Goal: Task Accomplishment & Management: Manage account settings

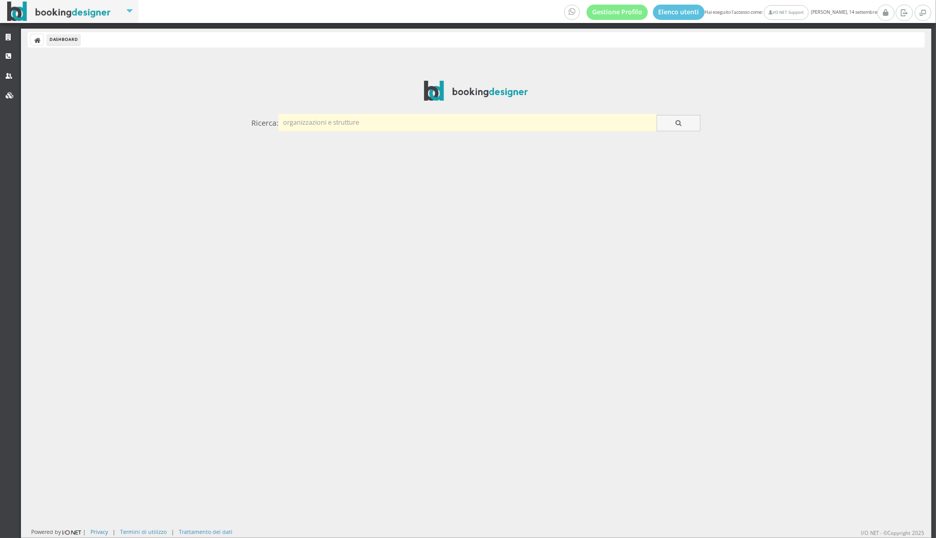
click at [340, 128] on input "text" at bounding box center [468, 122] width 378 height 17
type input "gattarella"
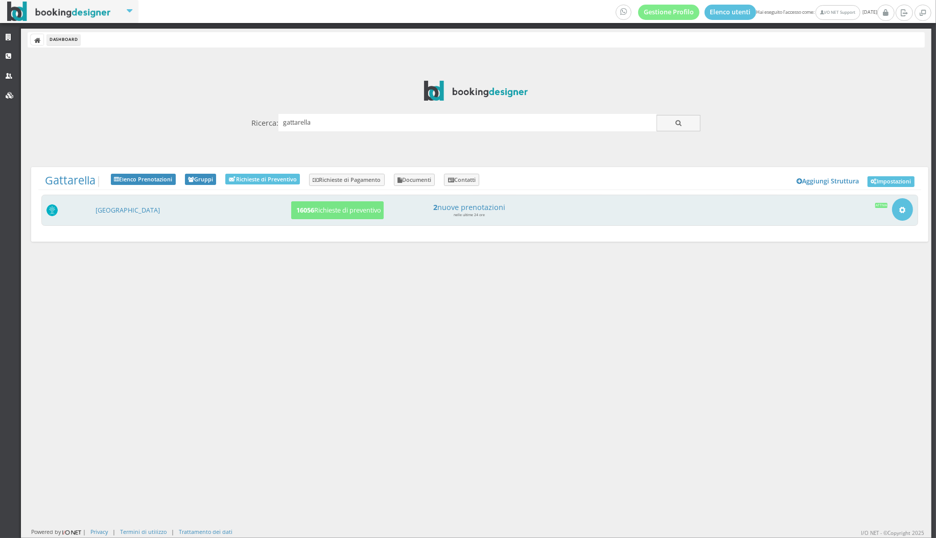
click at [111, 219] on div "Gattarella Resort 16056 Richieste di preventivo 2 nuove prenotazioni nelle ulti…" at bounding box center [479, 211] width 877 height 32
click at [111, 212] on link "Gattarella Resort" at bounding box center [128, 210] width 64 height 9
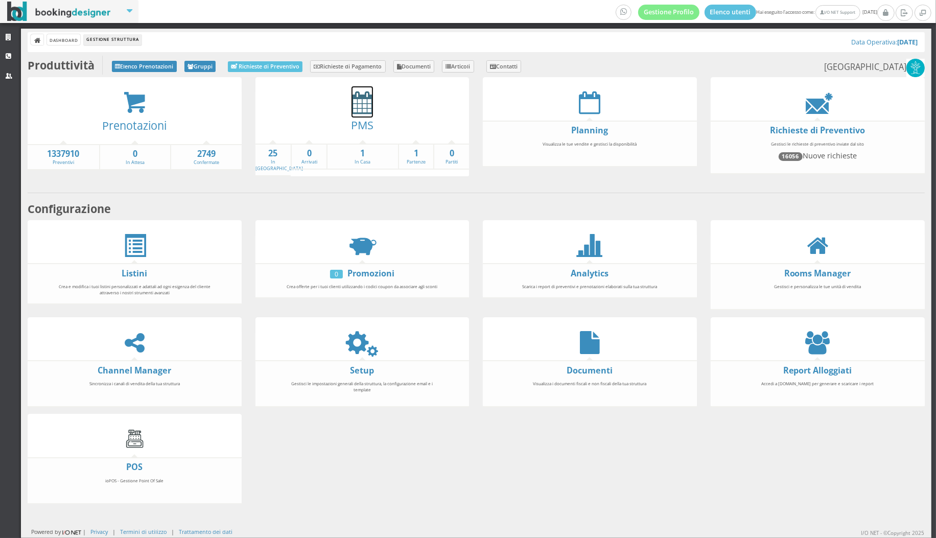
click at [362, 102] on icon at bounding box center [362, 102] width 21 height 23
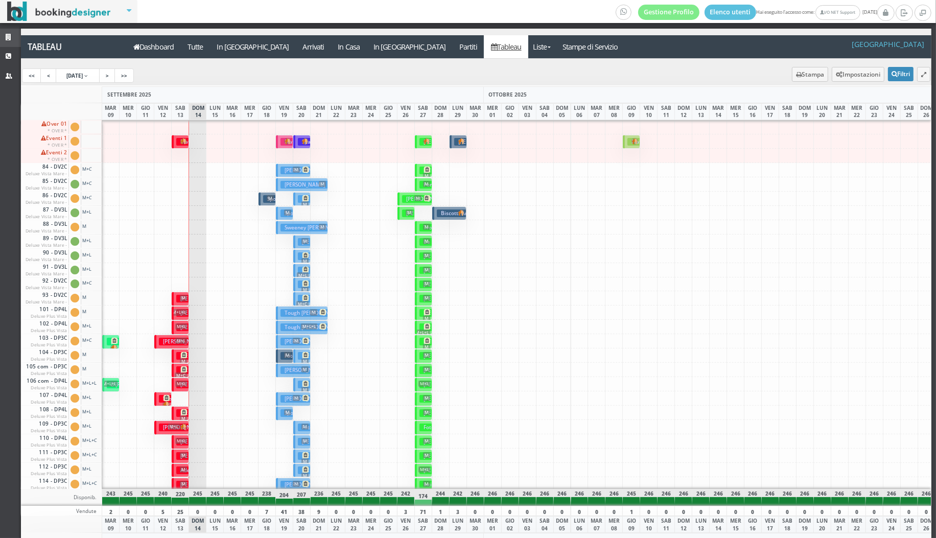
click at [10, 42] on link "Strutture" at bounding box center [10, 38] width 21 height 18
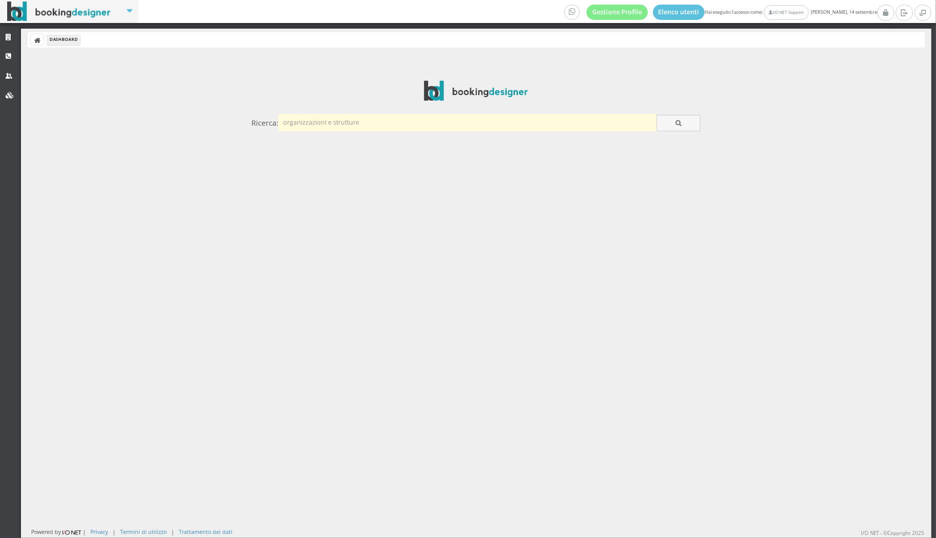
click at [455, 117] on input "text" at bounding box center [468, 122] width 378 height 17
type input "alfema"
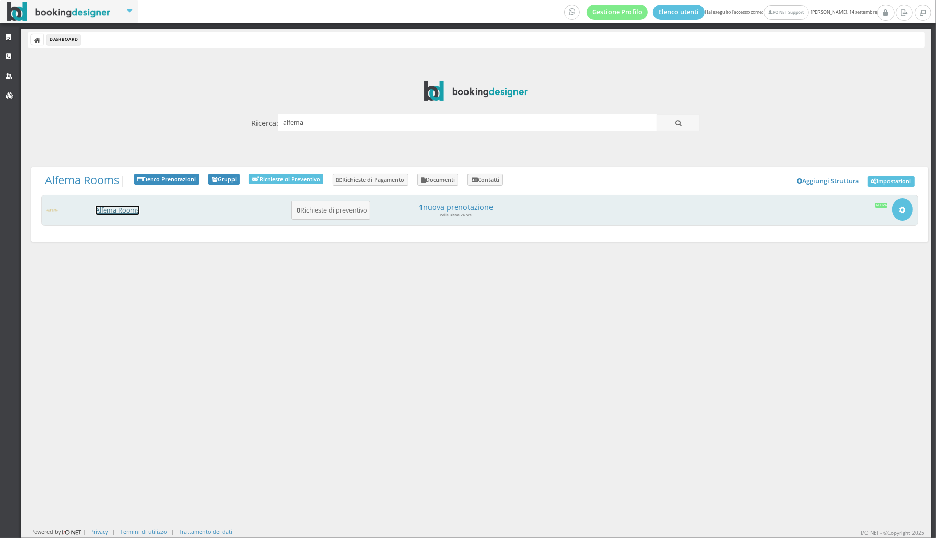
click at [111, 213] on link "Alfema Rooms" at bounding box center [118, 210] width 44 height 9
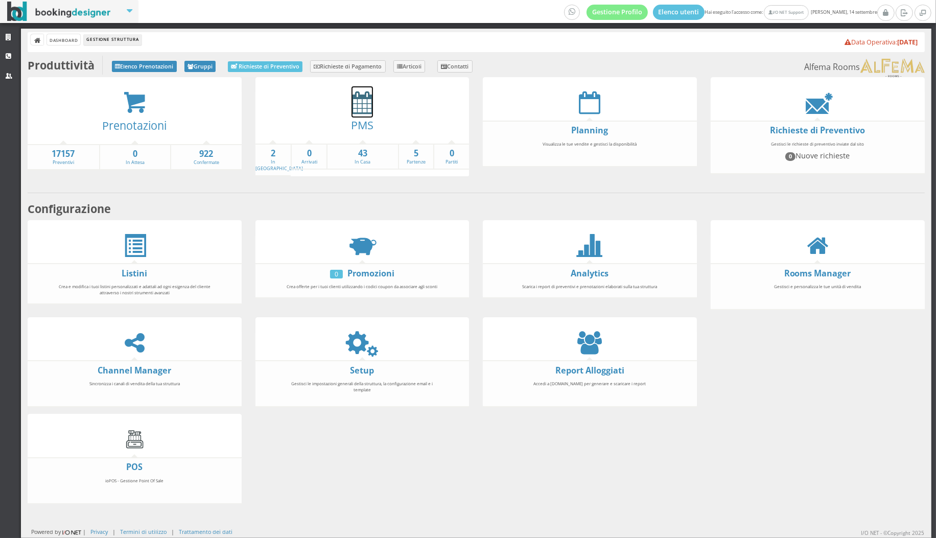
click at [368, 110] on icon at bounding box center [362, 102] width 21 height 23
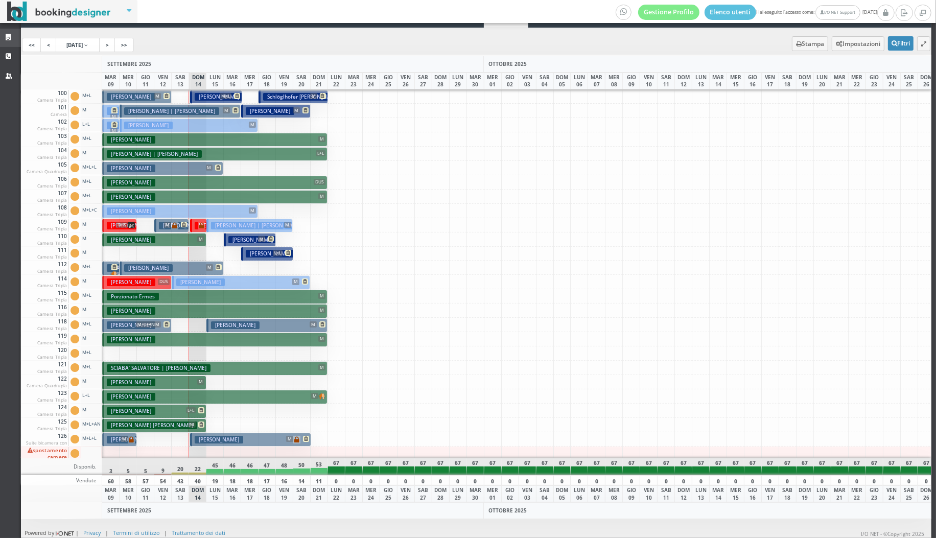
click at [9, 42] on link "Strutture" at bounding box center [10, 38] width 21 height 18
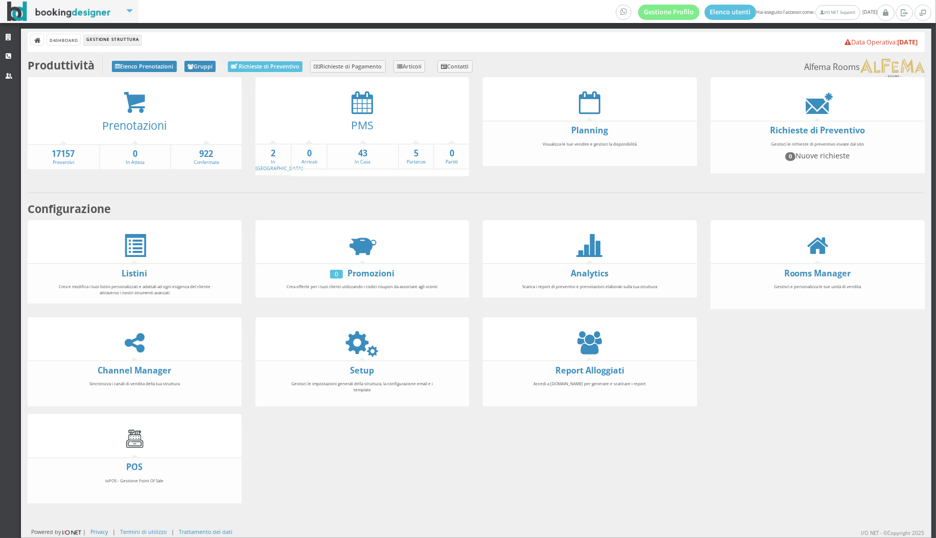
click at [144, 58] on span "Elenco Prenotazioni Gruppi Richieste di Preventivo Richieste di Pagamento Artic…" at bounding box center [287, 65] width 371 height 18
click at [144, 60] on span "Elenco Prenotazioni Gruppi Richieste di Preventivo Richieste di Pagamento Artic…" at bounding box center [287, 65] width 371 height 18
click at [144, 61] on span "Elenco Prenotazioni Gruppi Richieste di Preventivo Richieste di Pagamento Artic…" at bounding box center [287, 65] width 371 height 18
click at [144, 67] on link "Elenco Prenotazioni" at bounding box center [144, 66] width 65 height 11
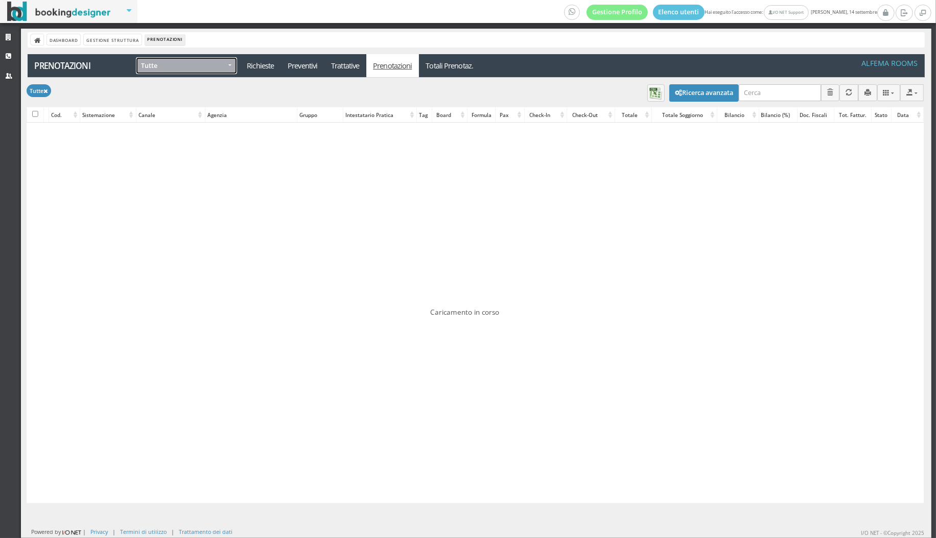
click at [149, 69] on button "Tutte" at bounding box center [186, 65] width 101 height 17
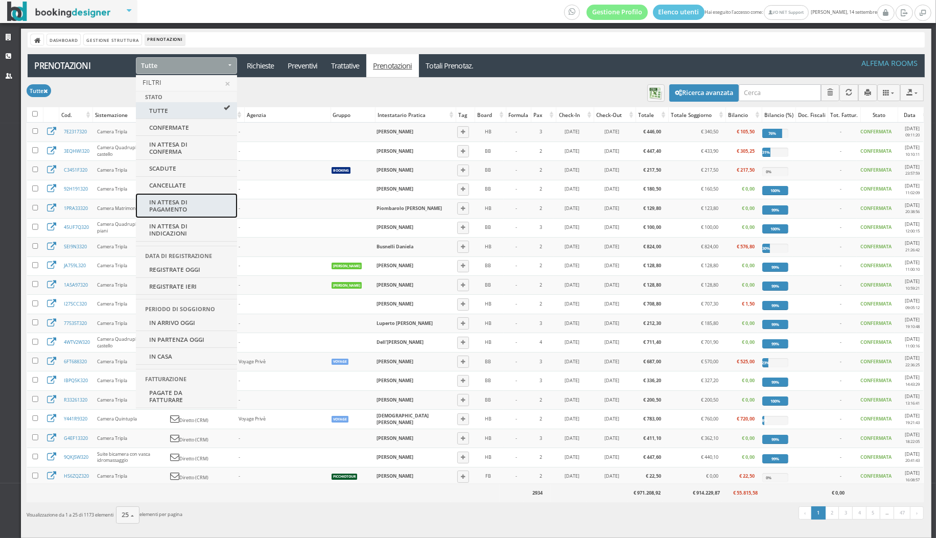
click at [169, 198] on span "In attesa di pagamento" at bounding box center [182, 205] width 65 height 14
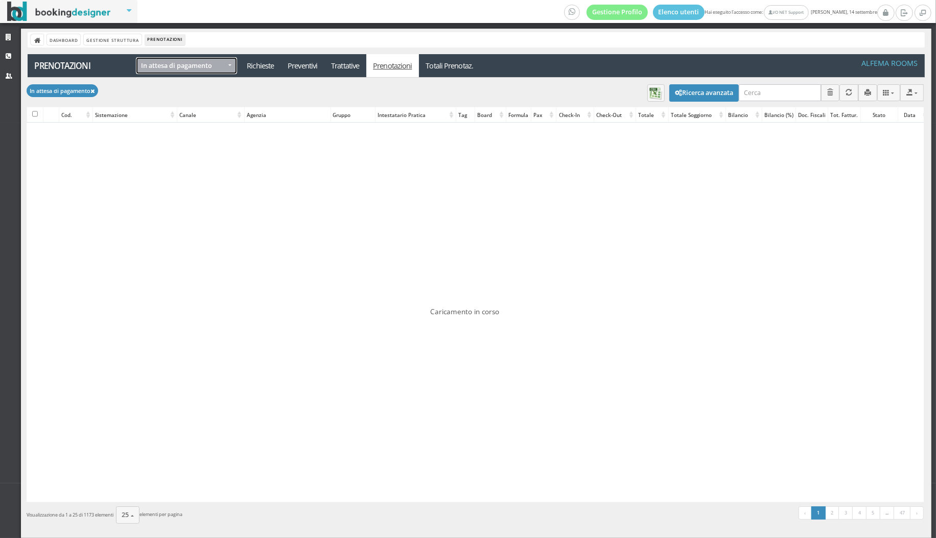
click at [186, 58] on button "In attesa di pagamento" at bounding box center [186, 65] width 101 height 17
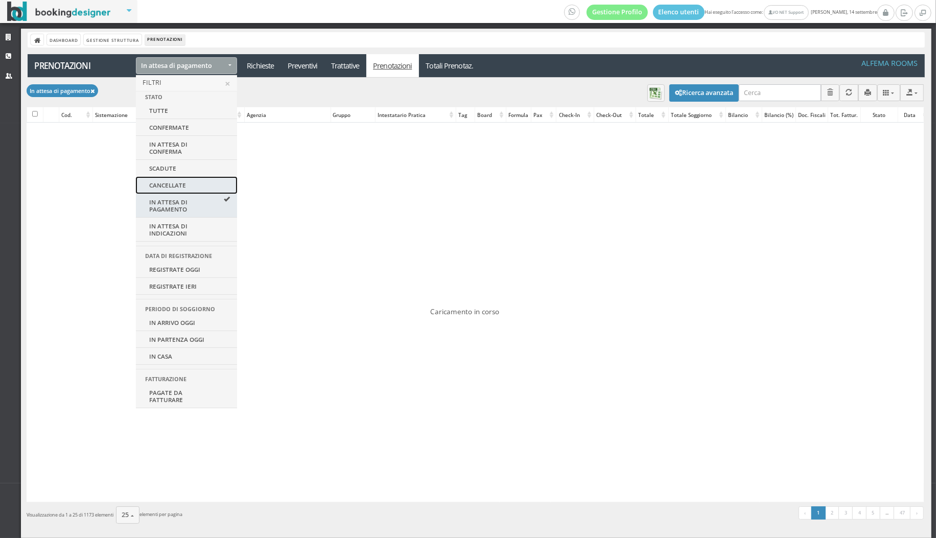
click at [179, 181] on span "Cancellate" at bounding box center [168, 184] width 37 height 7
select select "canceled-reservations"
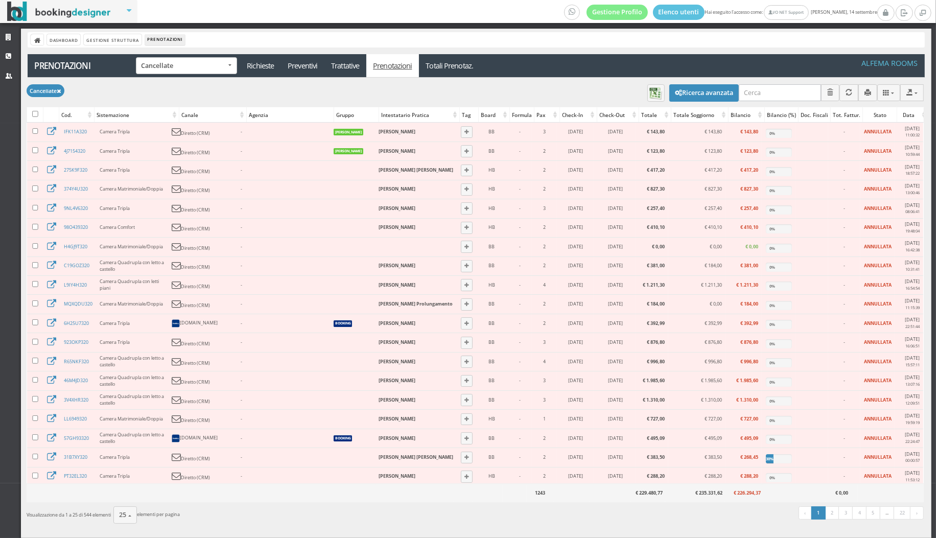
click at [606, 108] on div "Check-out" at bounding box center [618, 115] width 41 height 14
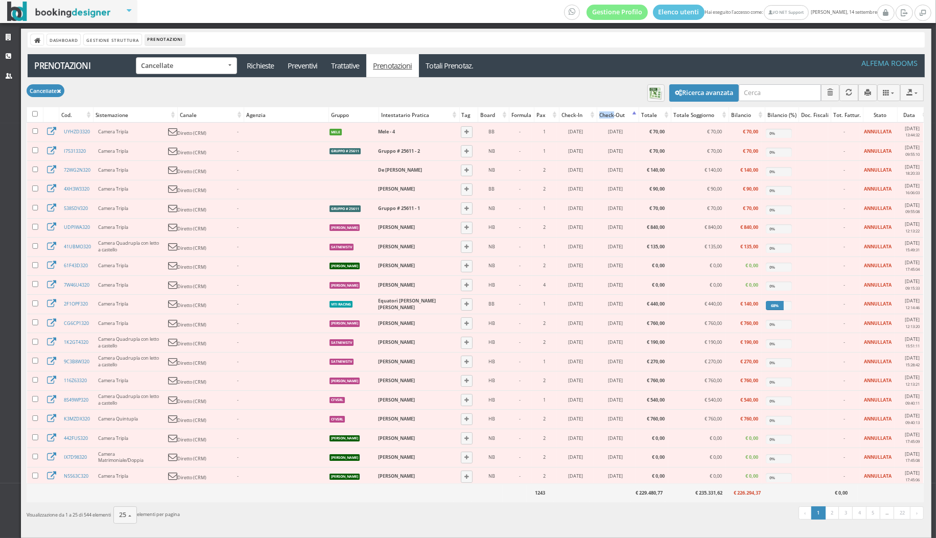
click at [606, 108] on div "Check-out" at bounding box center [618, 115] width 41 height 14
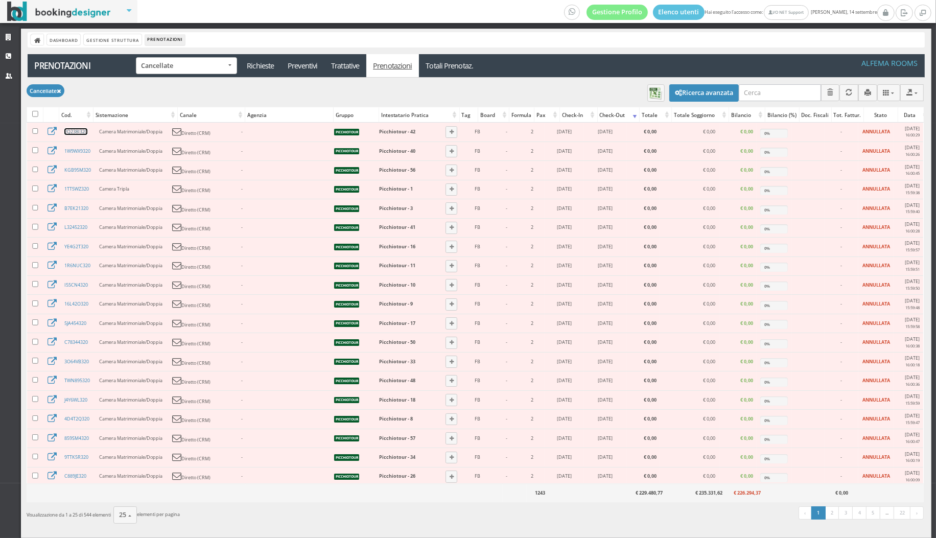
click at [78, 130] on link "2Q238I320" at bounding box center [75, 131] width 23 height 7
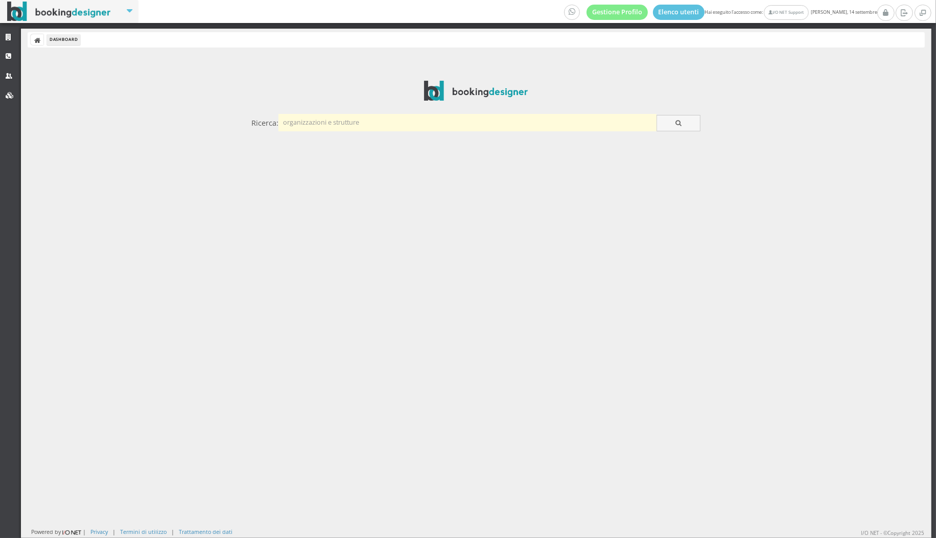
click at [460, 115] on input "text" at bounding box center [468, 122] width 378 height 17
type input "bianchi"
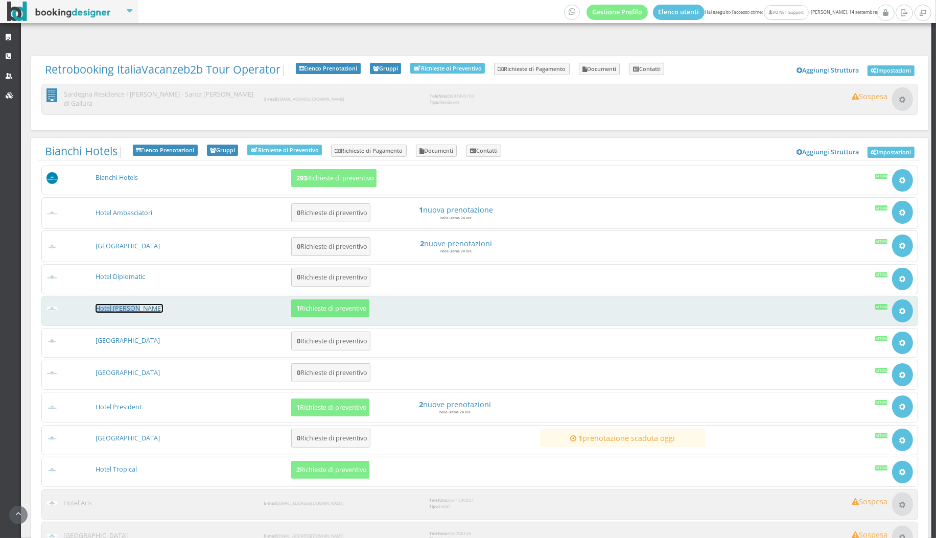
scroll to position [151, 0]
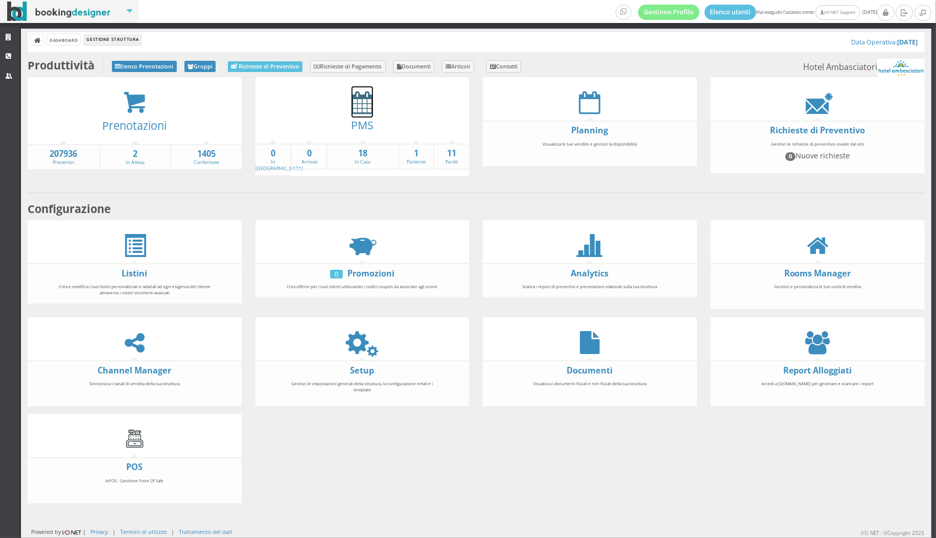
click at [354, 103] on icon at bounding box center [362, 102] width 21 height 23
click at [384, 71] on link "Richieste di Pagamento" at bounding box center [348, 66] width 76 height 12
click at [366, 101] on icon at bounding box center [362, 102] width 21 height 23
click at [355, 91] on icon at bounding box center [362, 102] width 21 height 23
click at [366, 102] on icon at bounding box center [362, 102] width 21 height 23
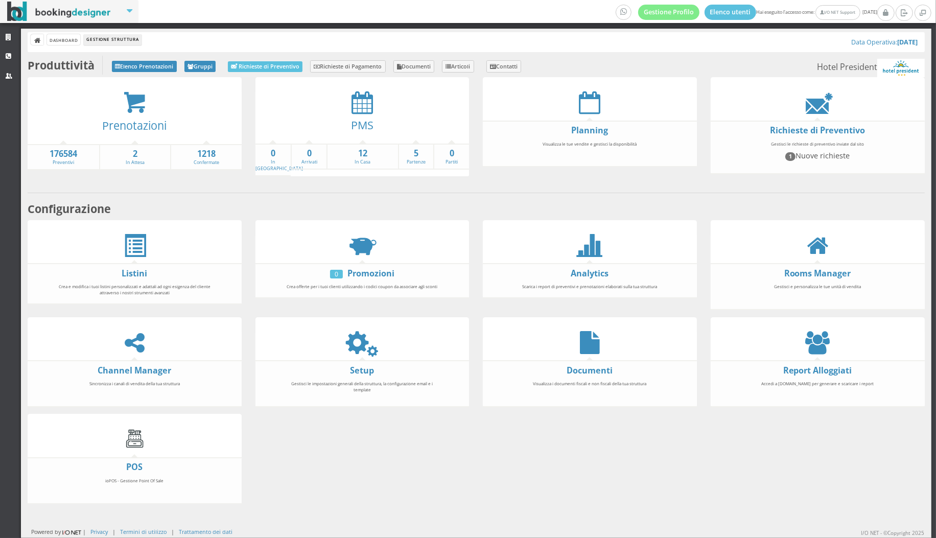
click at [376, 94] on div at bounding box center [363, 102] width 214 height 23
click at [370, 95] on icon at bounding box center [362, 102] width 21 height 23
click at [349, 100] on div at bounding box center [363, 102] width 214 height 23
click at [357, 104] on icon at bounding box center [362, 102] width 21 height 23
click at [371, 100] on icon at bounding box center [362, 102] width 21 height 23
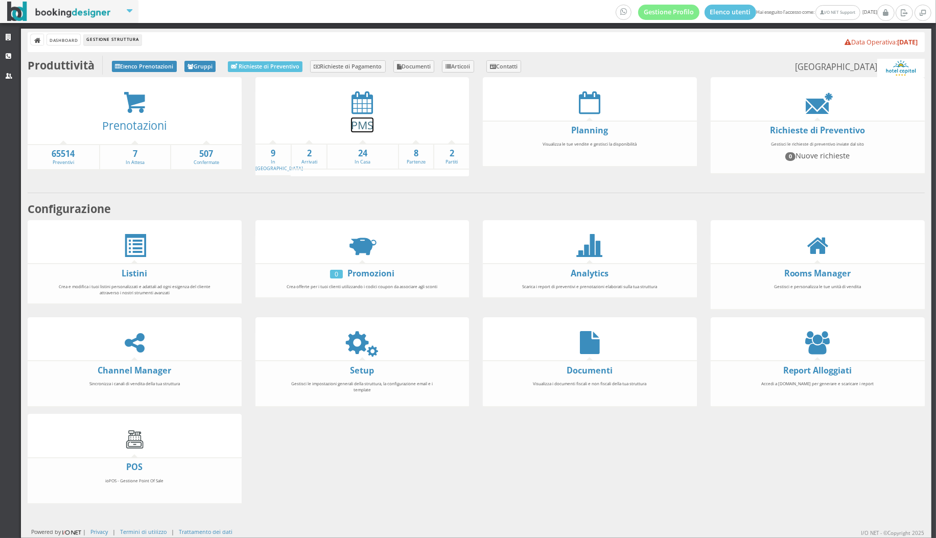
click at [361, 118] on link "PMS" at bounding box center [362, 125] width 22 height 15
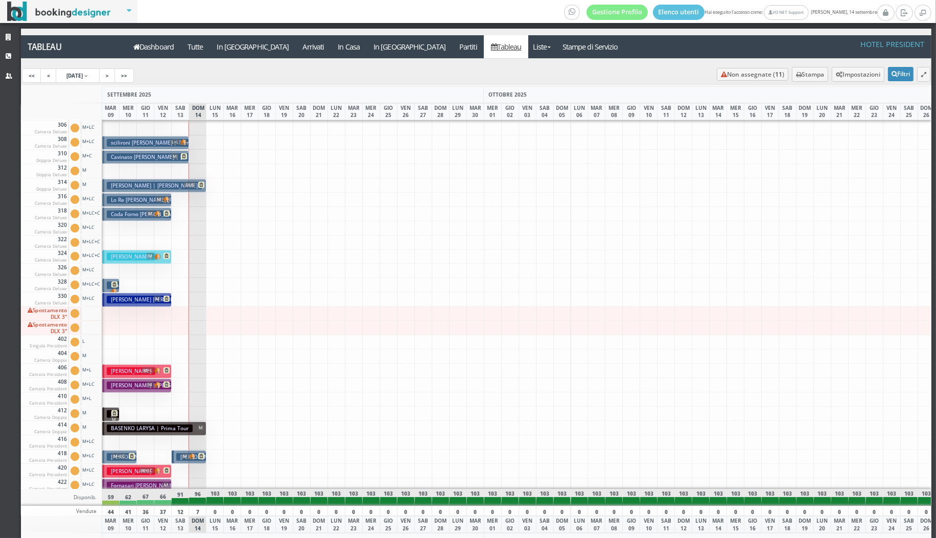
scroll to position [465, 0]
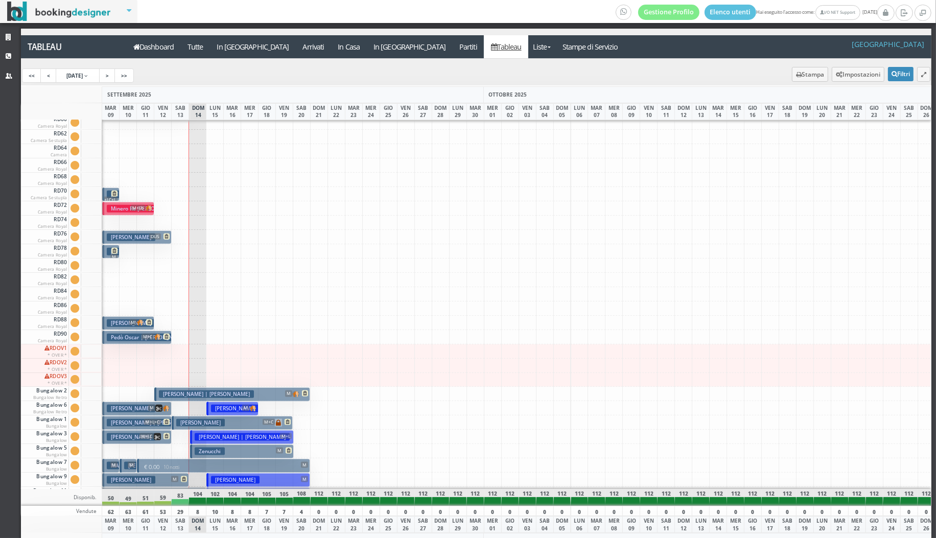
scroll to position [1375, 0]
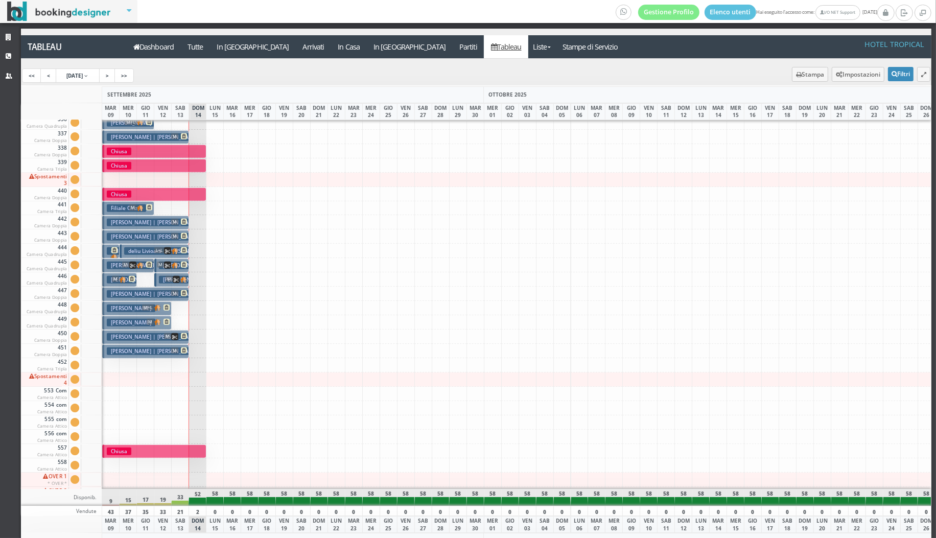
scroll to position [602, 0]
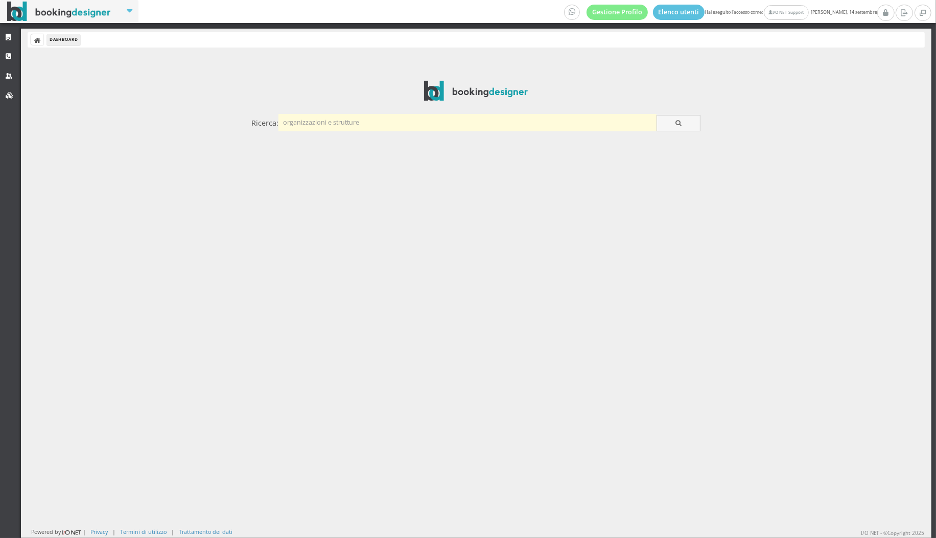
click at [399, 117] on input "text" at bounding box center [468, 122] width 378 height 17
type input "maratea"
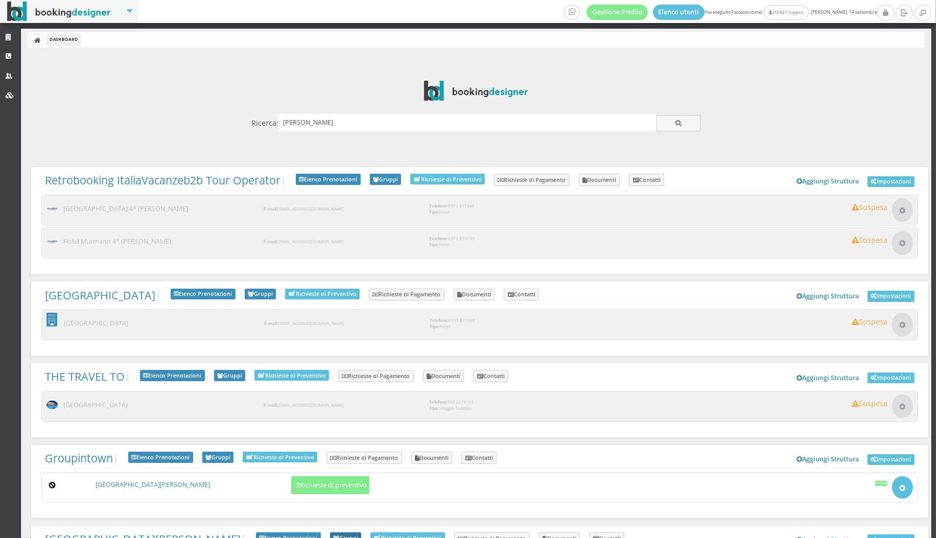
scroll to position [75, 0]
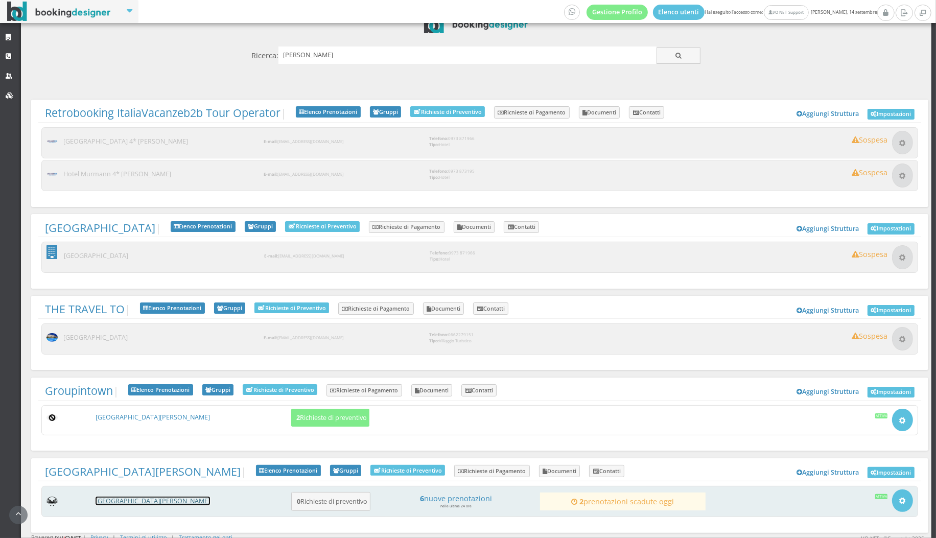
click at [161, 499] on link "[GEOGRAPHIC_DATA][PERSON_NAME]" at bounding box center [153, 501] width 114 height 9
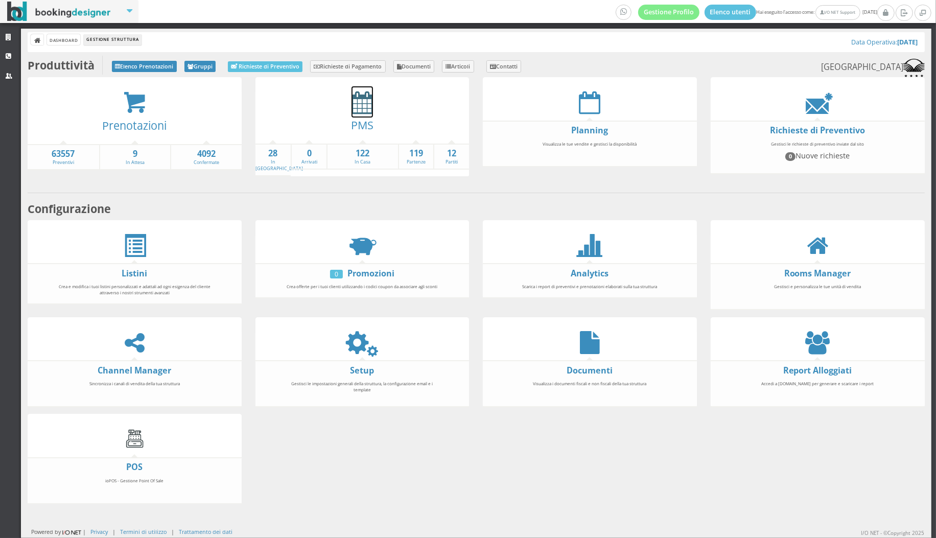
click at [363, 104] on icon at bounding box center [362, 102] width 21 height 23
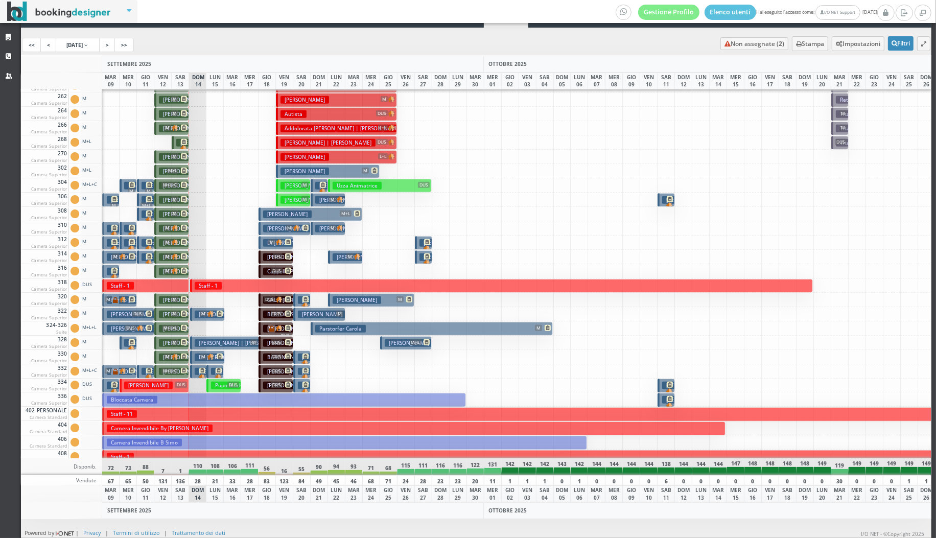
scroll to position [1220, 0]
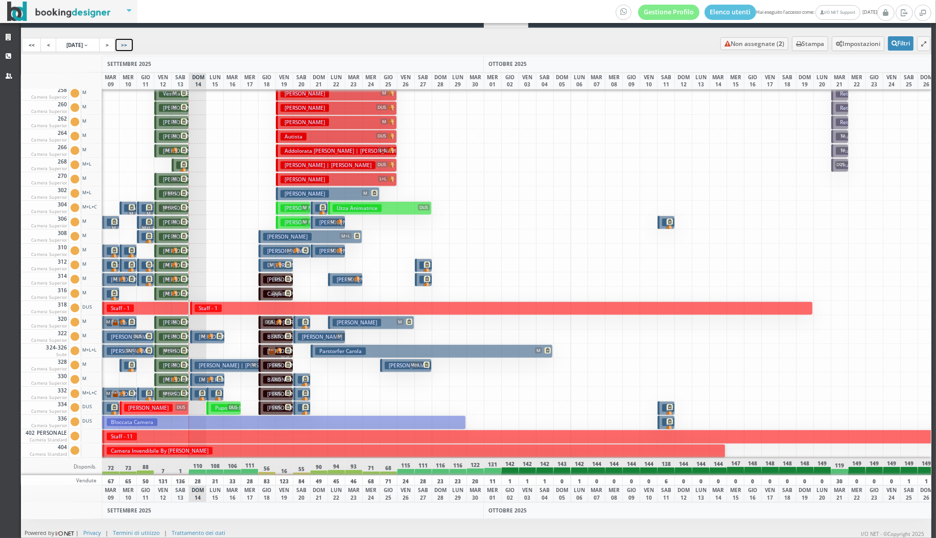
click at [122, 46] on link ">>" at bounding box center [123, 45] width 19 height 14
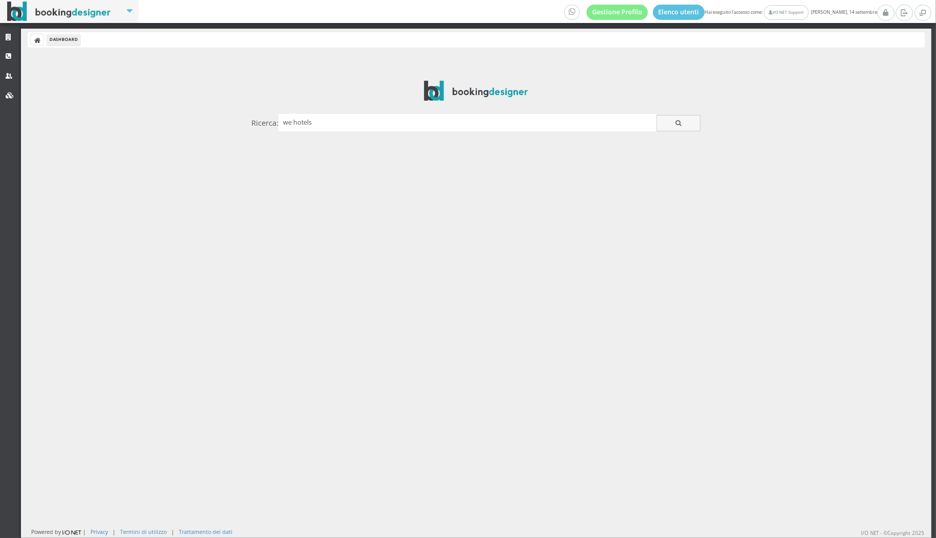
type input "we hotels"
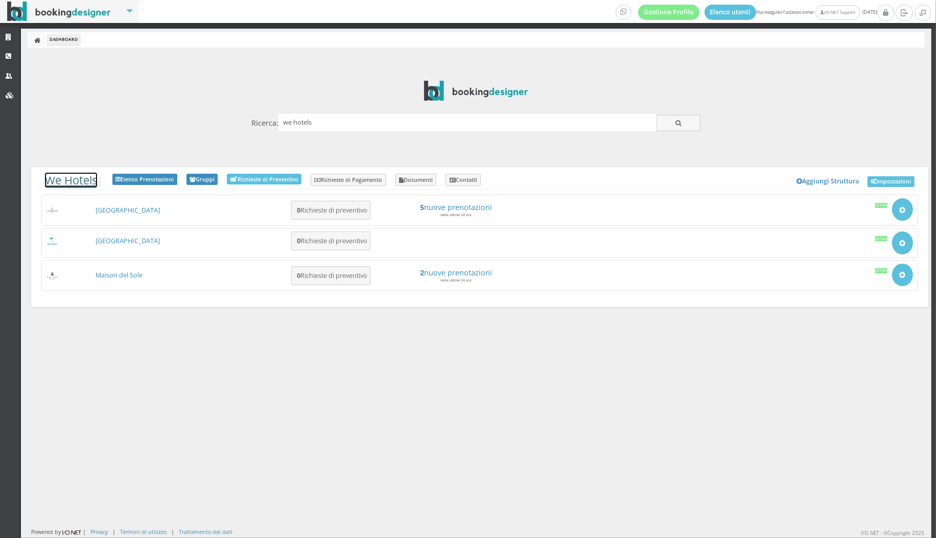
click at [72, 186] on link "We Hotels" at bounding box center [71, 180] width 52 height 15
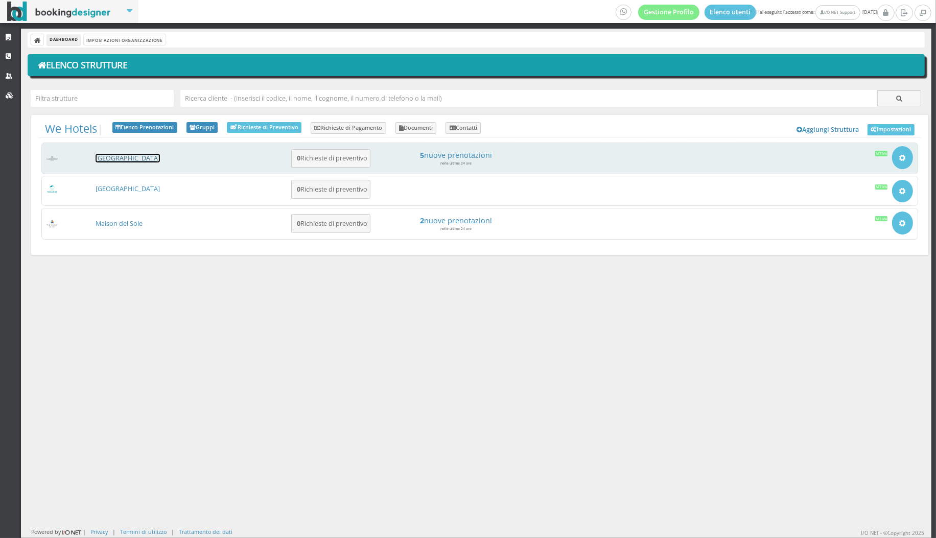
click at [139, 157] on link "[GEOGRAPHIC_DATA]" at bounding box center [128, 158] width 64 height 9
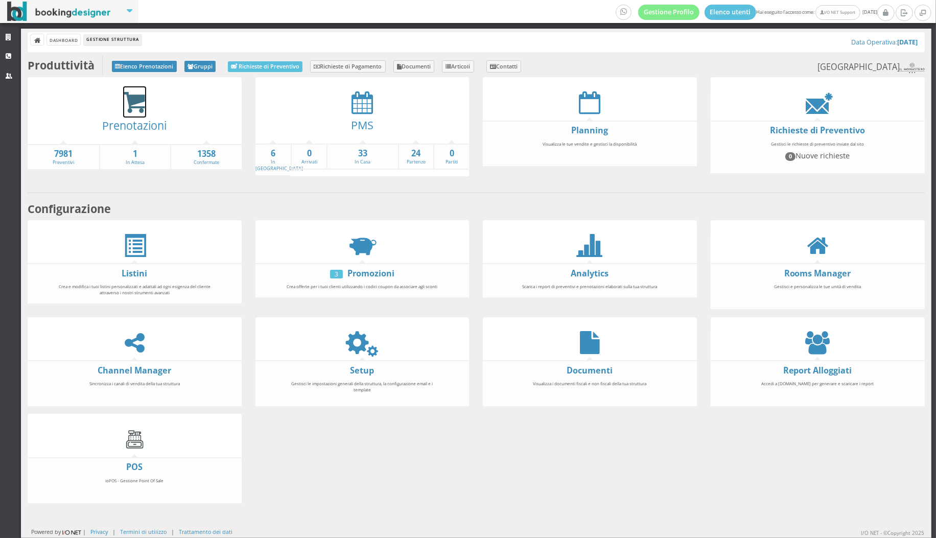
click at [142, 105] on icon at bounding box center [134, 103] width 23 height 24
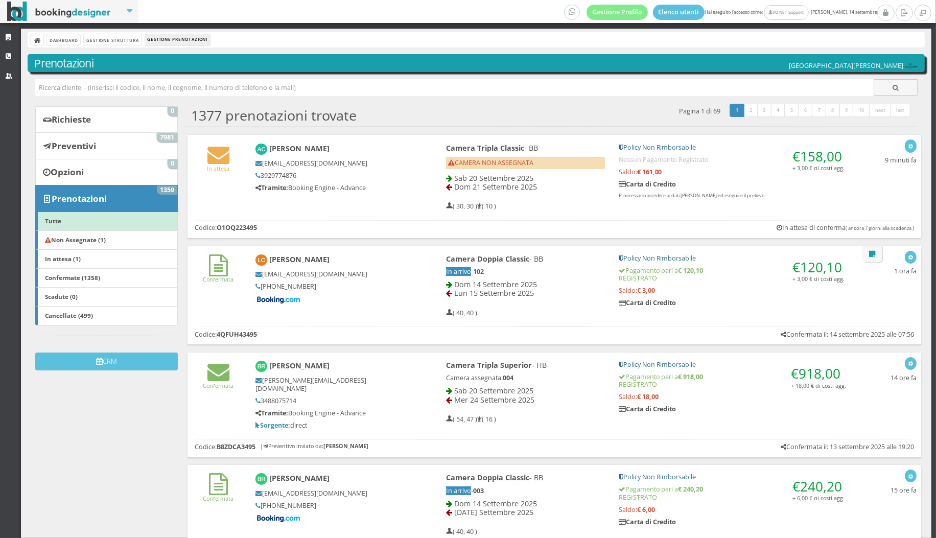
click at [450, 189] on icon at bounding box center [449, 187] width 6 height 7
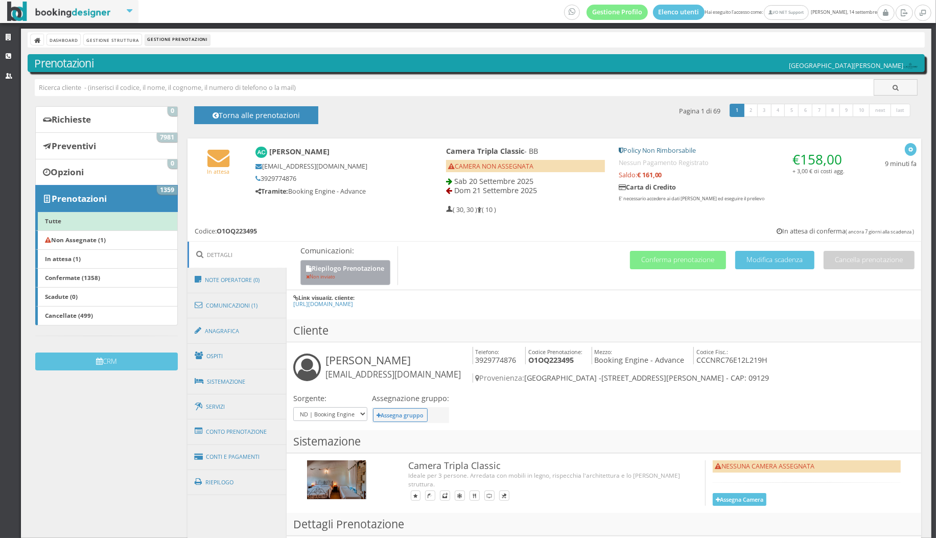
click at [361, 278] on button "Riepilogo Prenotazione Non inviato" at bounding box center [346, 272] width 90 height 25
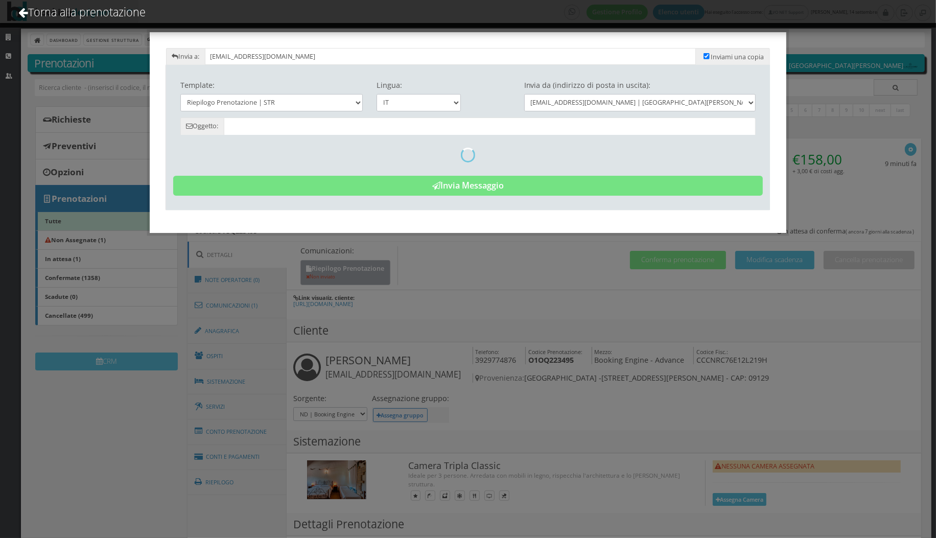
type input "Riepilogo Prenotazione - Andrea Carlo Cacciarru - Cod. O1OQ223495"
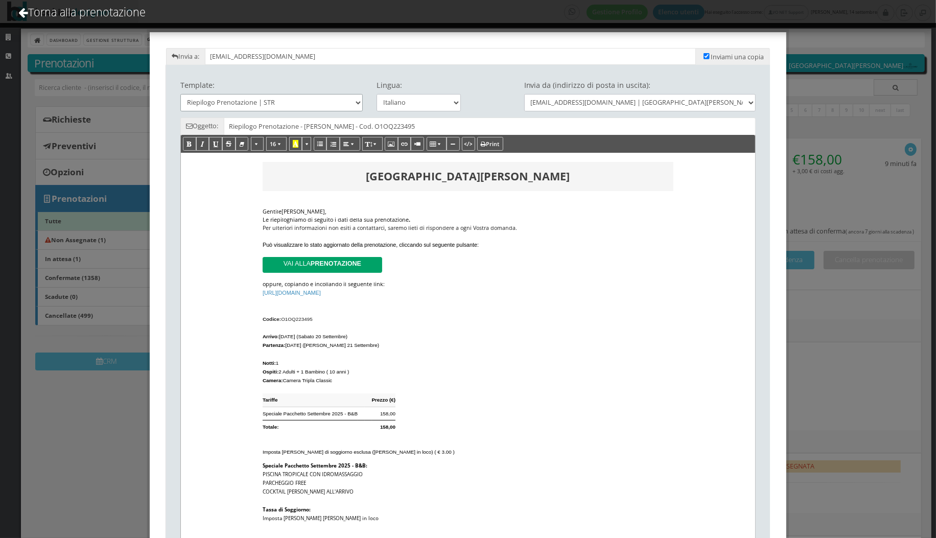
click at [312, 108] on select "Riepilogo Prenotazione | STR Riepilogo Prenotazione |" at bounding box center [271, 102] width 183 height 17
click at [89, 21] on link "Torna alla prenotazione" at bounding box center [82, 12] width 155 height 42
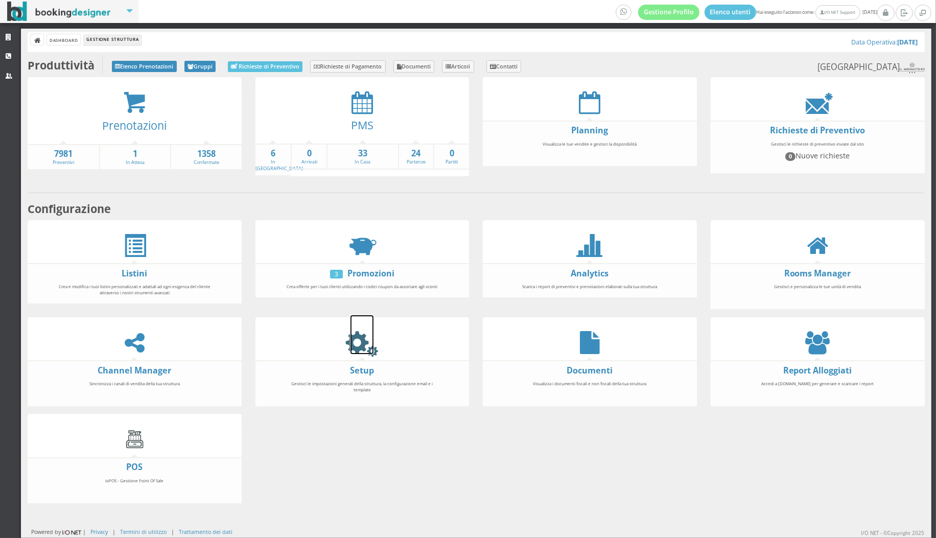
click at [356, 346] on icon at bounding box center [362, 342] width 23 height 23
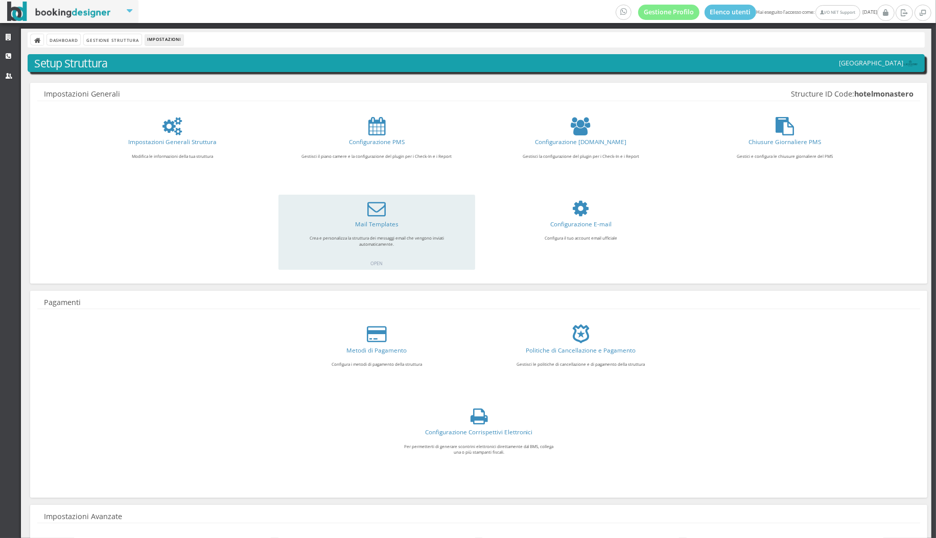
click at [378, 217] on div "Mail Templates Crea e personalizza la struttura dei messaggi email che vengono …" at bounding box center [377, 232] width 197 height 75
click at [376, 215] on icon at bounding box center [377, 208] width 18 height 18
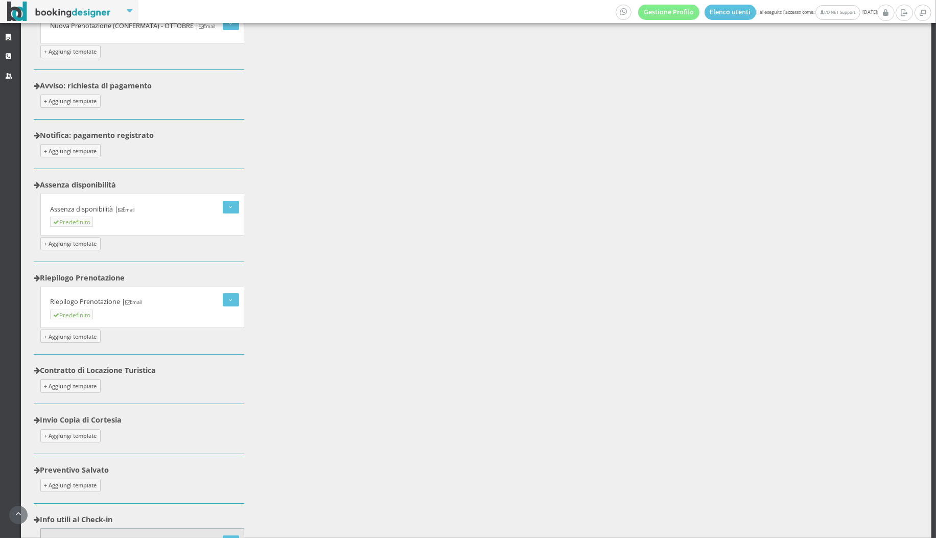
scroll to position [490, 0]
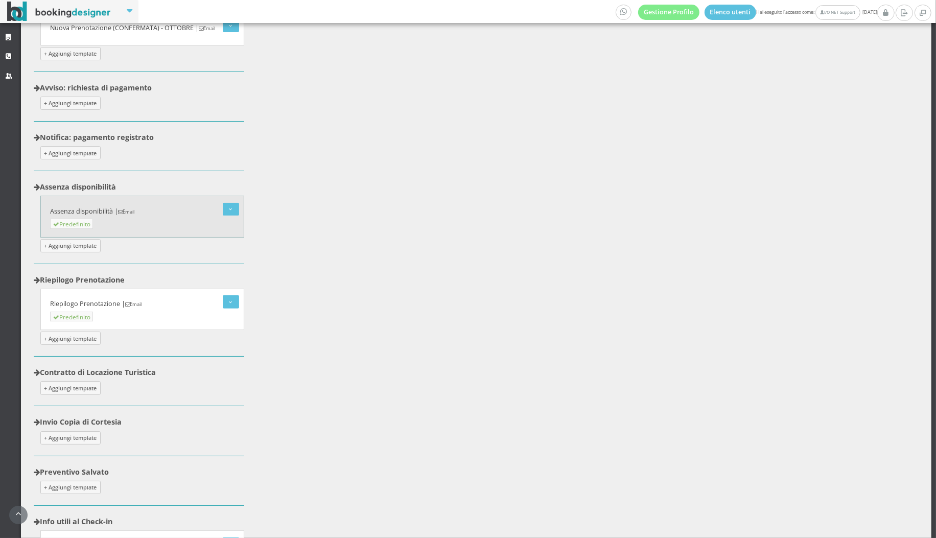
click at [121, 210] on small "Email" at bounding box center [126, 212] width 16 height 7
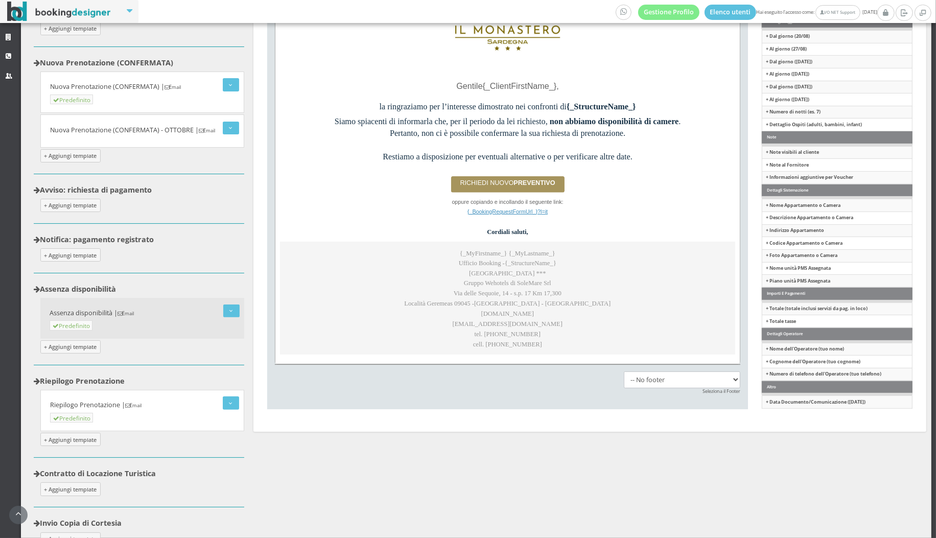
scroll to position [231, 0]
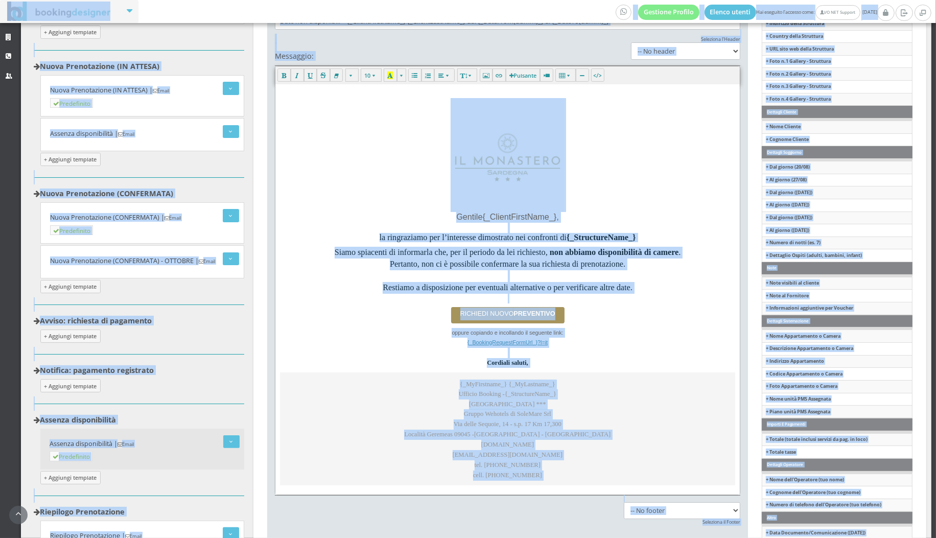
click at [377, 179] on p at bounding box center [507, 155] width 455 height 114
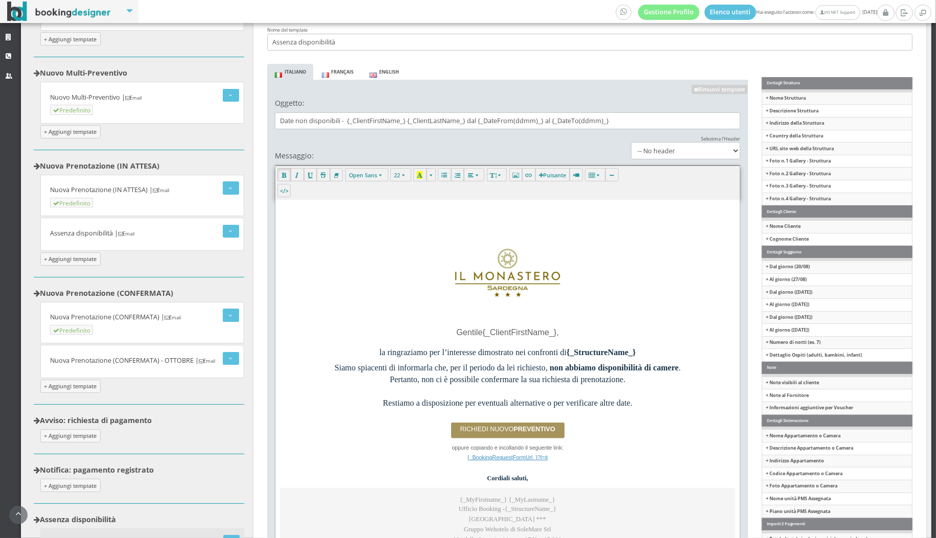
scroll to position [95, 0]
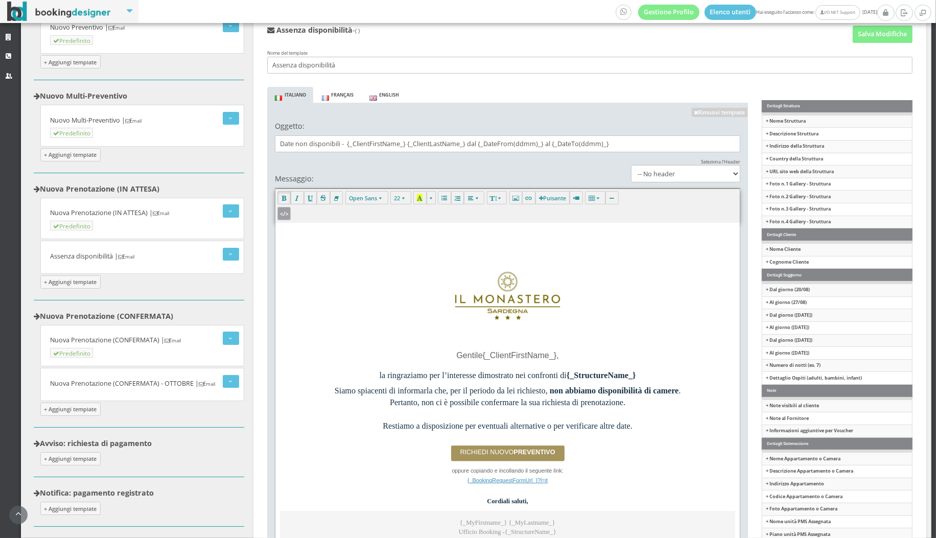
click at [285, 215] on icon "button" at bounding box center [285, 214] width 6 height 8
type textarea "<p></p><div style="text-align: center;"></div><table class="nl-container" cellp…"
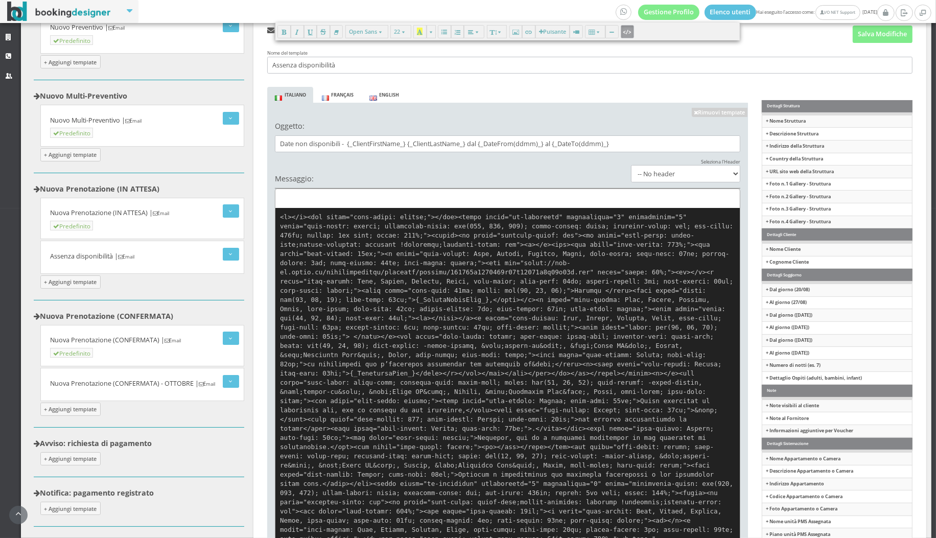
scroll to position [492, 0]
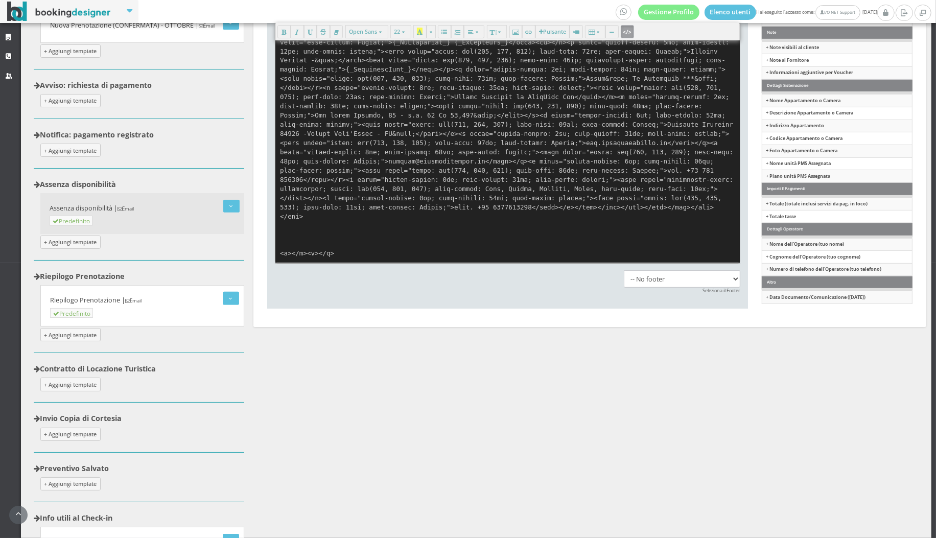
click at [625, 32] on icon "button" at bounding box center [628, 32] width 6 height 8
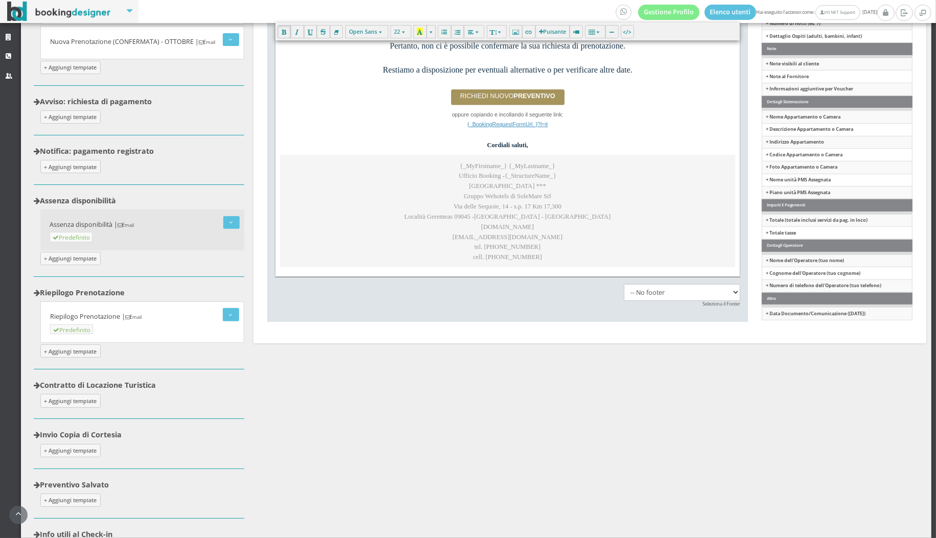
scroll to position [478, 0]
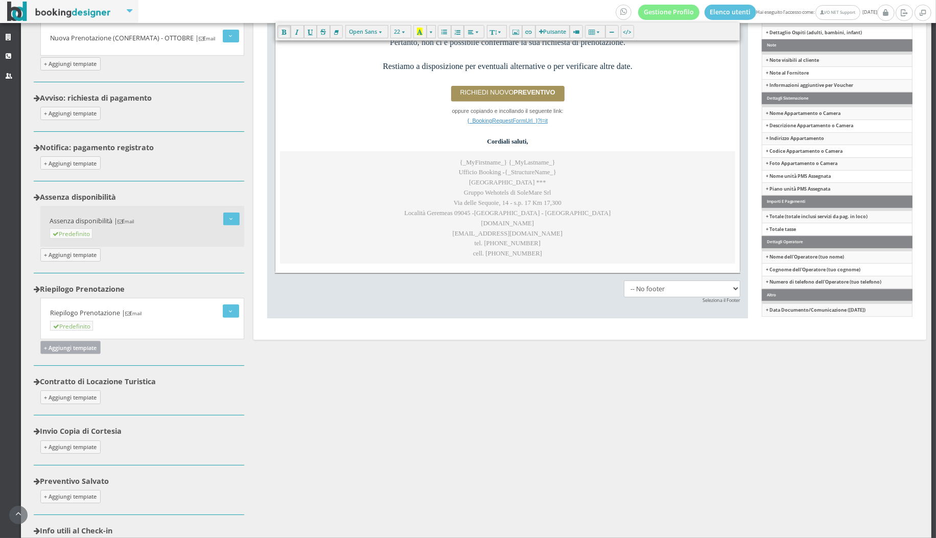
click at [86, 343] on button "+ Aggiungi template" at bounding box center [70, 347] width 60 height 13
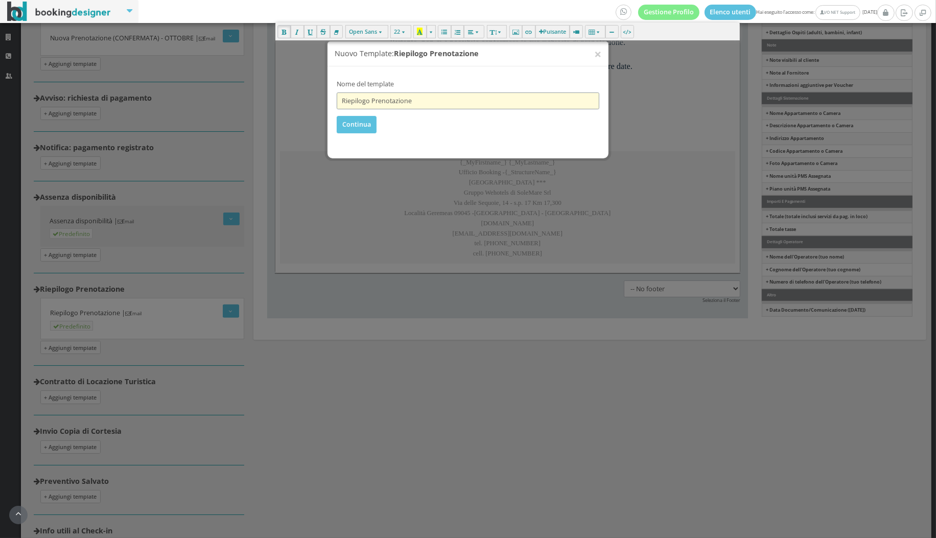
click at [459, 88] on input "Riepilogo Prenotazione" at bounding box center [468, 91] width 263 height 17
paste input "<p></p><div style="text-align: center;"></div><table class="nl-container" cellp…"
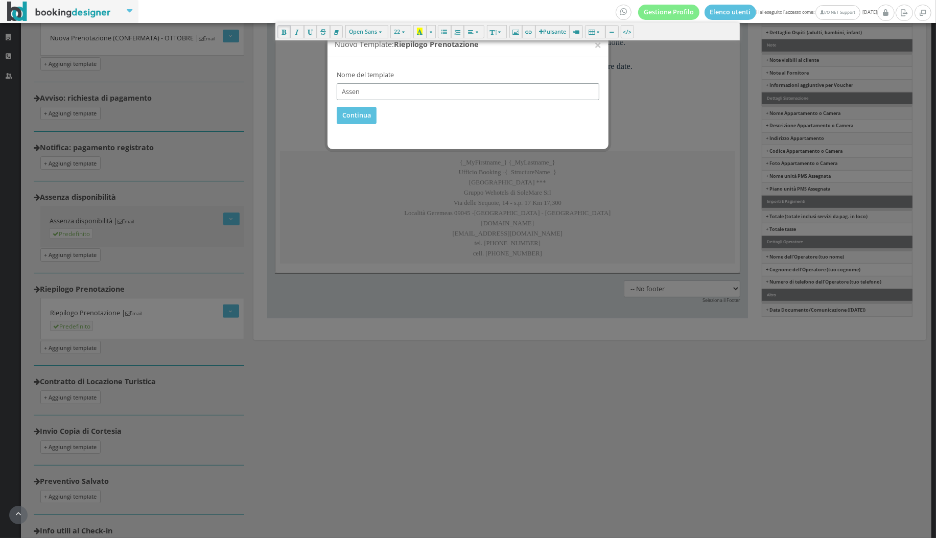
type input "Assenza Disponibilità"
click at [354, 121] on button "Continua" at bounding box center [357, 115] width 40 height 17
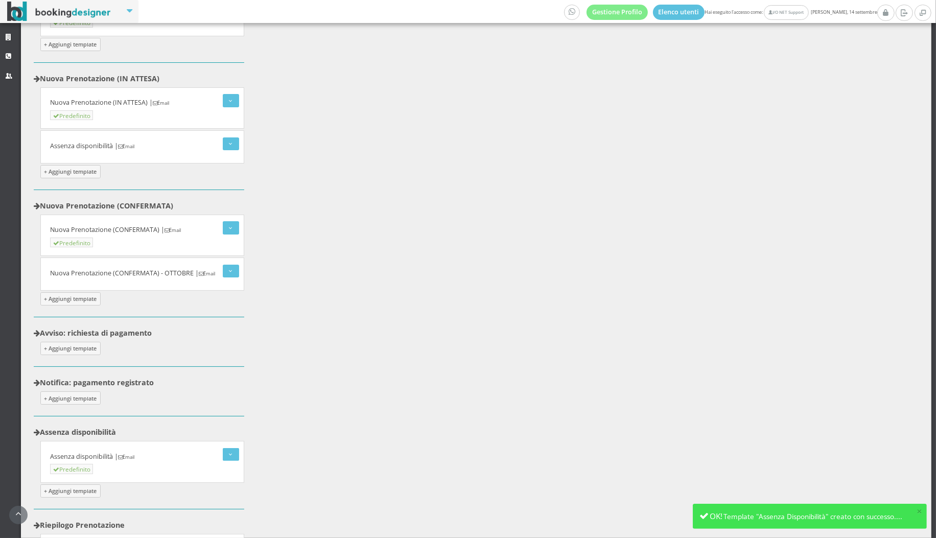
scroll to position [467, 0]
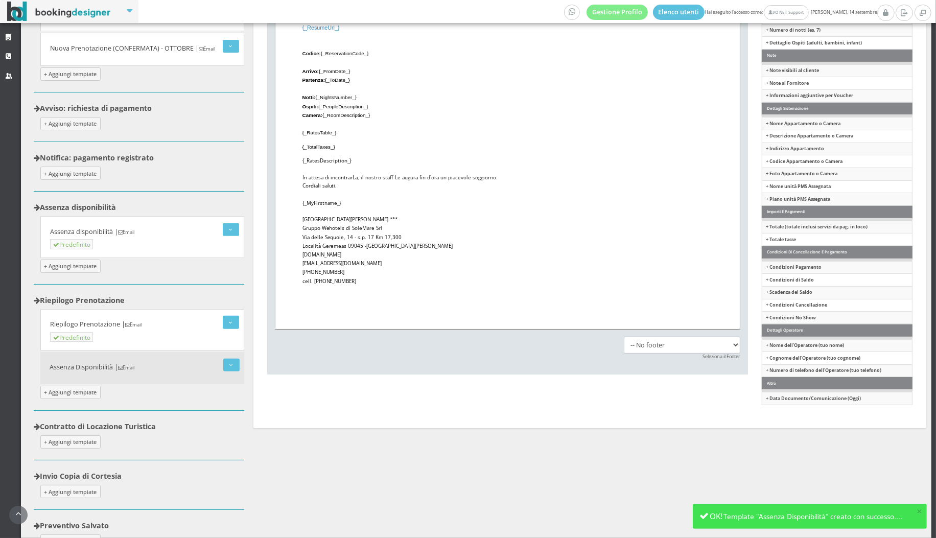
click at [134, 364] on small "Email" at bounding box center [126, 367] width 16 height 7
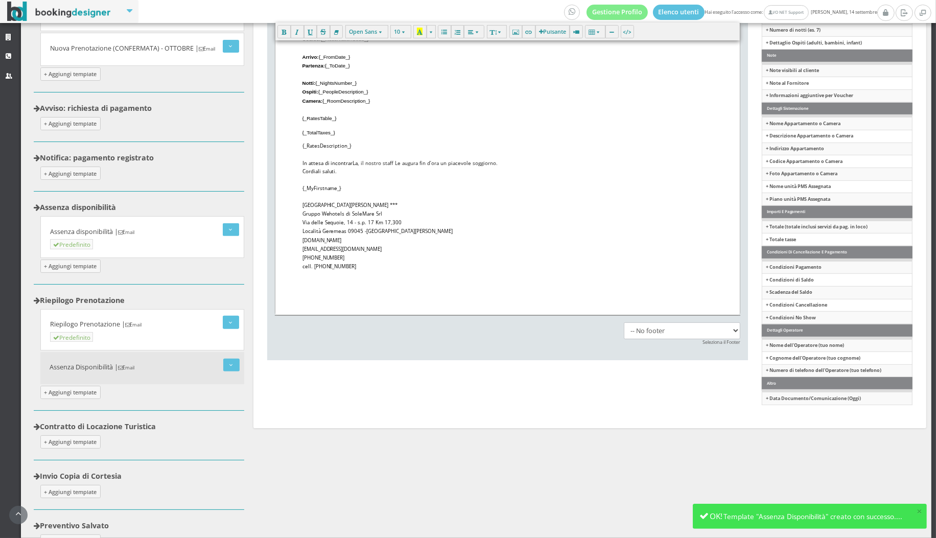
scroll to position [0, 0]
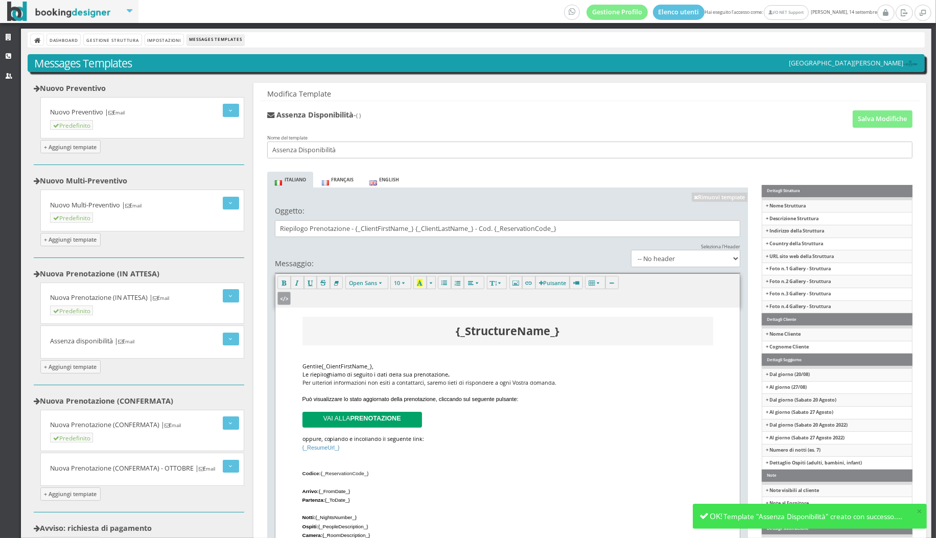
click at [287, 296] on icon "button" at bounding box center [285, 298] width 6 height 8
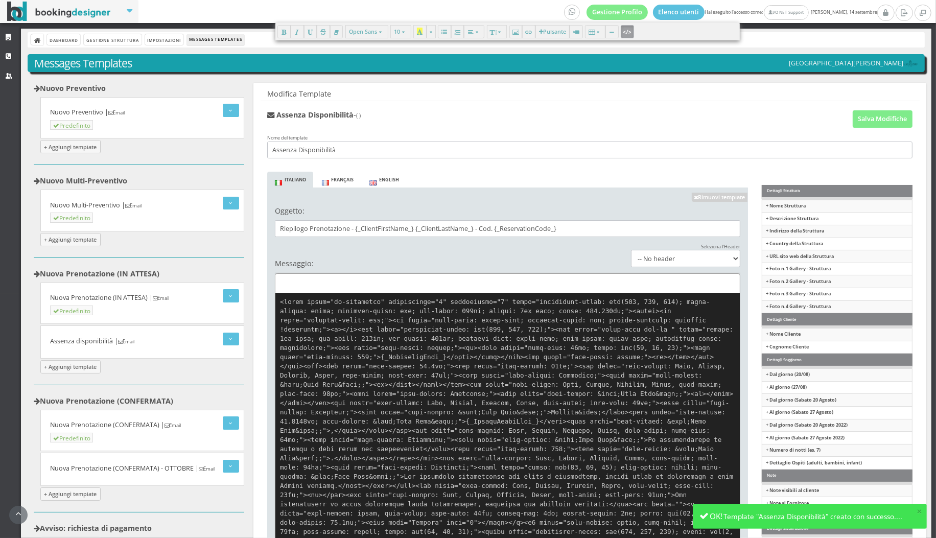
scroll to position [515, 0]
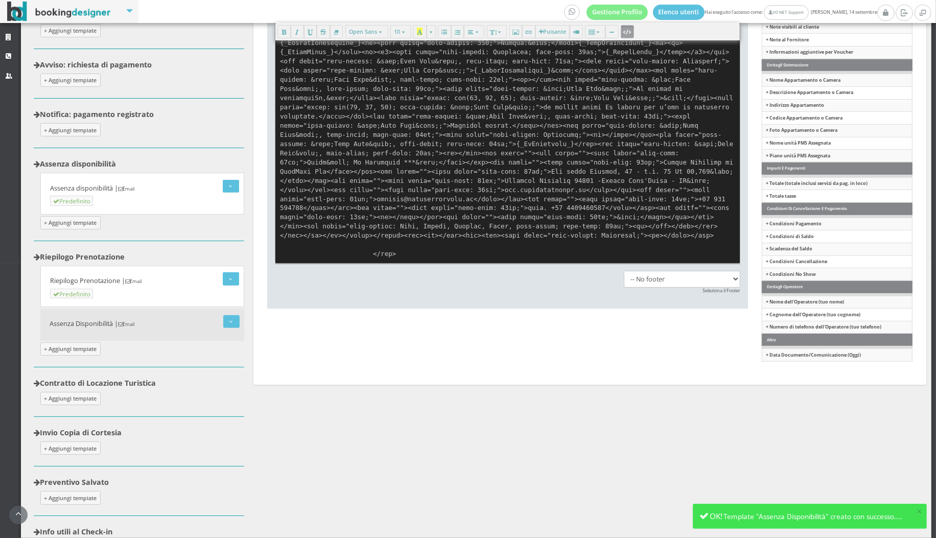
paste textarea "p></p><div style="text-align: center;"></div><table class="nl-container" cellpa…"
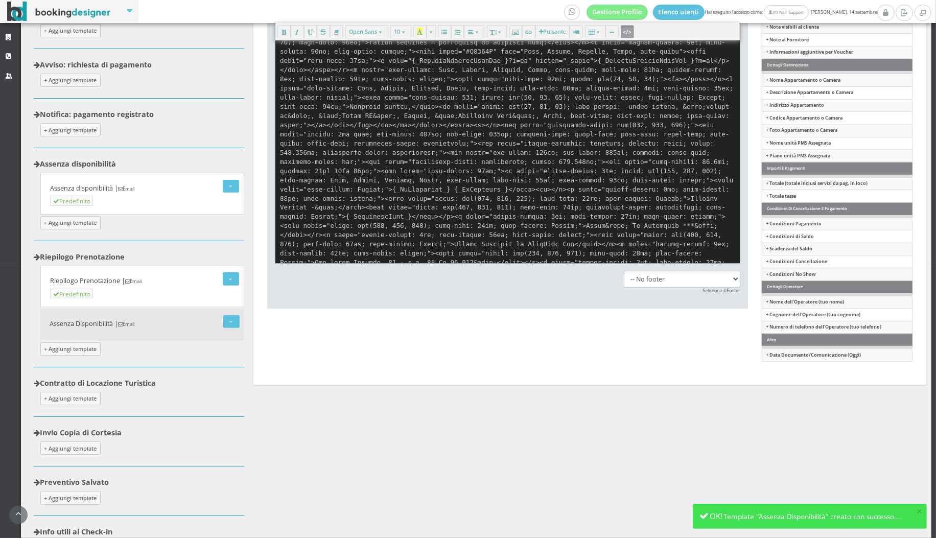
scroll to position [371, 0]
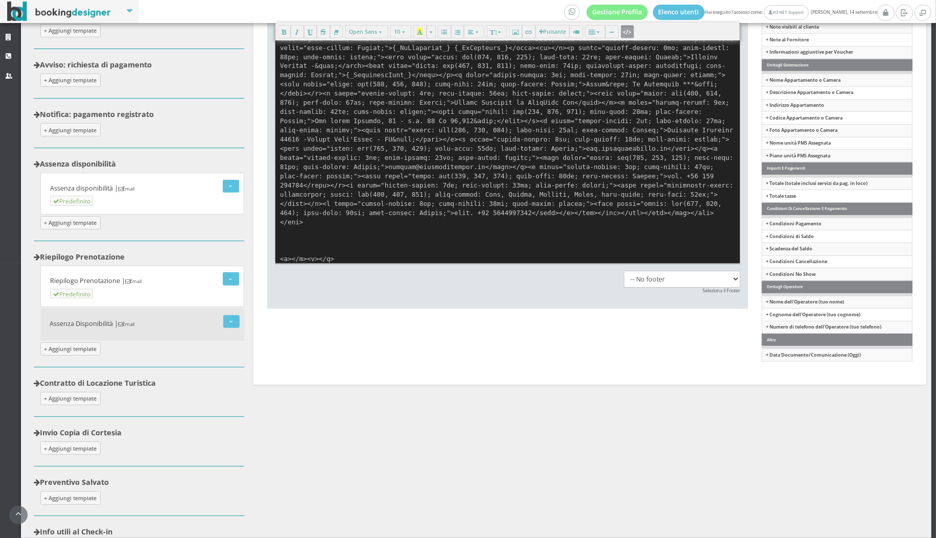
type textarea "<p></p><div style="text-align: center;"></div><table class="nl-container" cellp…"
click at [625, 33] on icon "button" at bounding box center [628, 32] width 6 height 8
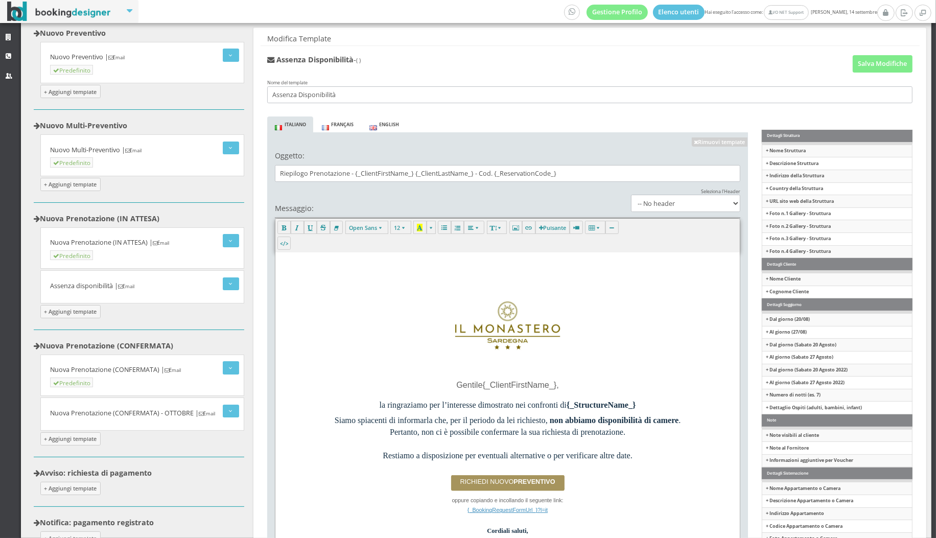
scroll to position [0, 0]
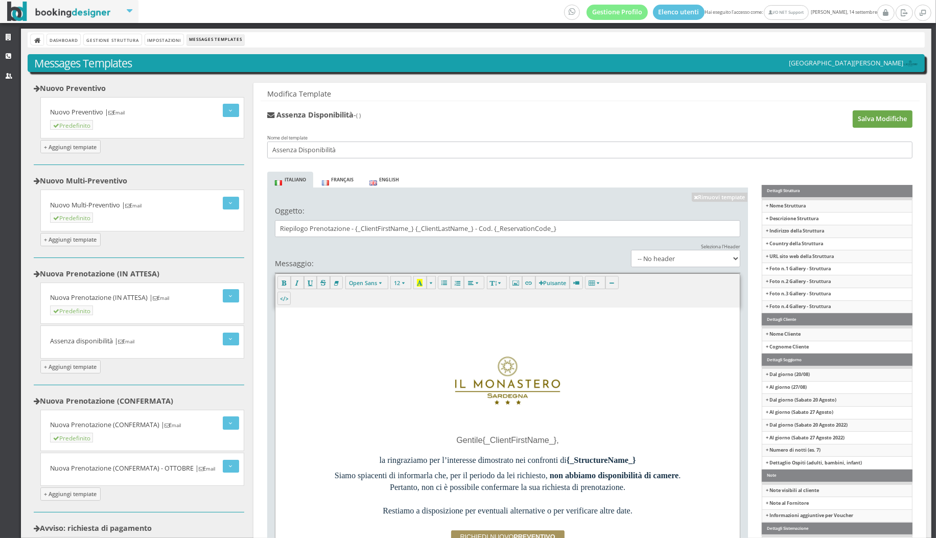
click at [898, 119] on button "Salva Modifiche" at bounding box center [883, 118] width 60 height 17
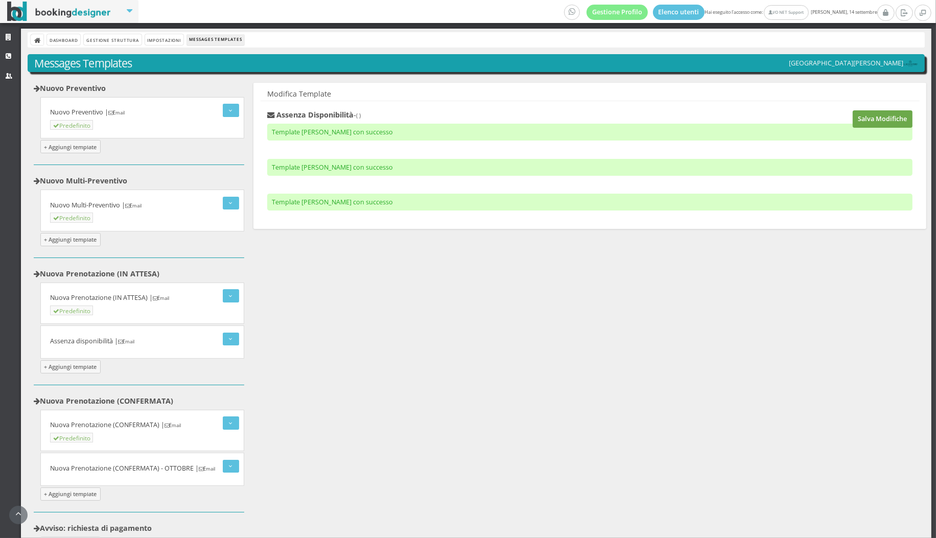
scroll to position [327, 0]
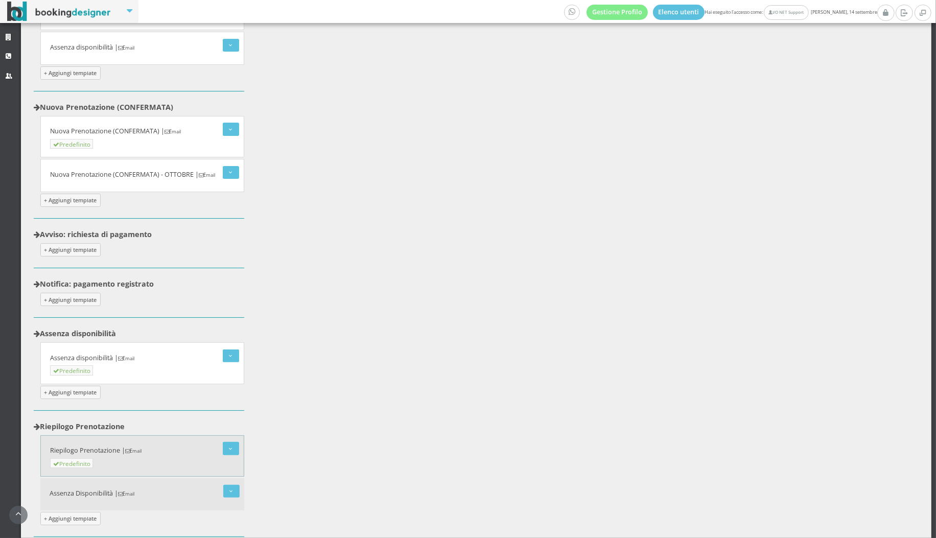
click at [118, 449] on h5 "Riepilogo Prenotazione | Email" at bounding box center [144, 451] width 189 height 8
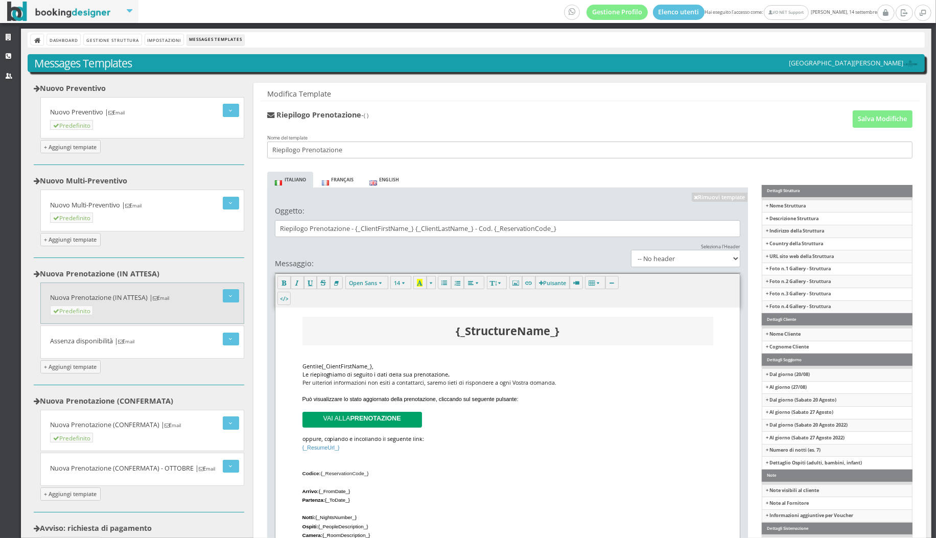
scroll to position [368, 0]
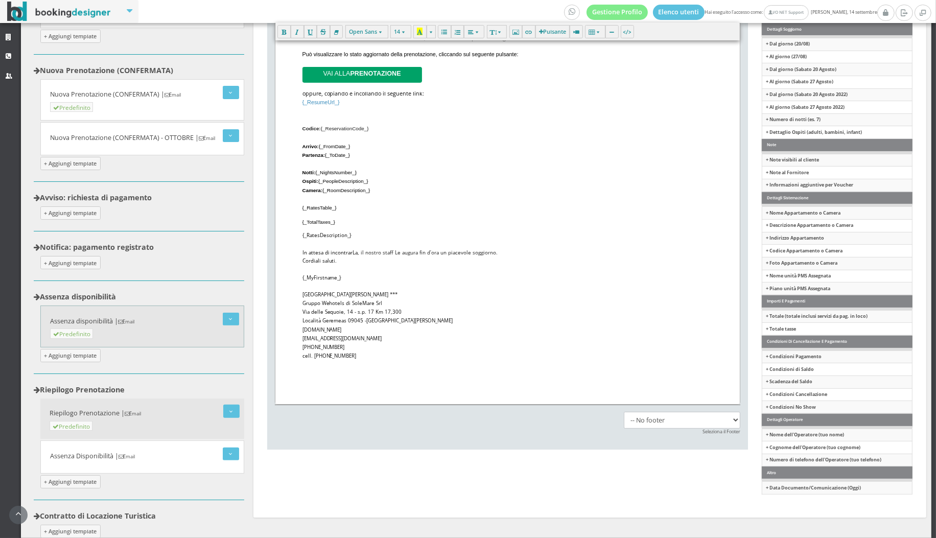
click at [134, 318] on small "Email" at bounding box center [126, 321] width 16 height 7
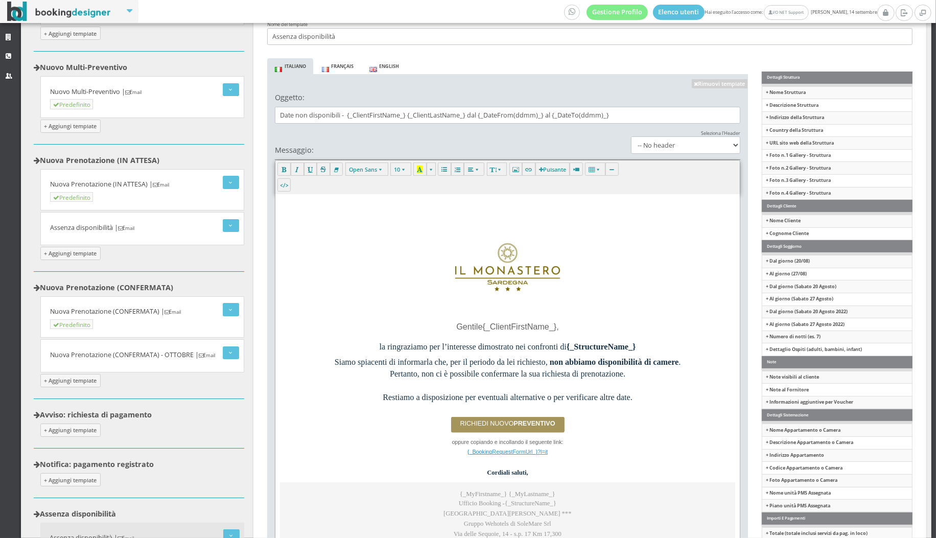
scroll to position [0, 0]
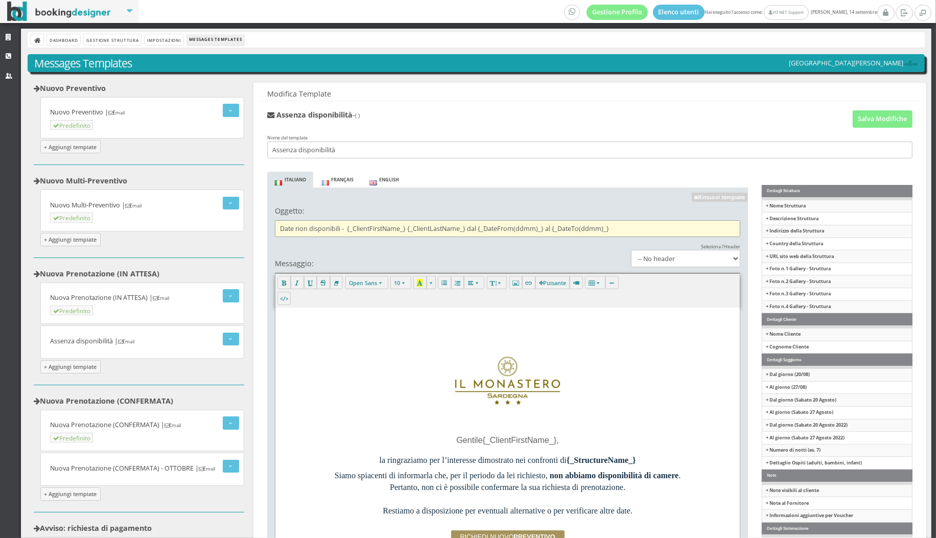
click at [337, 233] on input "Date non disponibili - {_ClientFirstName_} {_ClientLastName_} dal {_DateFrom(dd…" at bounding box center [508, 228] width 466 height 17
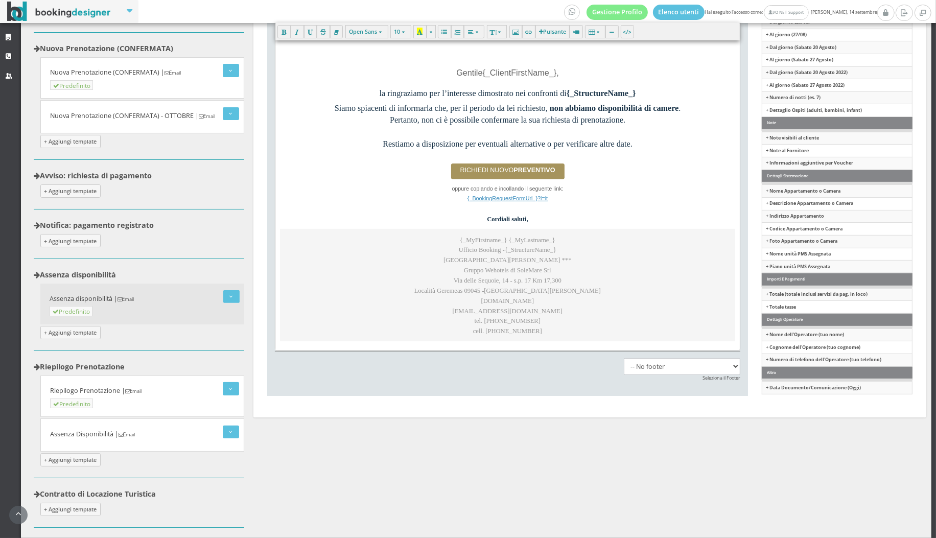
scroll to position [420, 0]
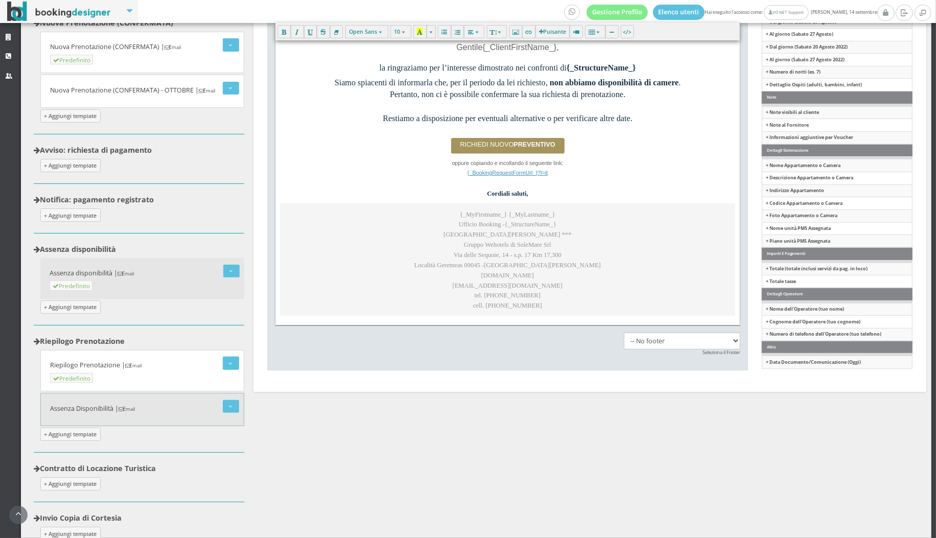
click at [114, 400] on div "Modifica Imposta come predefinito Elimina Assenza Disponibilità | Email" at bounding box center [144, 409] width 202 height 19
click at [87, 405] on h5 "Assenza Disponibilità | Email" at bounding box center [144, 409] width 189 height 8
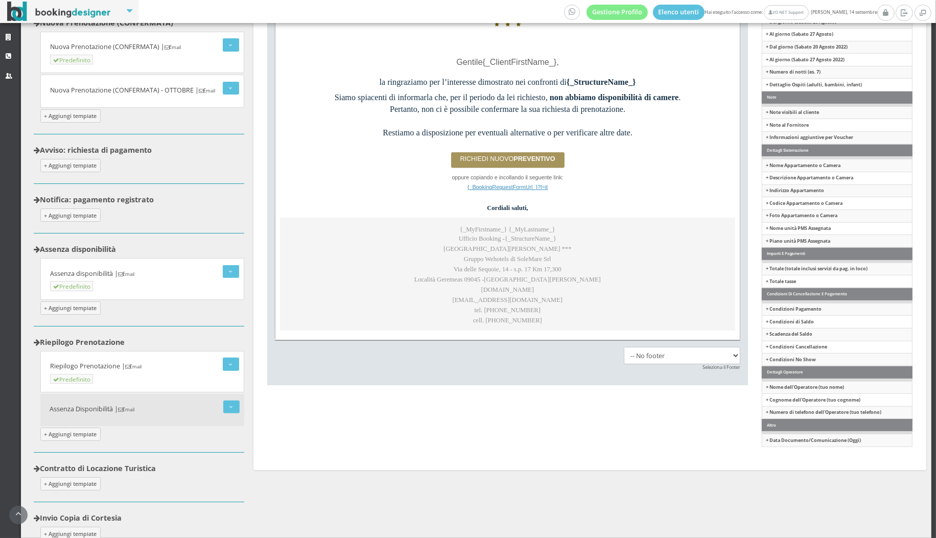
scroll to position [0, 0]
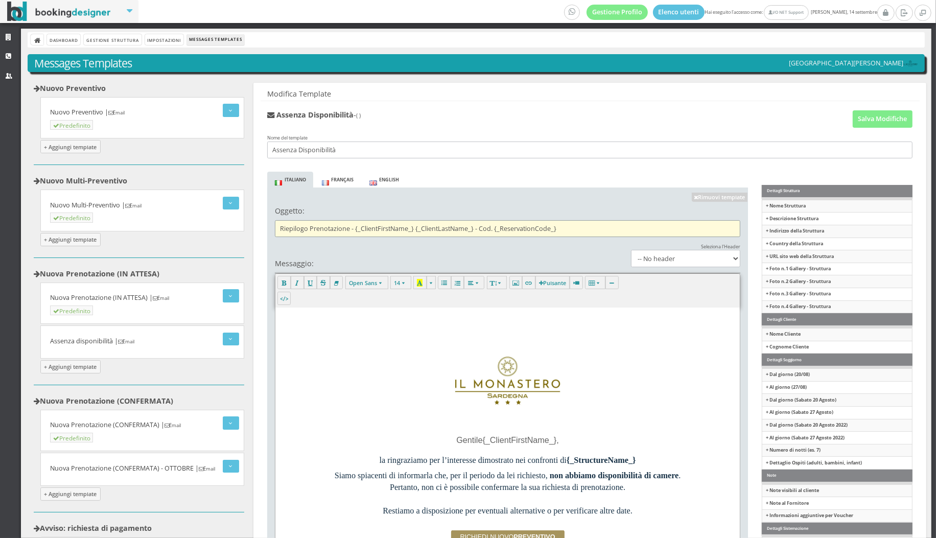
click at [328, 228] on input "Riepilogo Prenotazione - {_ClientFirstName_} {_ClientLastName_} - Cod. {_Reserv…" at bounding box center [508, 228] width 466 height 17
paste input "Date non disponibili - {_ClientFirstName_} {_ClientLastName_} dal {_DateFrom(dd…"
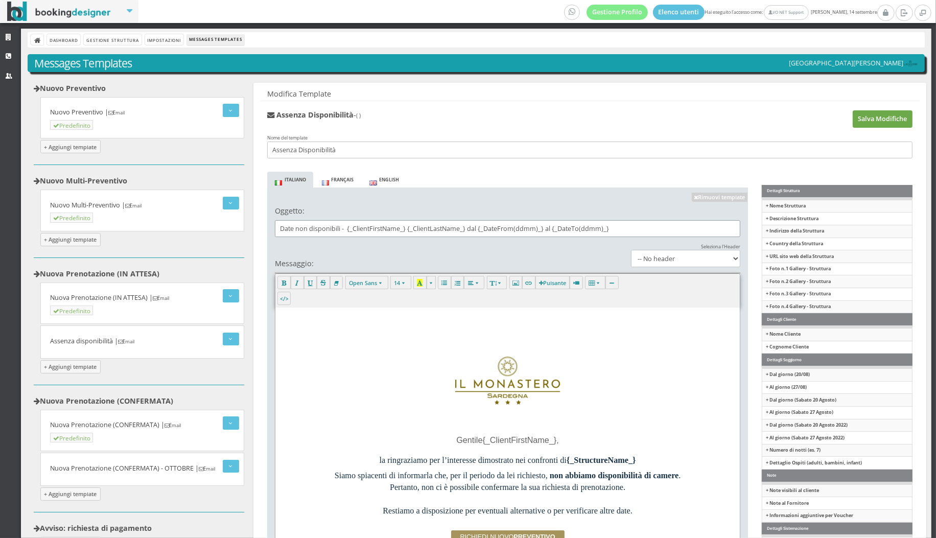
type input "Date non disponibili - {_ClientFirstName_} {_ClientLastName_} dal {_DateFrom(dd…"
click at [887, 121] on button "Salva Modifiche" at bounding box center [883, 118] width 60 height 17
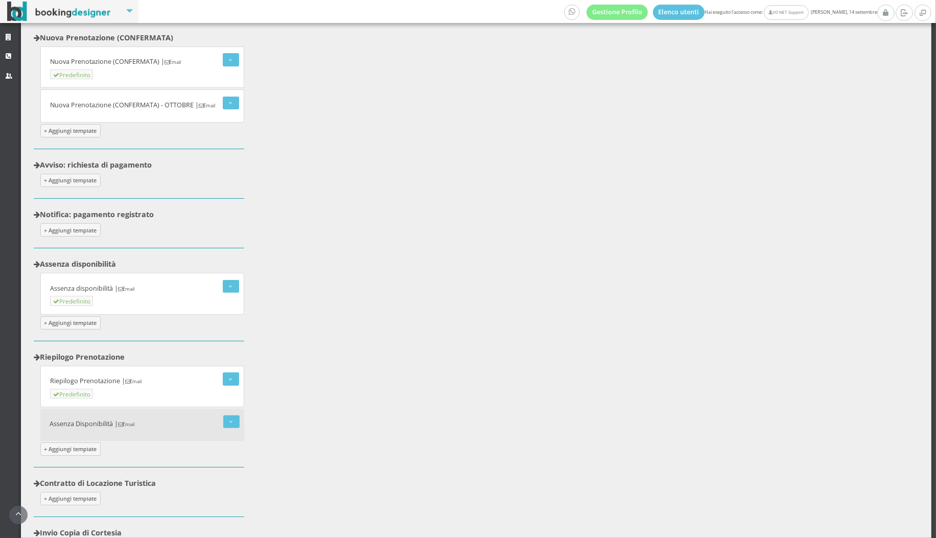
scroll to position [427, 0]
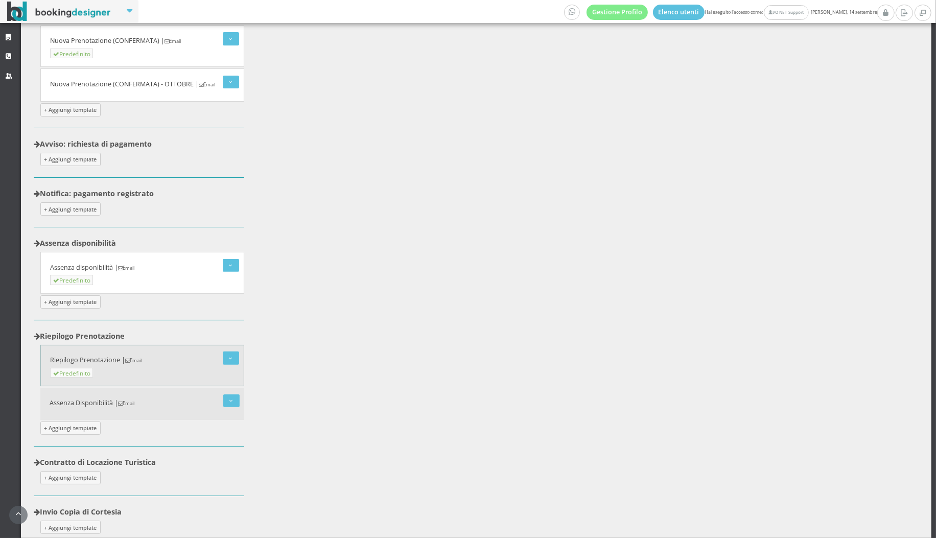
click at [110, 357] on h5 "Riepilogo Prenotazione | Email" at bounding box center [144, 360] width 189 height 8
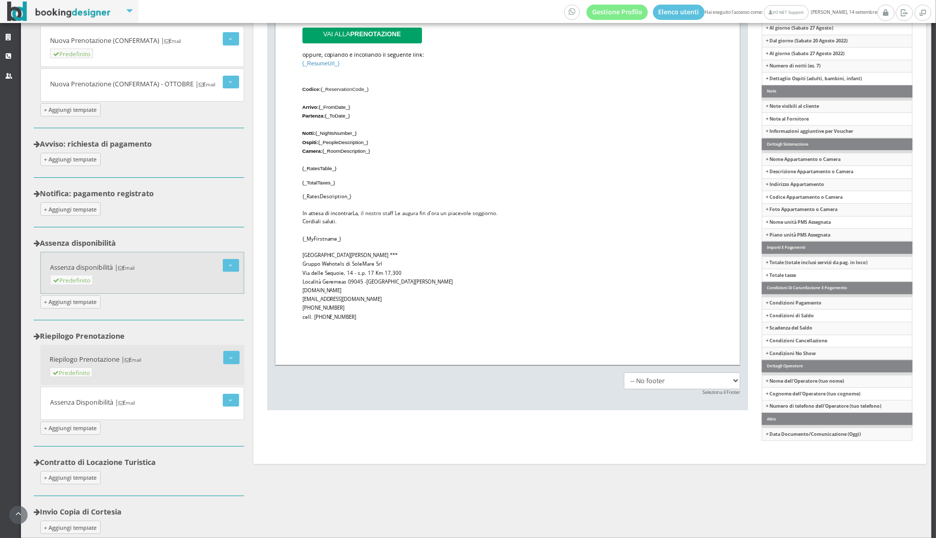
click at [104, 259] on div "Modifica Elimina Assenza disponibilità | Email Predefinito" at bounding box center [144, 273] width 202 height 28
click at [105, 264] on h5 "Assenza disponibilità | Email" at bounding box center [144, 268] width 189 height 8
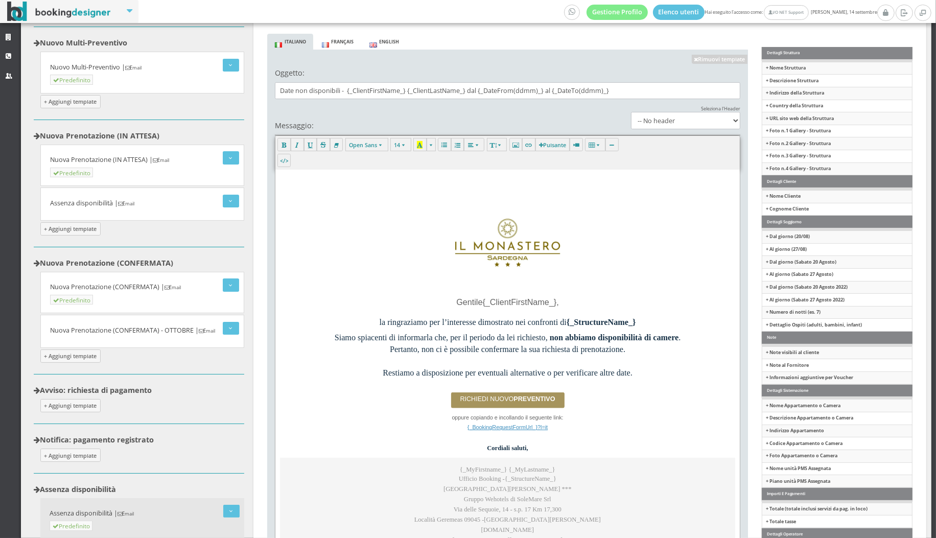
scroll to position [0, 0]
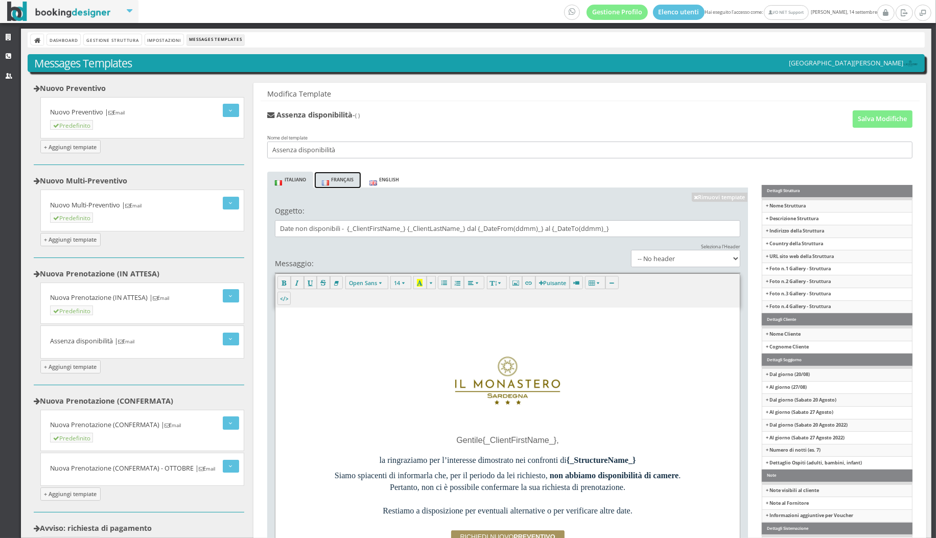
click at [329, 185] on span at bounding box center [325, 182] width 7 height 5
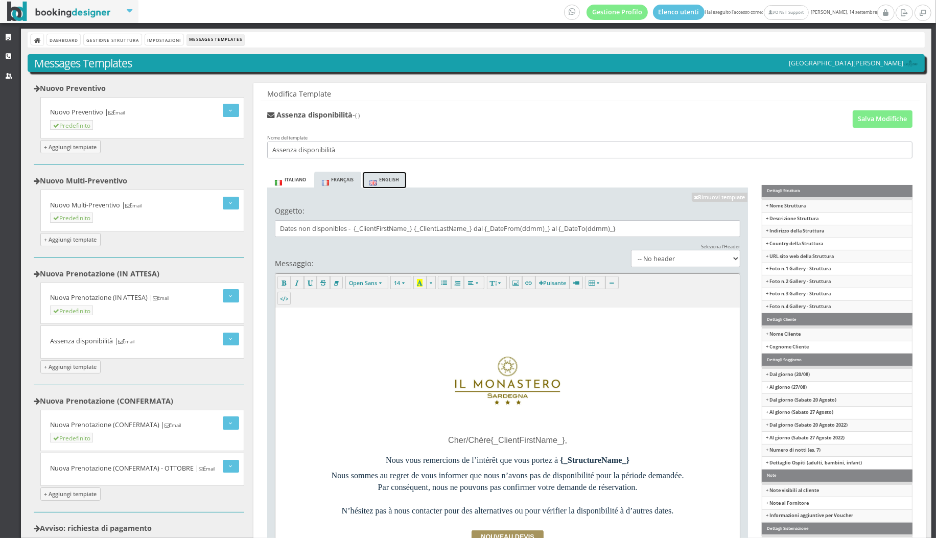
click at [389, 176] on link "English" at bounding box center [384, 180] width 44 height 17
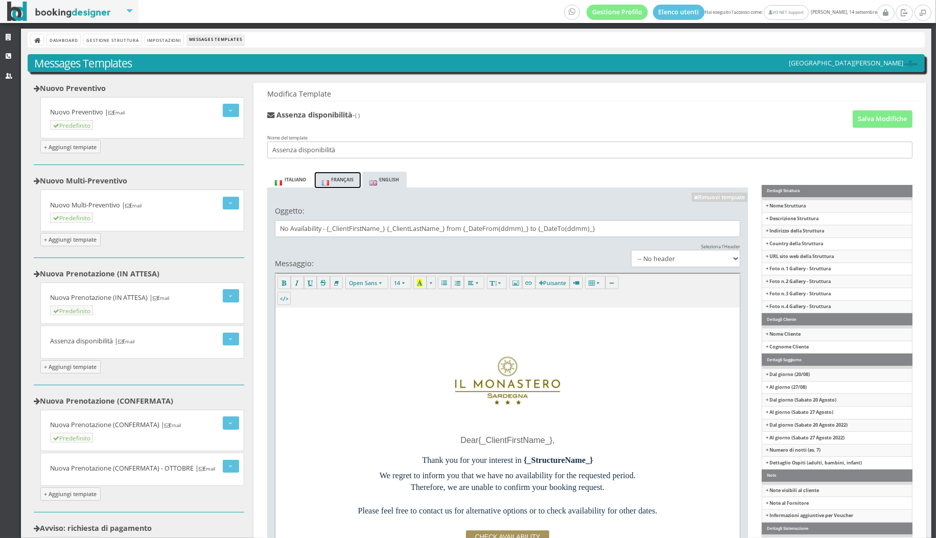
click at [327, 186] on link "Français" at bounding box center [337, 180] width 47 height 17
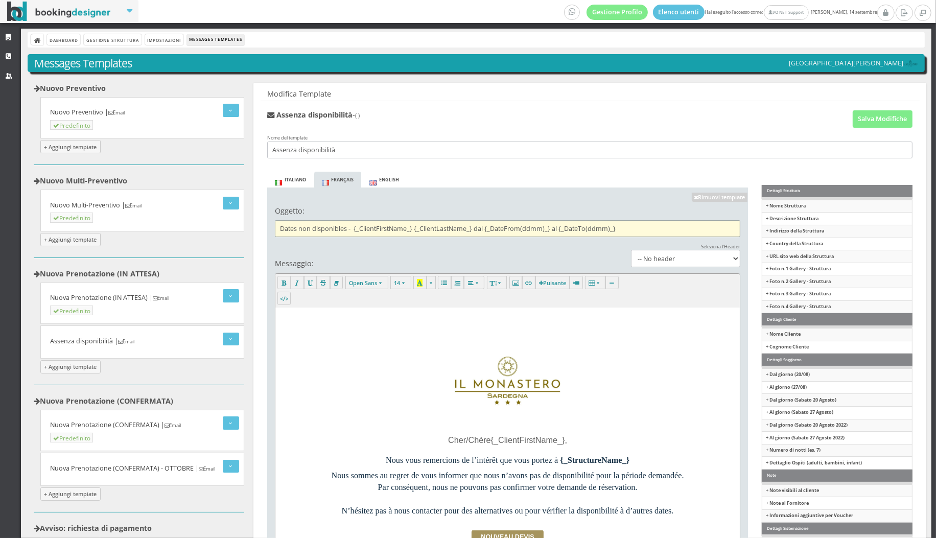
click at [343, 225] on input "Dates non disponibles - {_ClientFirstName_} {_ClientLastName_} dal {_DateFrom(d…" at bounding box center [508, 228] width 466 height 17
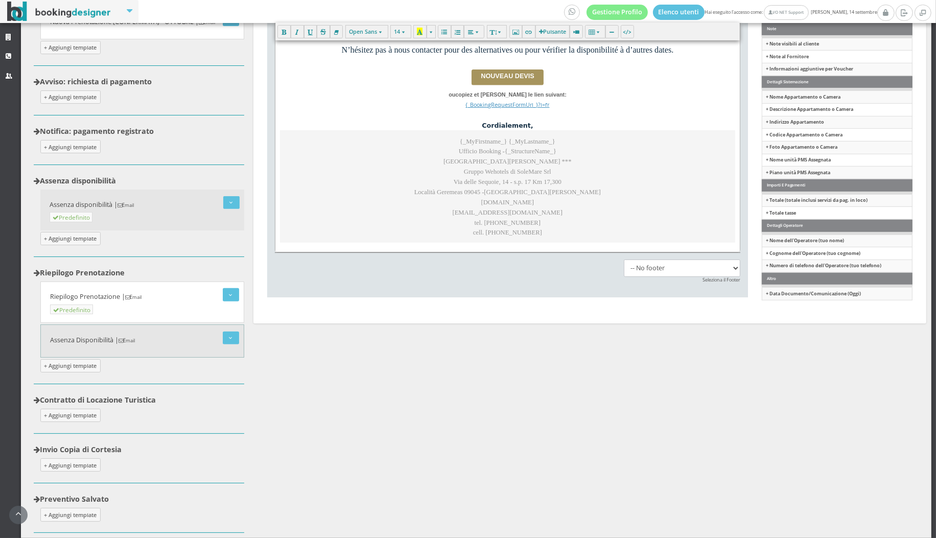
click at [135, 337] on small "Email" at bounding box center [127, 340] width 16 height 7
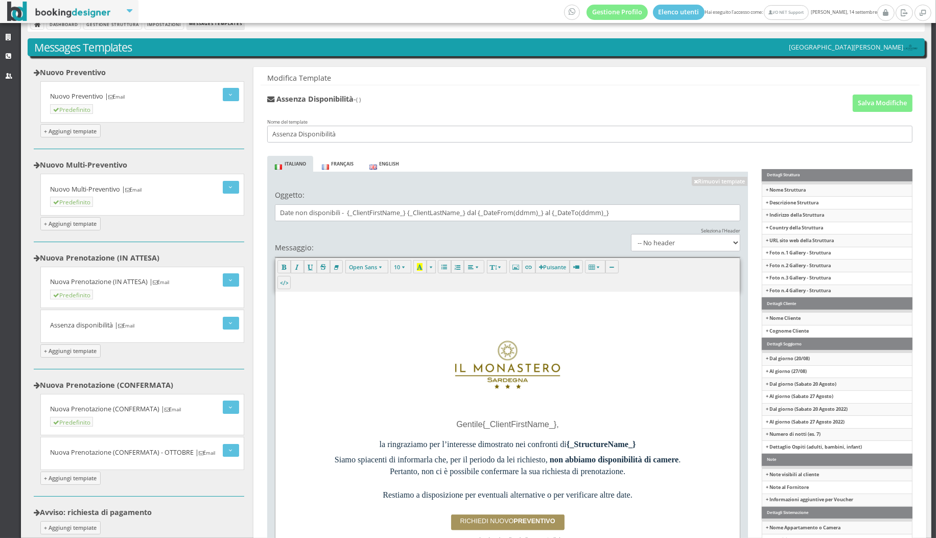
scroll to position [0, 0]
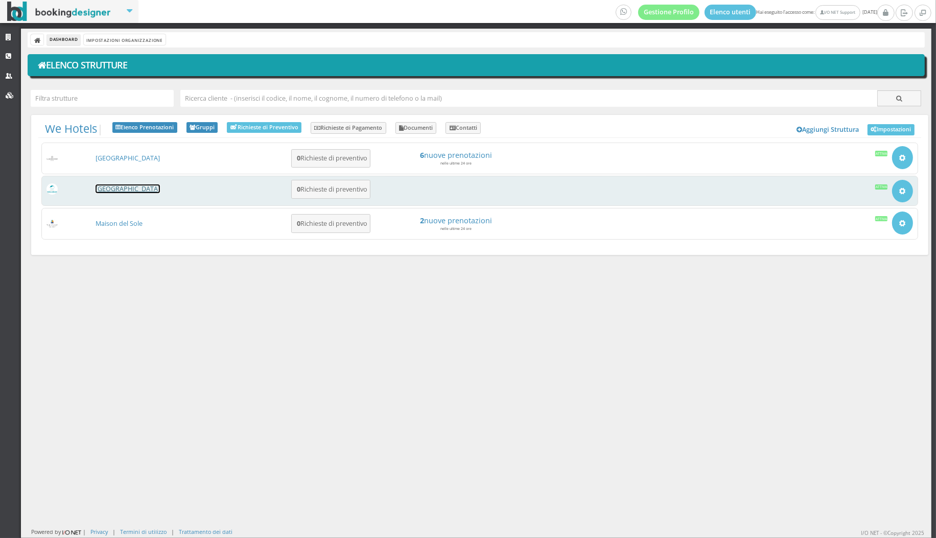
click at [120, 190] on link "Hotel Solanas" at bounding box center [128, 189] width 64 height 9
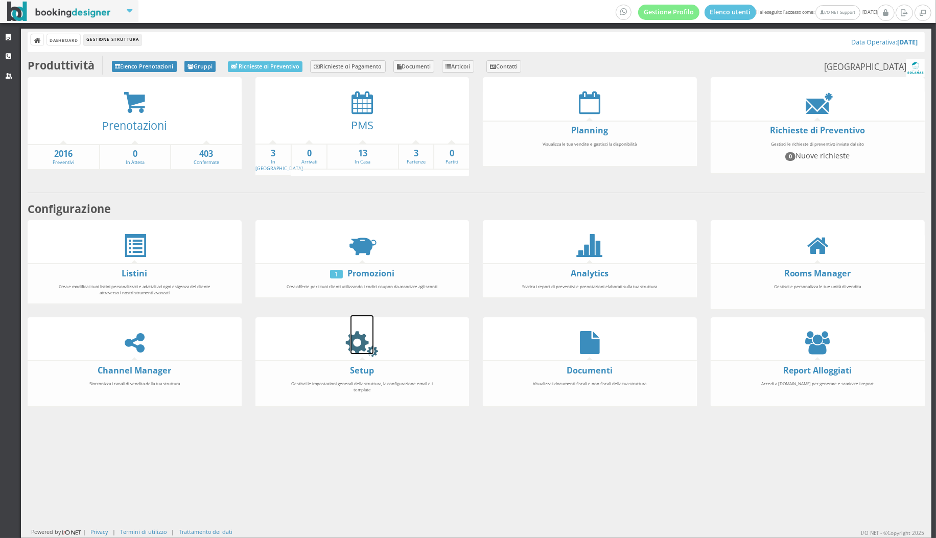
click at [372, 341] on icon at bounding box center [362, 342] width 23 height 23
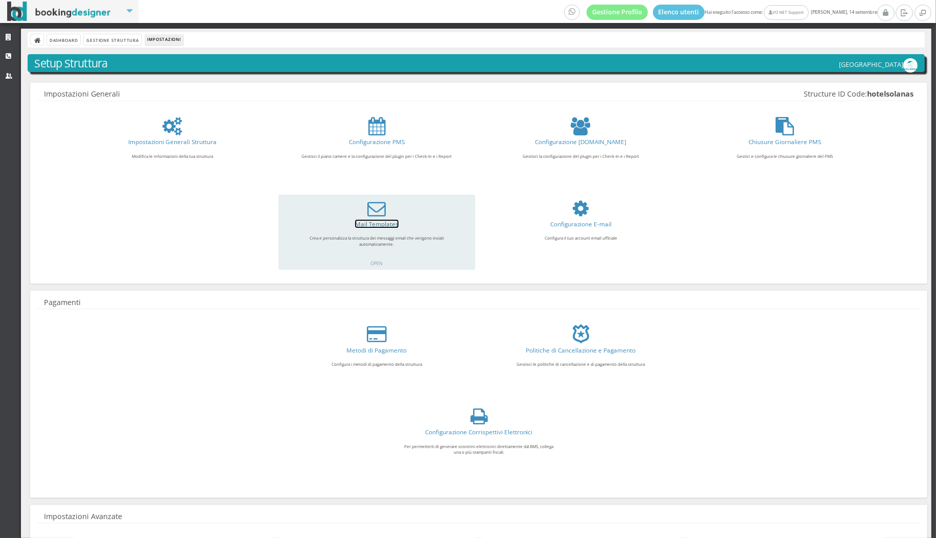
click at [356, 222] on link "Mail Templates" at bounding box center [376, 224] width 43 height 8
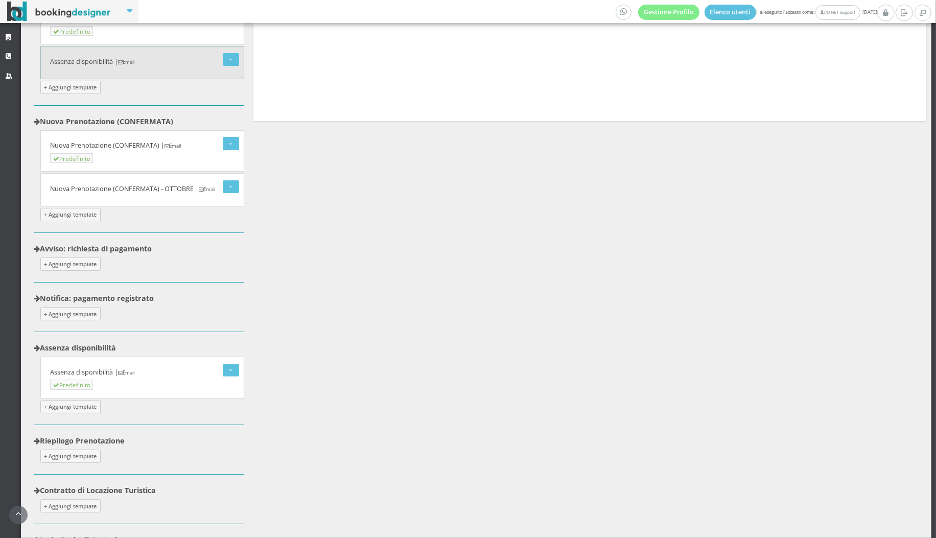
scroll to position [325, 0]
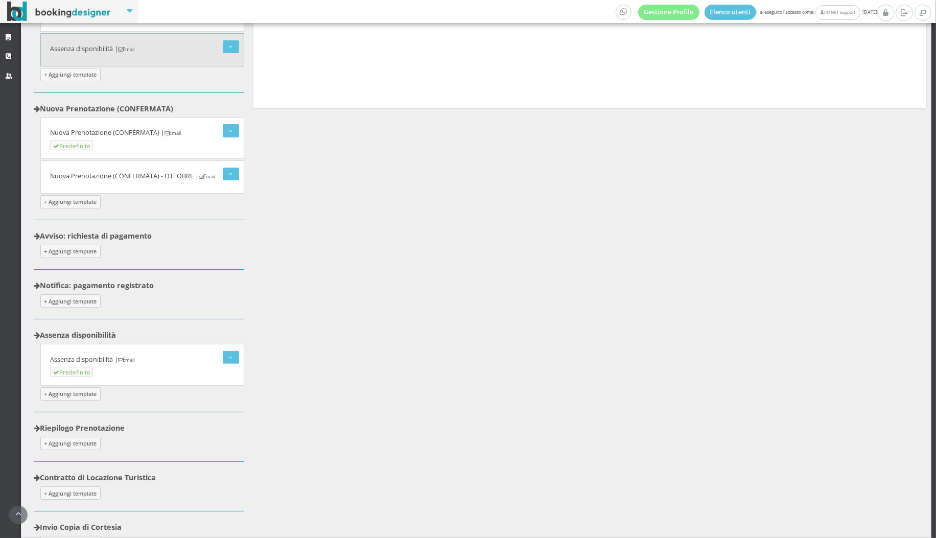
click at [130, 357] on small "Email" at bounding box center [126, 360] width 16 height 7
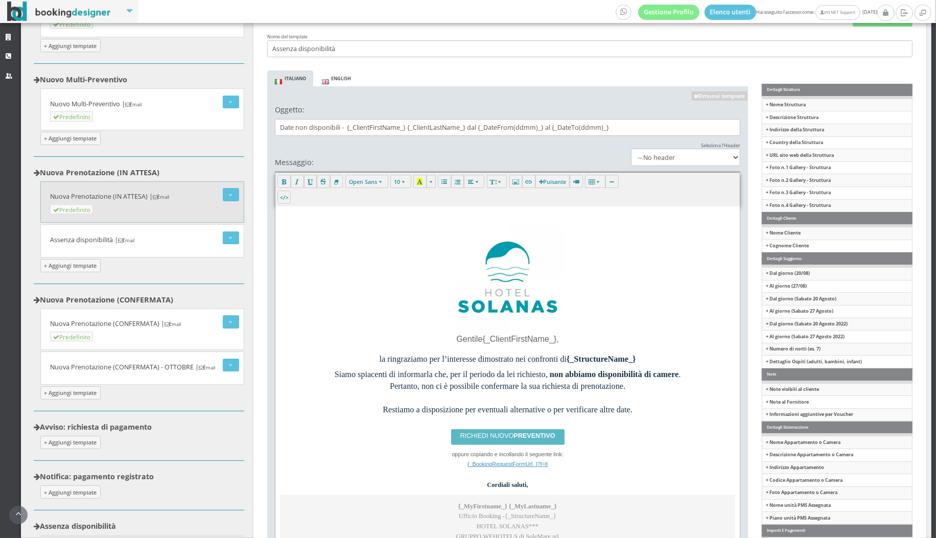
scroll to position [105, 0]
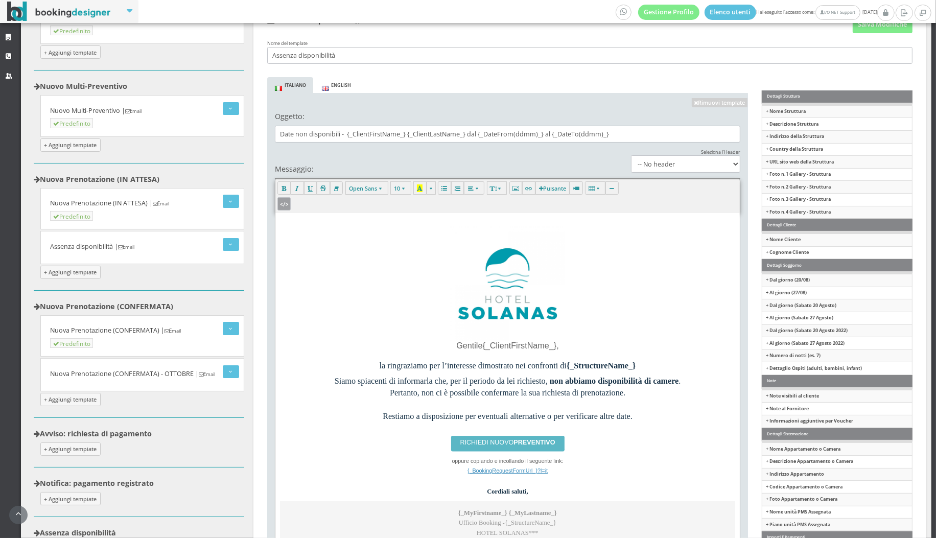
click at [285, 207] on icon "button" at bounding box center [285, 204] width 6 height 8
type textarea "<p></p><div style="text-align: center;"></div><table class="nl-container" cellp…"
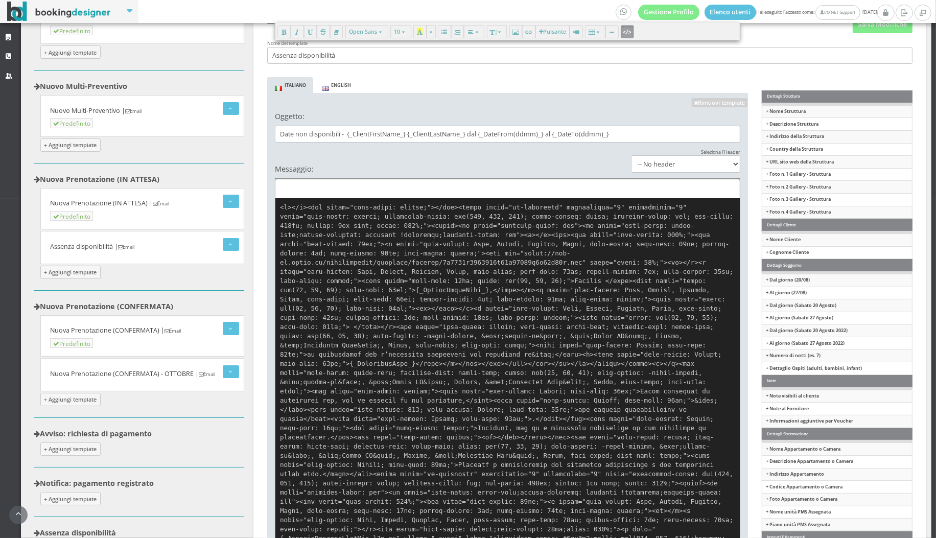
scroll to position [505, 0]
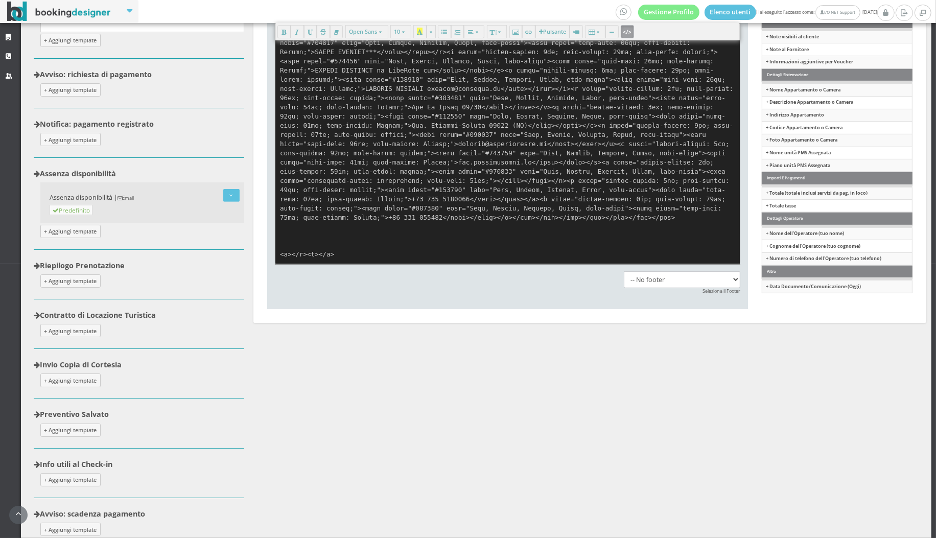
click at [622, 30] on button "button" at bounding box center [627, 31] width 13 height 13
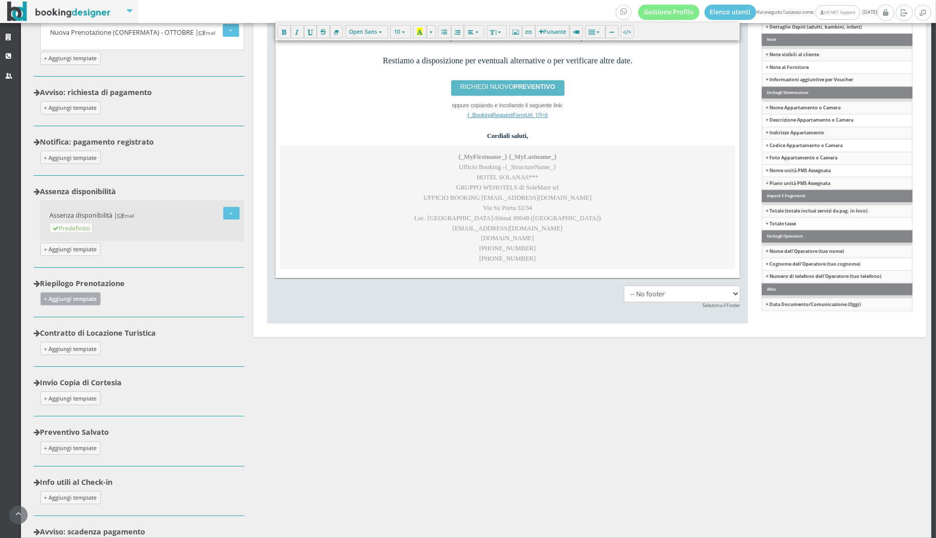
scroll to position [544, 0]
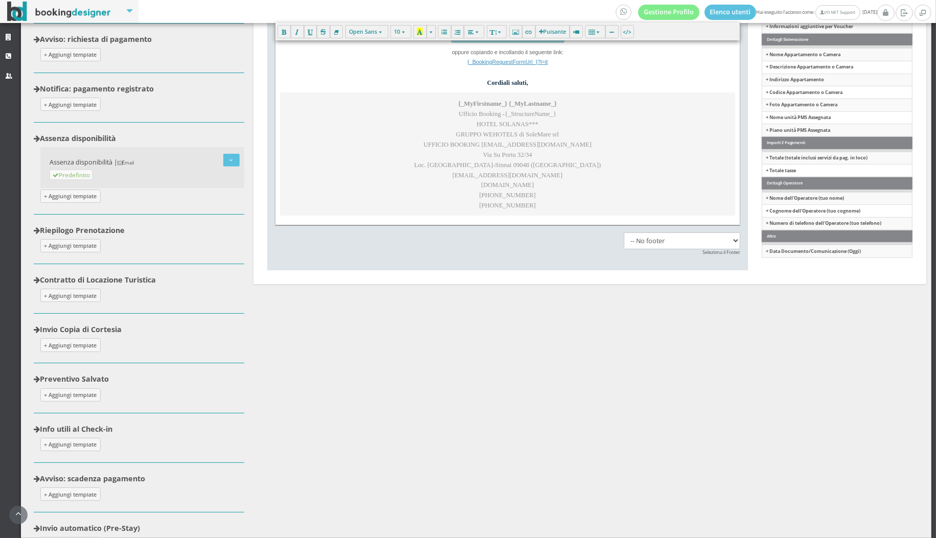
click at [67, 249] on div "Nuovo Preventivo Modifica Elimina Nuovo Preventivo | Email Predefinito + Aggiun…" at bounding box center [139, 157] width 211 height 1124
click at [66, 242] on button "+ Aggiungi template" at bounding box center [70, 245] width 60 height 13
type input "Riepilogo Prenotazione"
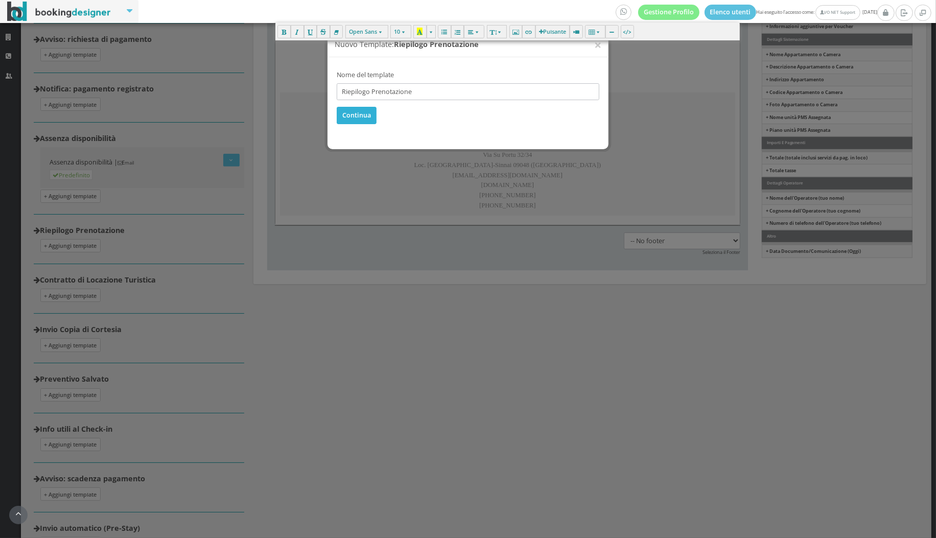
click at [371, 116] on button "Continua" at bounding box center [357, 115] width 40 height 17
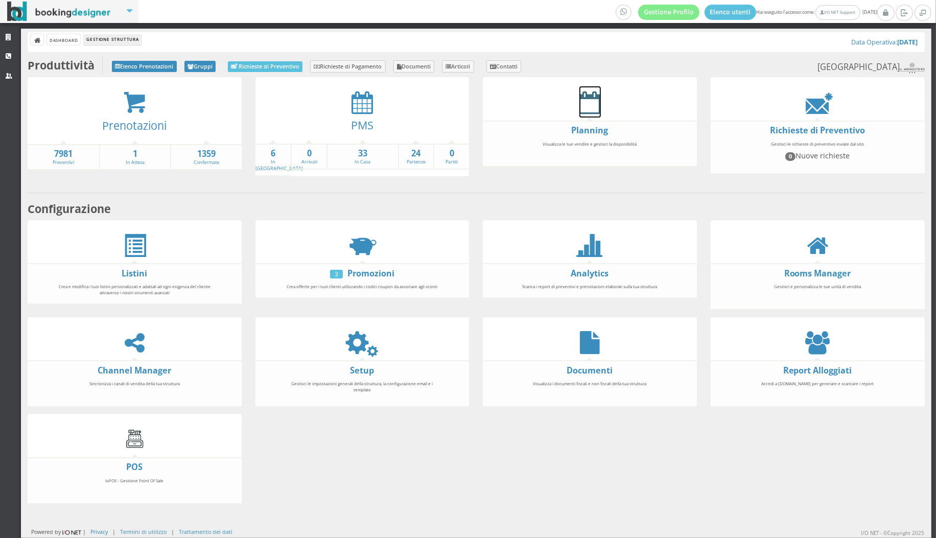
click at [592, 111] on icon at bounding box center [590, 102] width 21 height 23
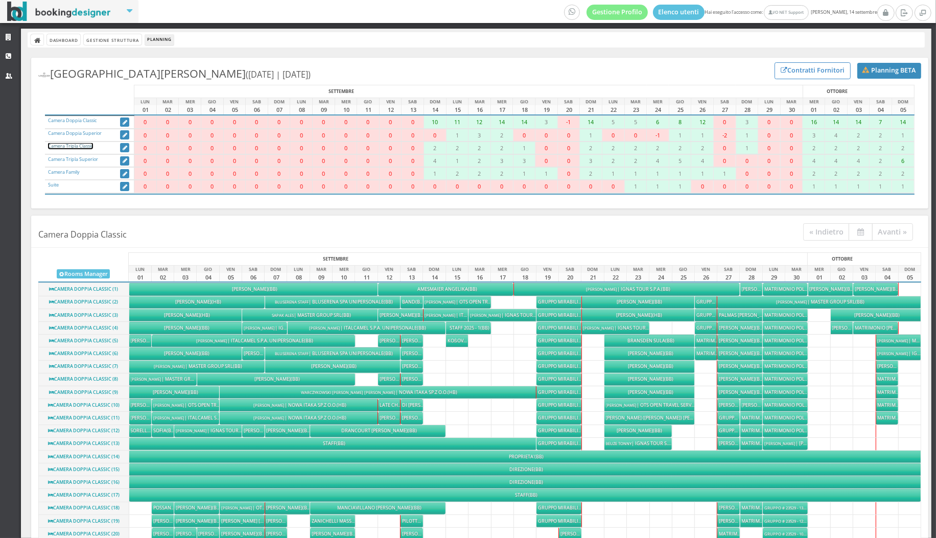
click at [66, 148] on link "Camera Tripla Classic" at bounding box center [70, 146] width 45 height 7
click at [122, 40] on link "Gestione Struttura" at bounding box center [112, 39] width 57 height 11
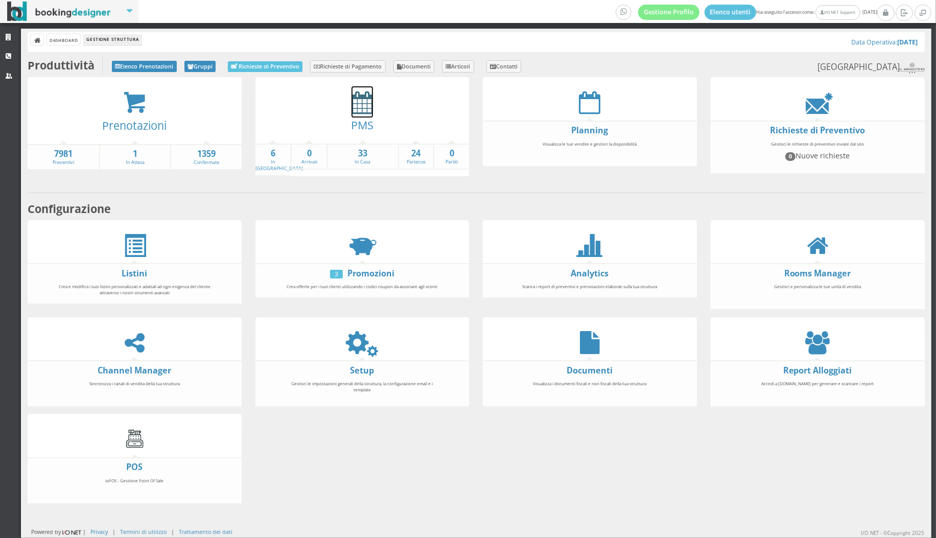
click at [365, 103] on icon at bounding box center [362, 102] width 21 height 23
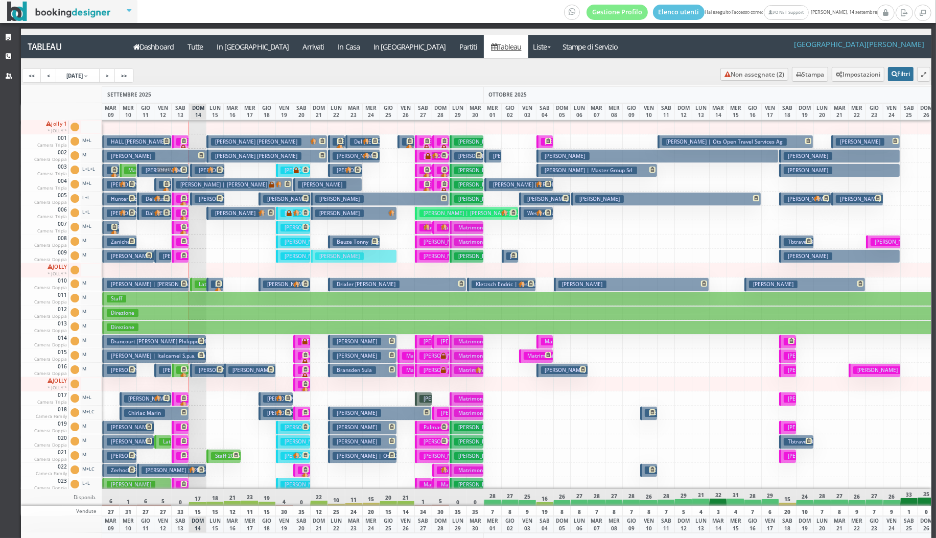
click at [903, 69] on button "Filtri" at bounding box center [901, 74] width 26 height 14
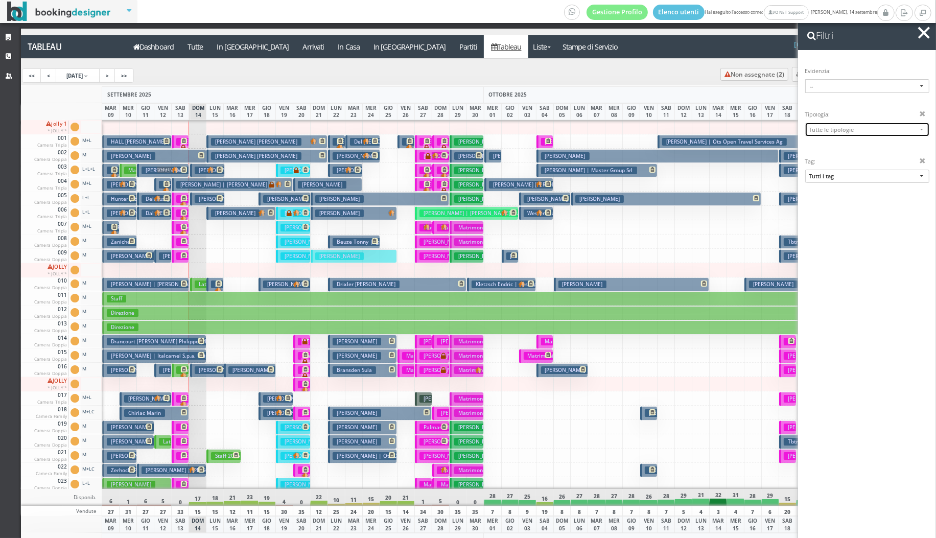
click at [871, 127] on span "Tutte le tipologie" at bounding box center [863, 130] width 108 height 8
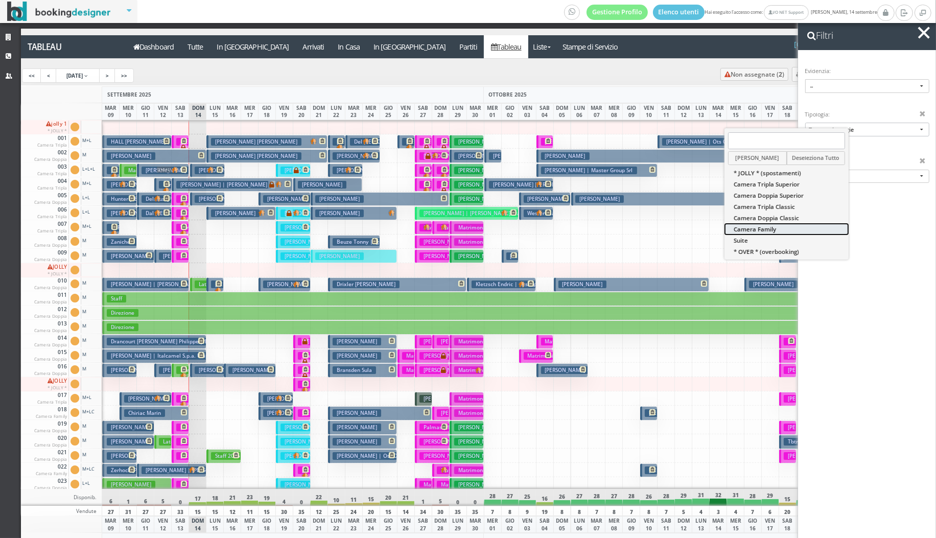
click at [799, 231] on link "Camera Family" at bounding box center [787, 229] width 124 height 11
select select "15642"
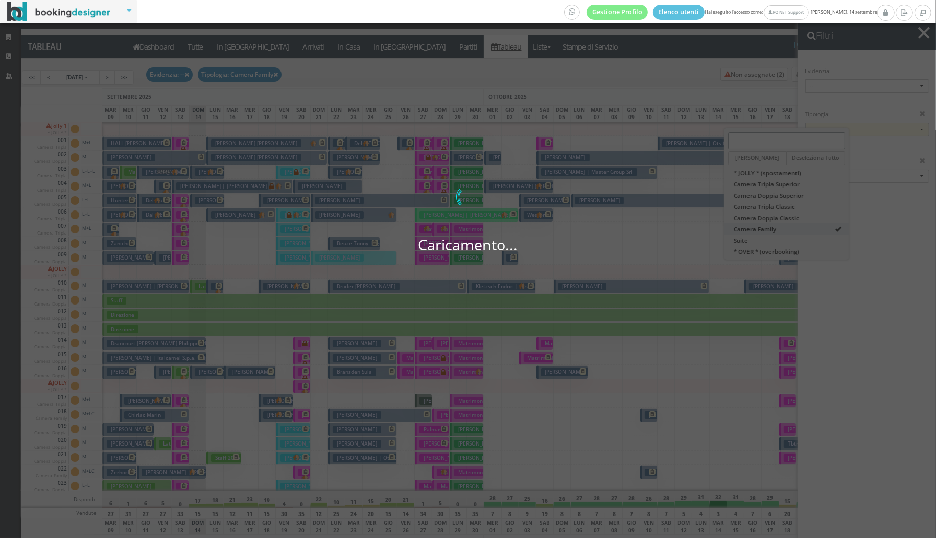
scroll to position [42, 0]
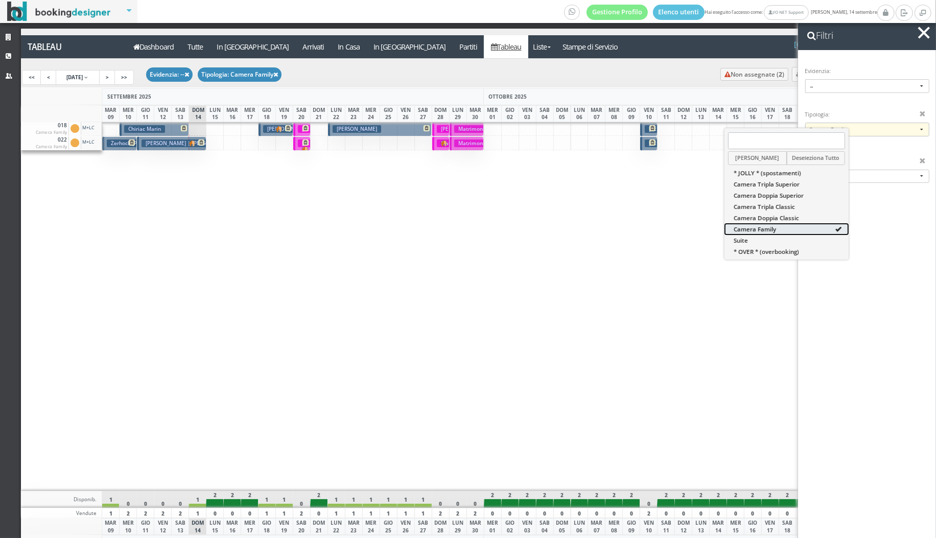
click at [799, 231] on link "Camera Family" at bounding box center [787, 229] width 124 height 11
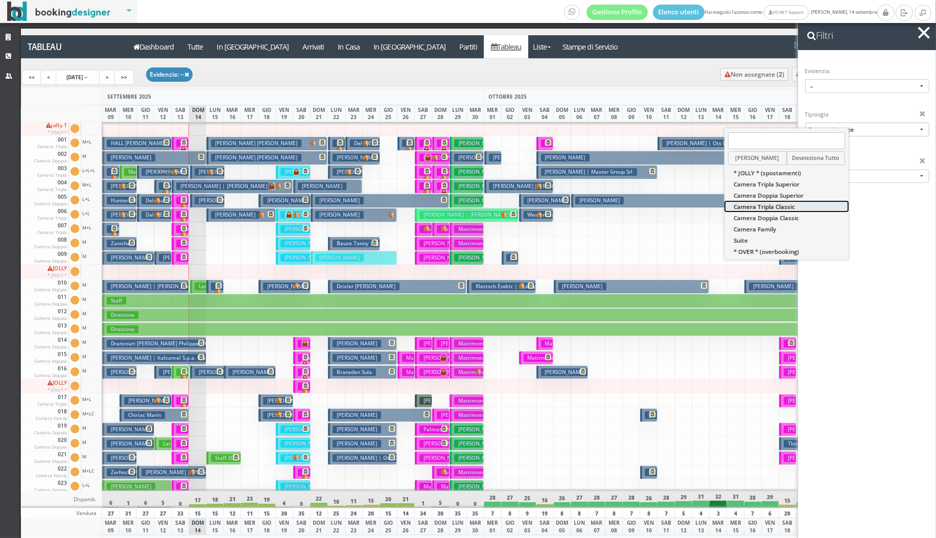
click at [795, 206] on span "Camera Tripla Classic" at bounding box center [764, 206] width 61 height 9
select select "15640"
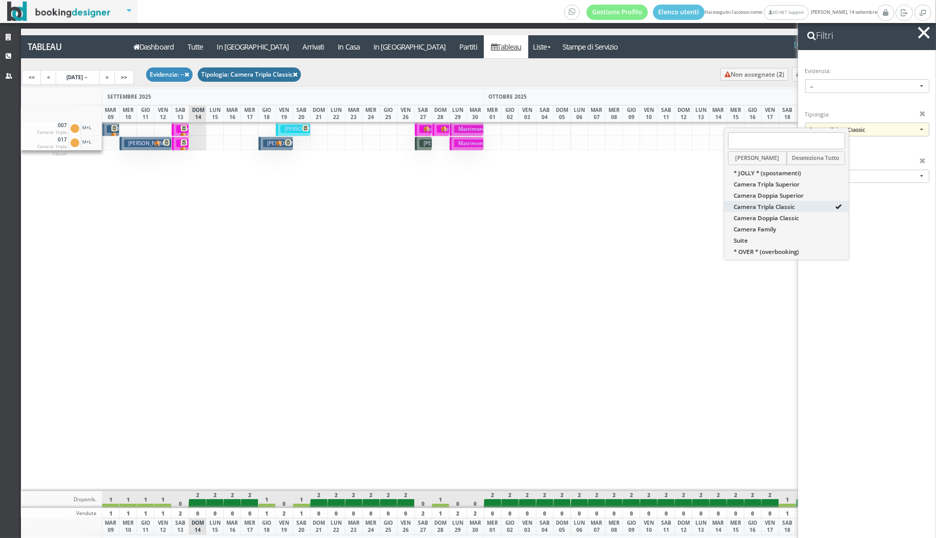
click at [297, 75] on icon at bounding box center [295, 75] width 5 height 6
select select
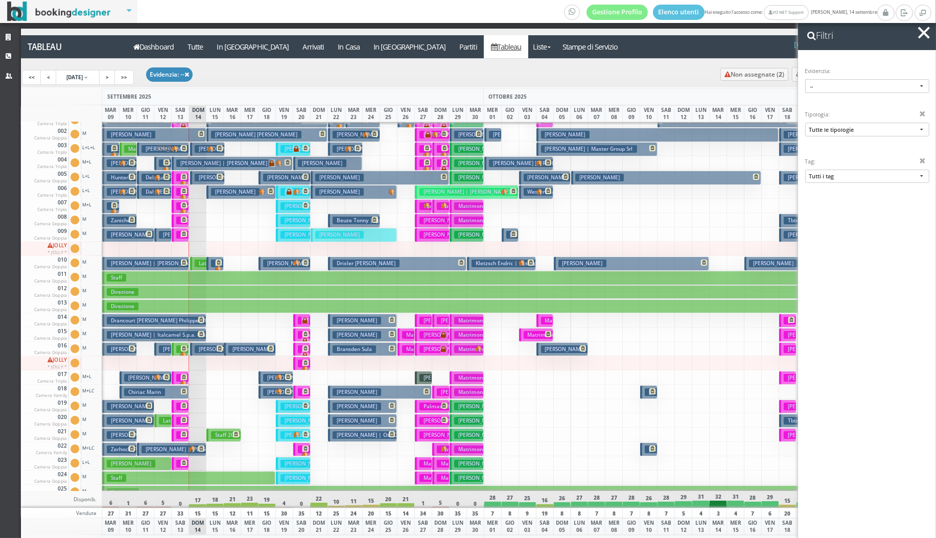
scroll to position [0, 0]
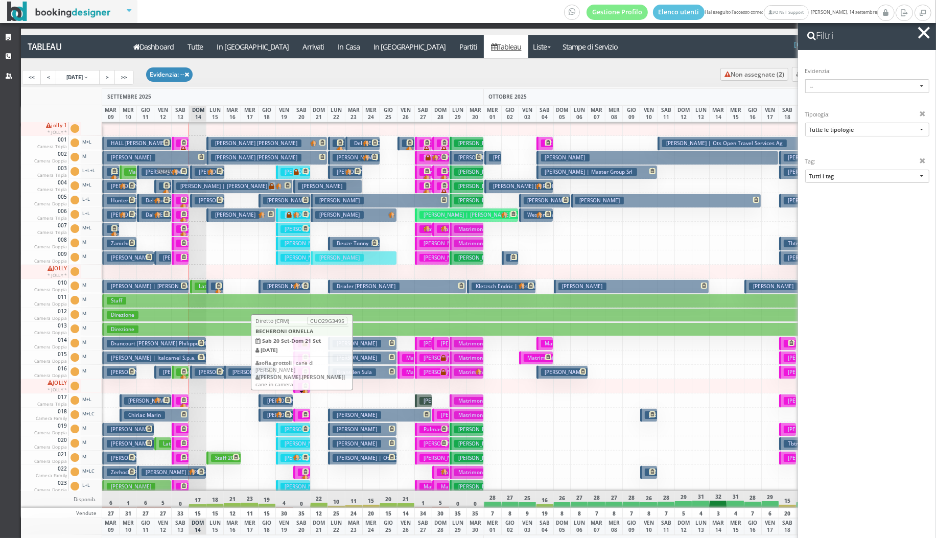
click at [297, 387] on span at bounding box center [301, 389] width 13 height 13
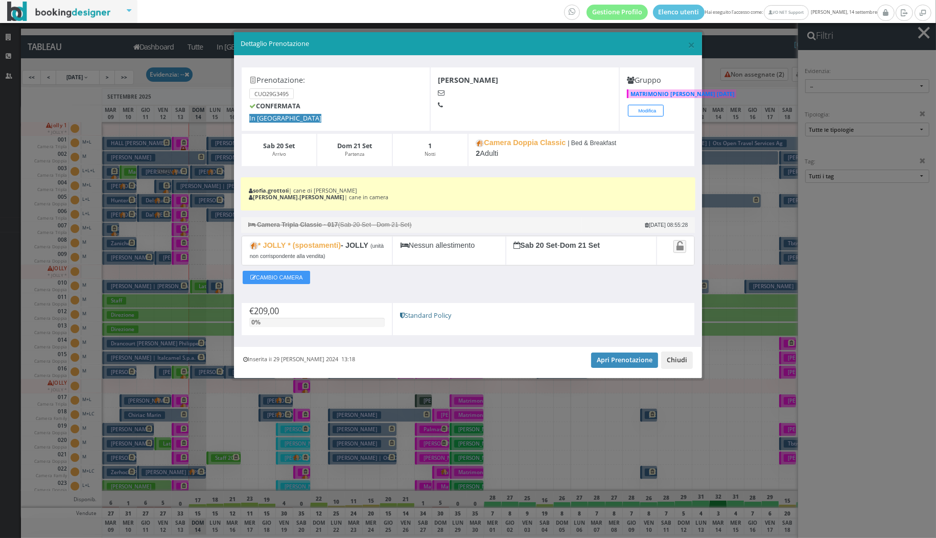
click at [669, 353] on button "Chiudi" at bounding box center [677, 360] width 32 height 17
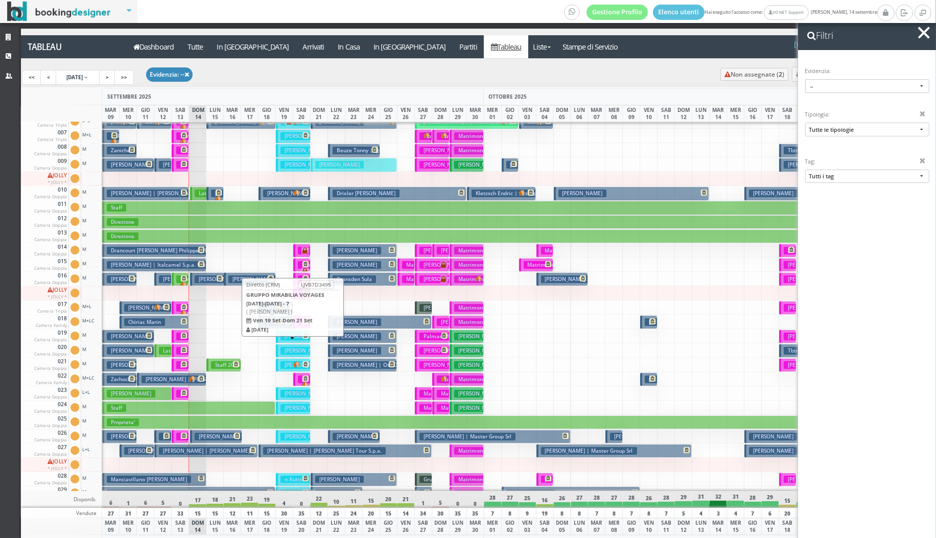
scroll to position [96, 0]
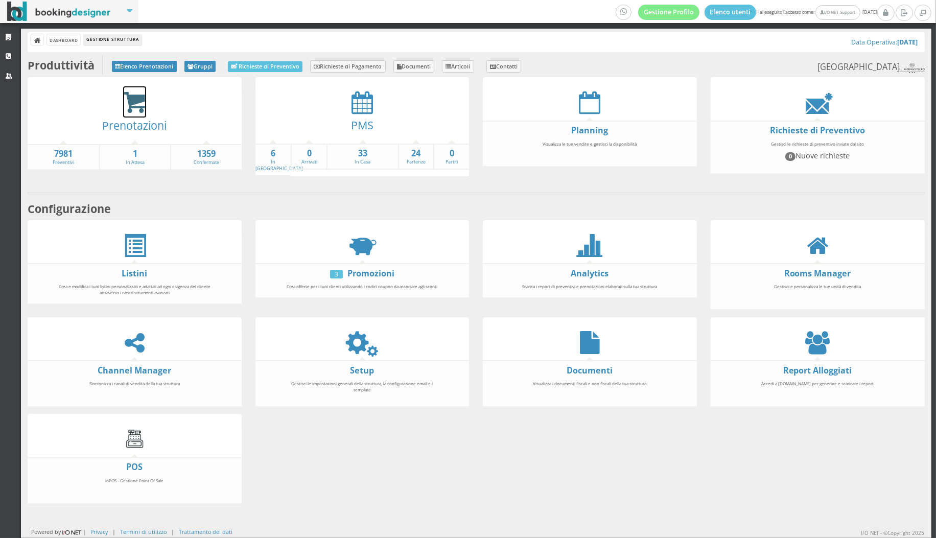
click at [145, 112] on icon at bounding box center [134, 103] width 23 height 24
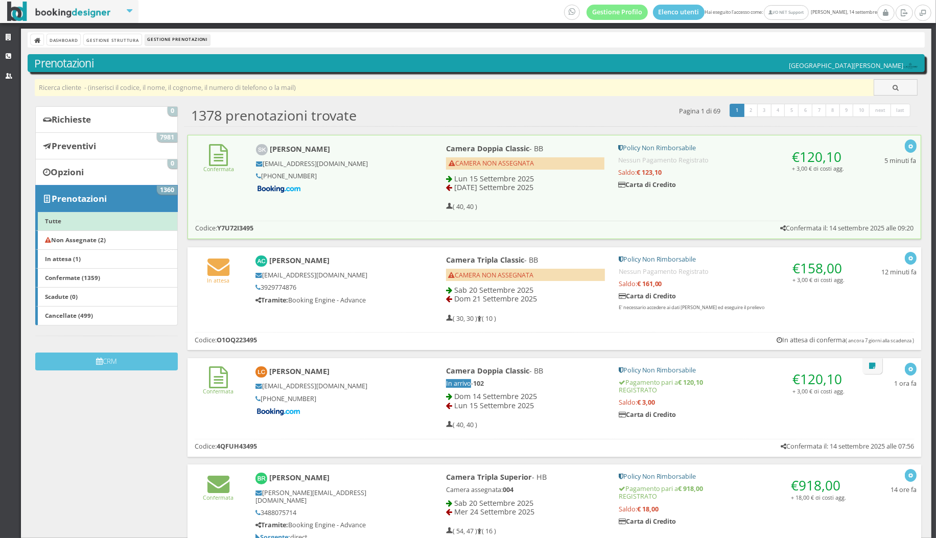
click at [138, 88] on input "text" at bounding box center [455, 87] width 840 height 17
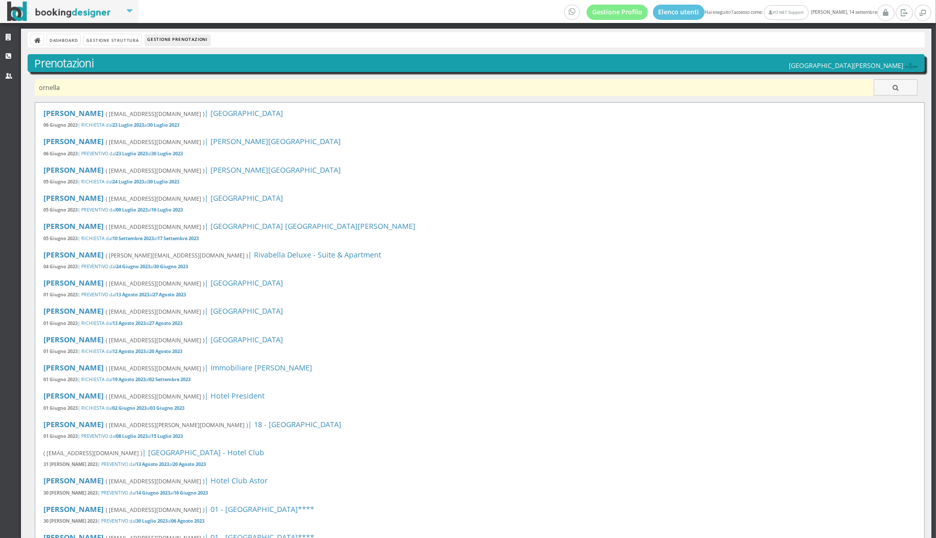
type input "ornella"
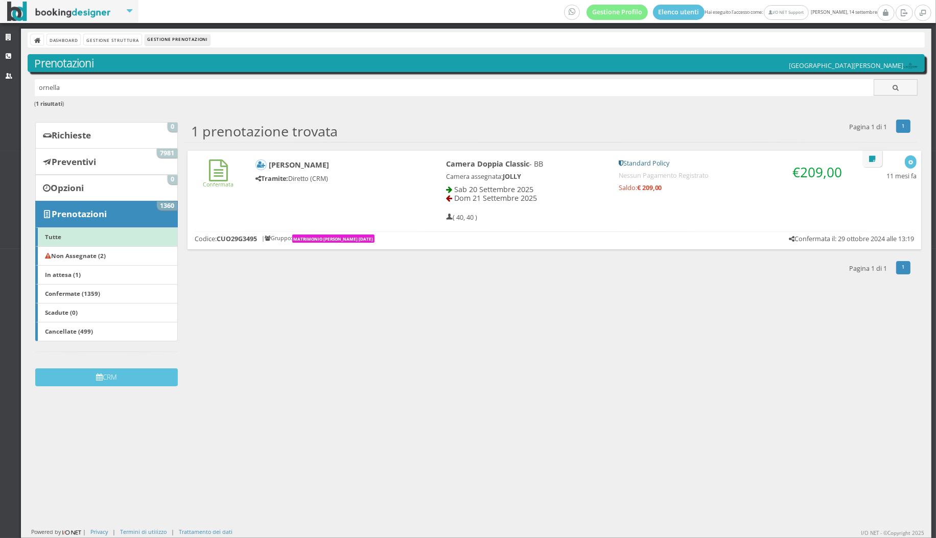
click at [404, 222] on div "Confermata [PERSON_NAME] Tramite: Diretto (CRM) Camera Doppia Classic - BB Came…" at bounding box center [555, 188] width 734 height 75
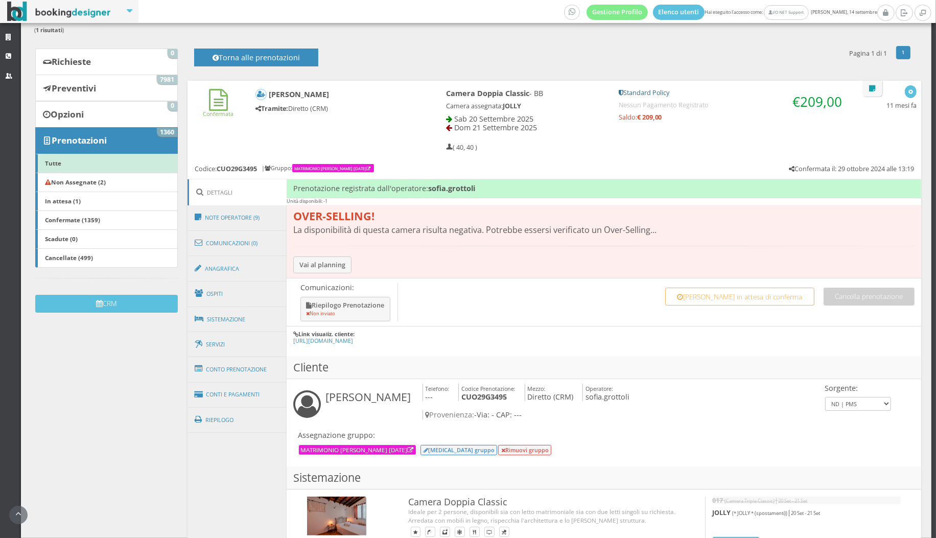
scroll to position [89, 0]
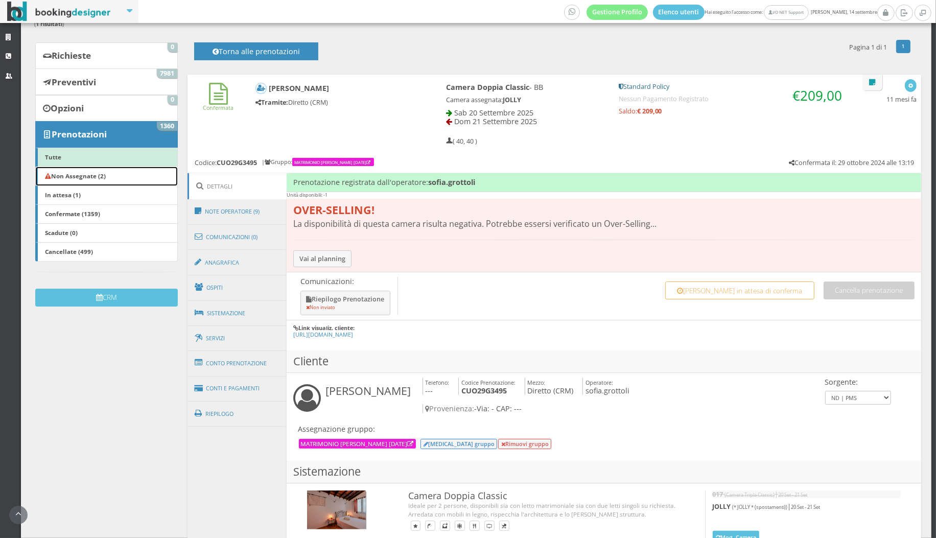
click at [139, 176] on link "Non Assegnate (2)" at bounding box center [106, 176] width 143 height 19
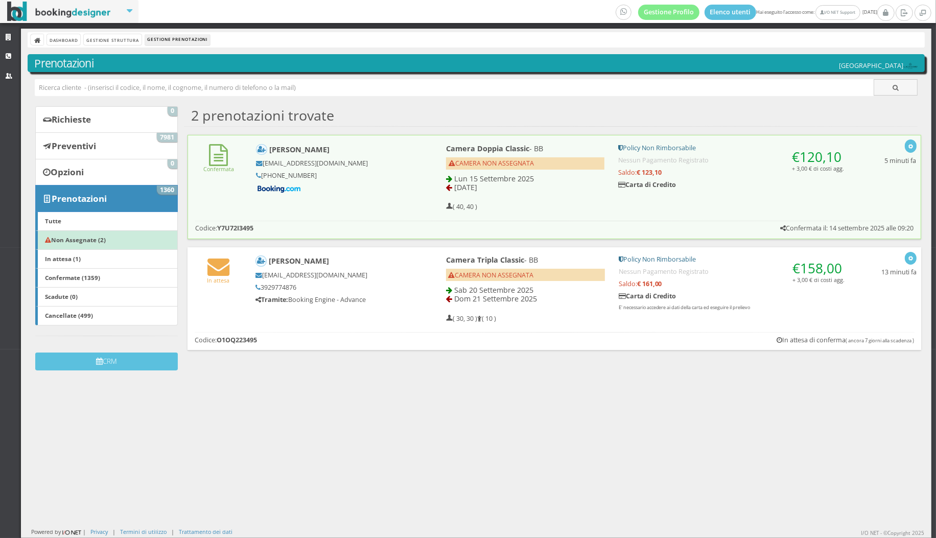
click at [136, 45] on div "Dashboard Gestione Struttura Gestione Prenotazioni" at bounding box center [477, 39] width 898 height 15
click at [132, 42] on link "Gestione Struttura" at bounding box center [112, 39] width 57 height 11
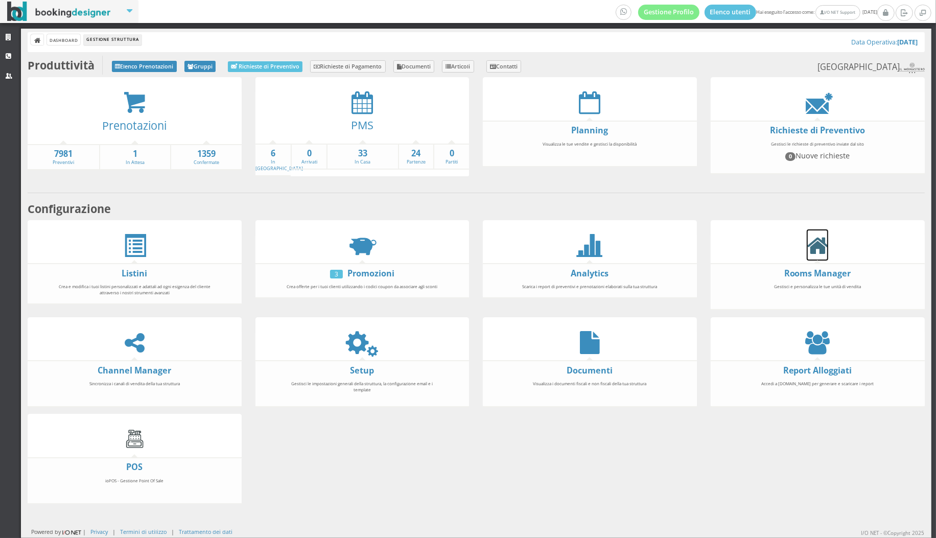
click at [808, 243] on icon at bounding box center [817, 245] width 21 height 23
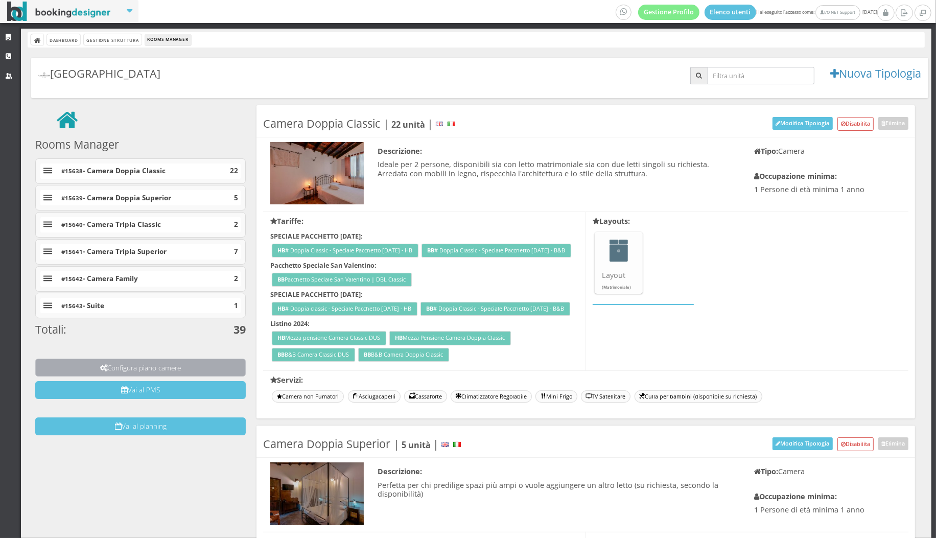
click at [186, 360] on button "Configura piano camere" at bounding box center [140, 368] width 211 height 18
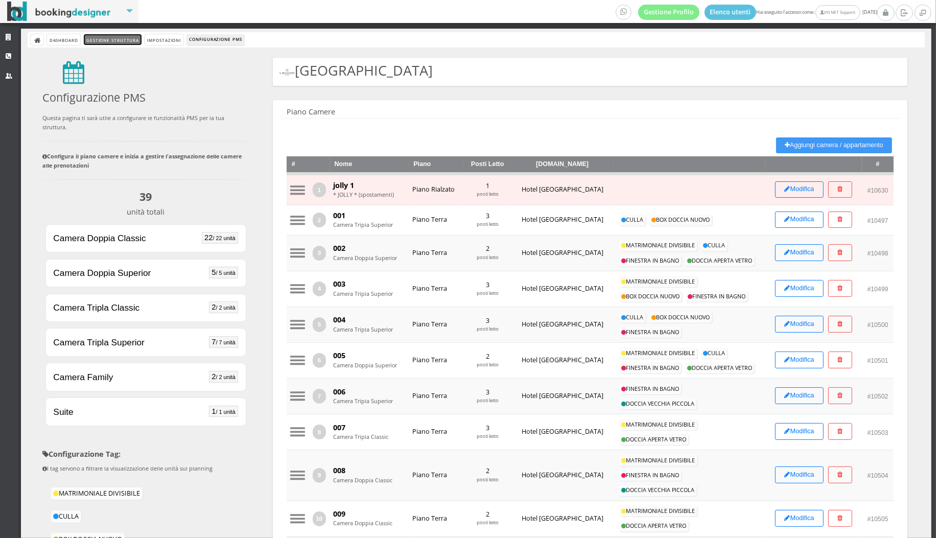
click at [128, 43] on link "Gestione Struttura" at bounding box center [112, 39] width 57 height 11
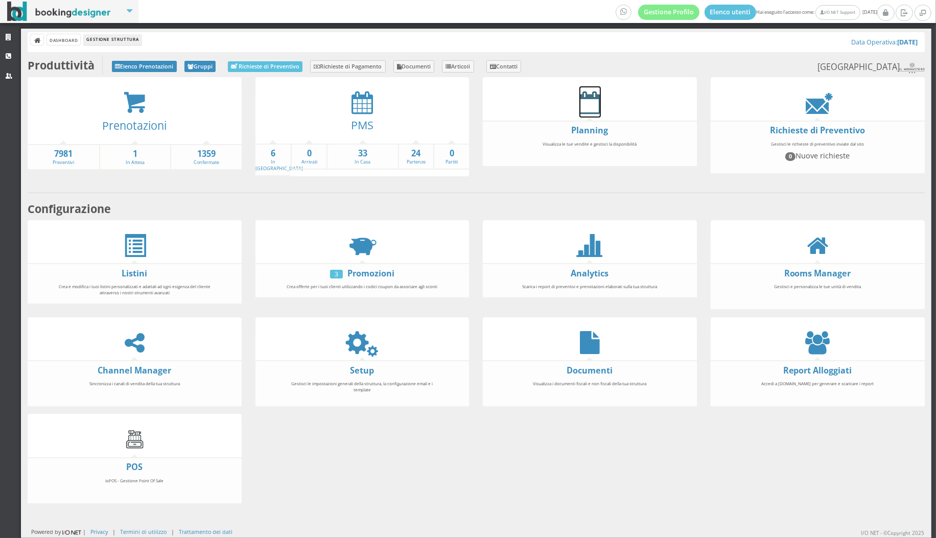
click at [589, 107] on icon at bounding box center [590, 102] width 21 height 23
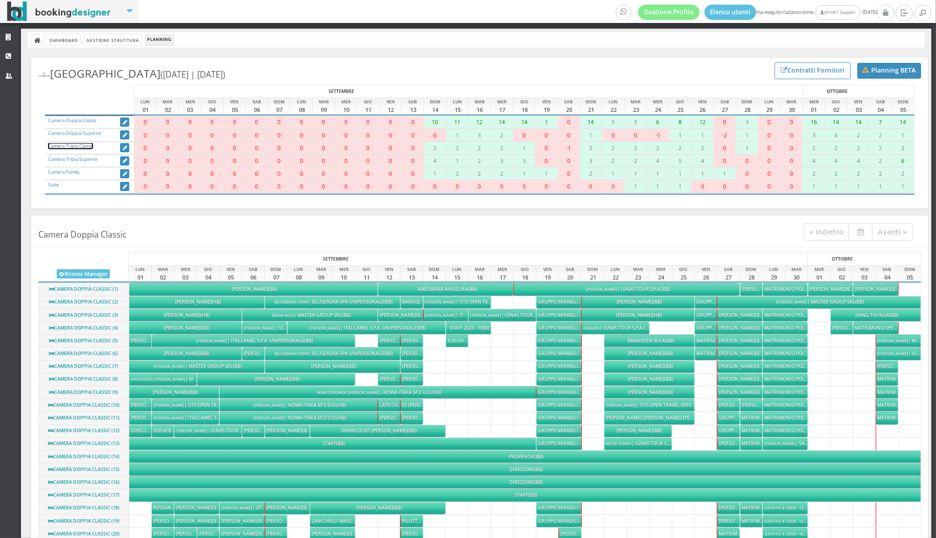
click at [54, 148] on link "Camera Tripla Classic" at bounding box center [70, 146] width 45 height 7
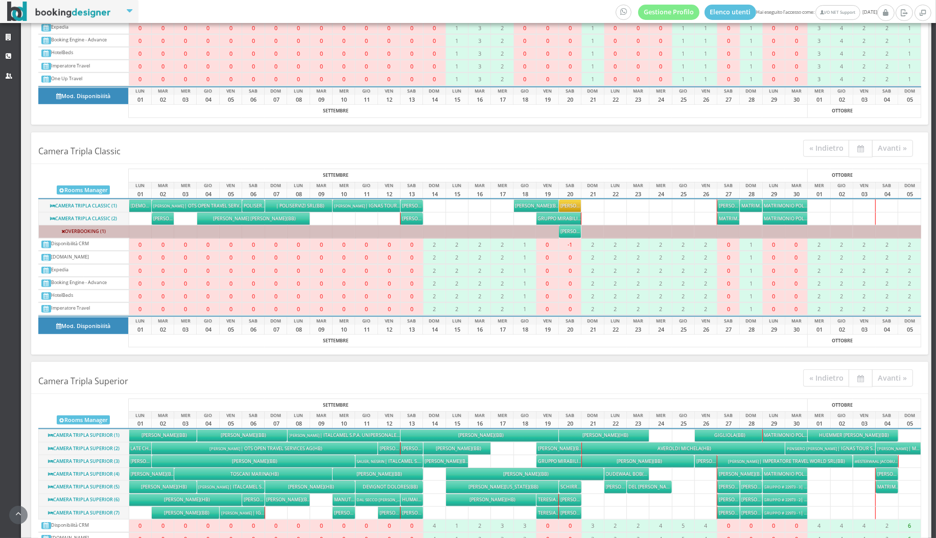
scroll to position [944, 0]
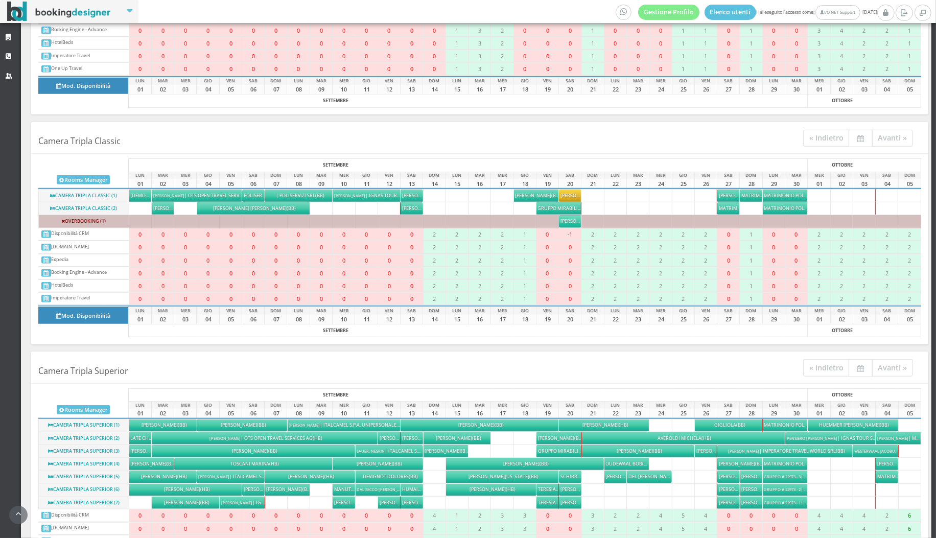
click at [566, 222] on div "Becheroni Ornella (BB)" at bounding box center [572, 221] width 22 height 7
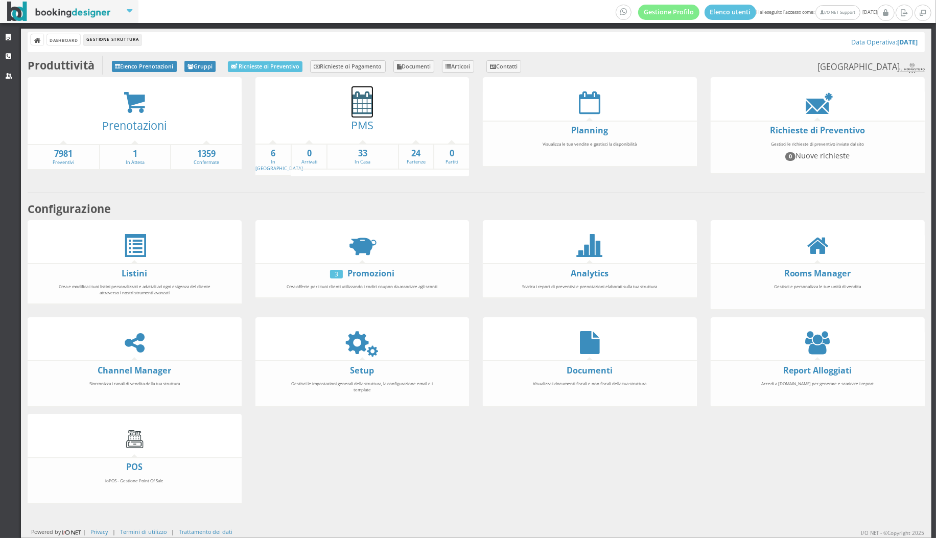
click at [361, 106] on icon at bounding box center [362, 102] width 21 height 23
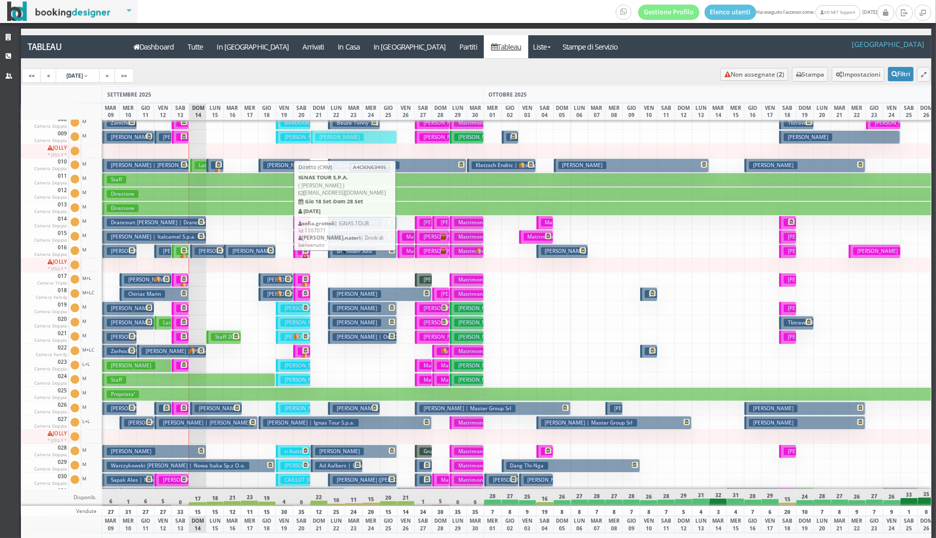
scroll to position [116, 0]
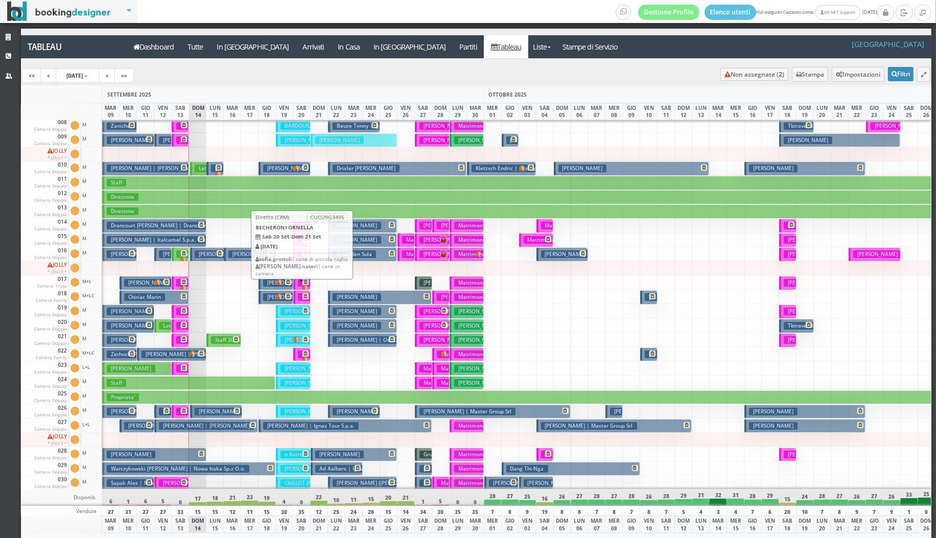
click at [299, 282] on span at bounding box center [301, 285] width 13 height 13
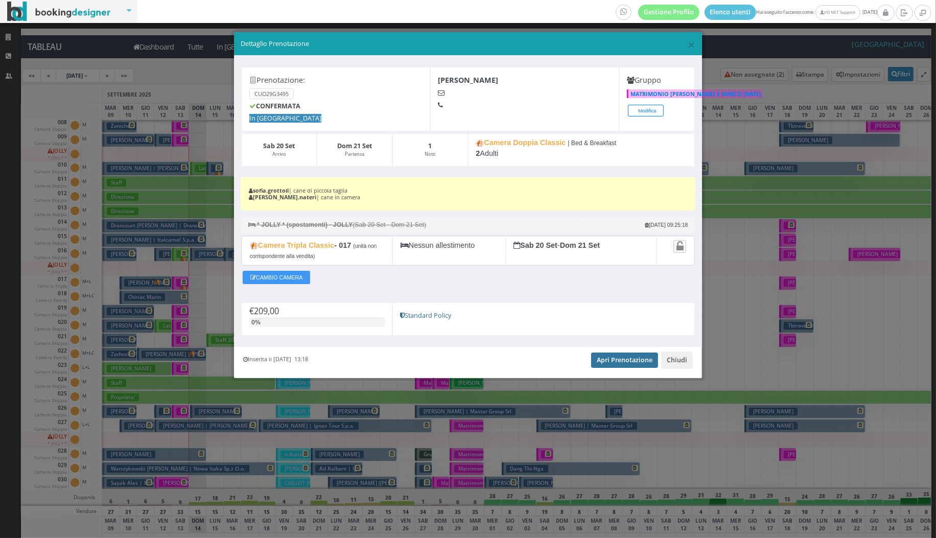
click at [619, 361] on link "Apri Prenotazione" at bounding box center [624, 360] width 67 height 15
click at [689, 50] on span "×" at bounding box center [692, 44] width 7 height 17
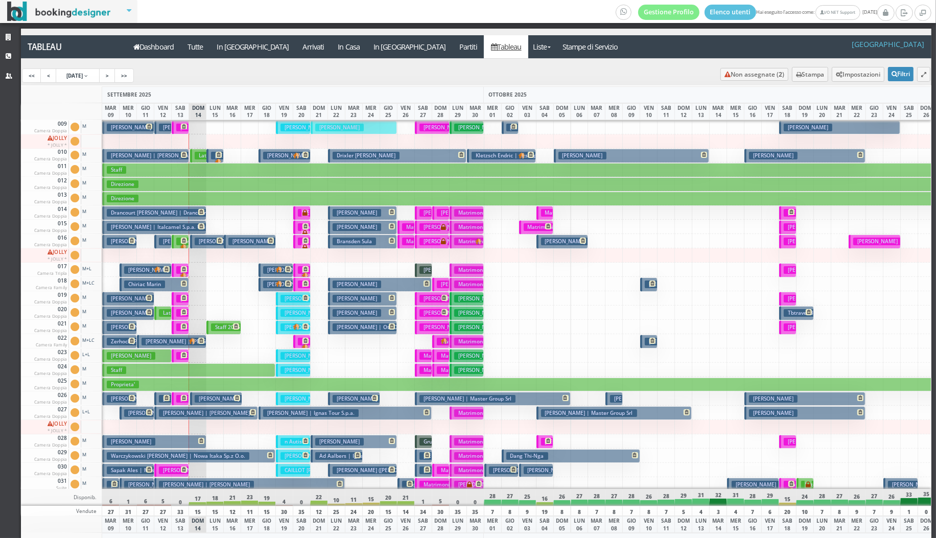
scroll to position [132, 0]
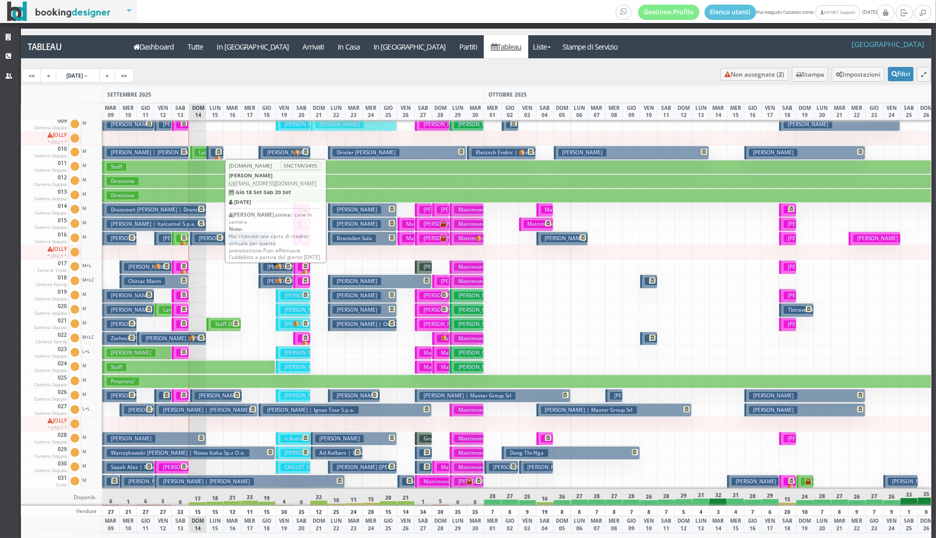
click at [274, 266] on h3 "[PERSON_NAME]" at bounding box center [287, 267] width 49 height 8
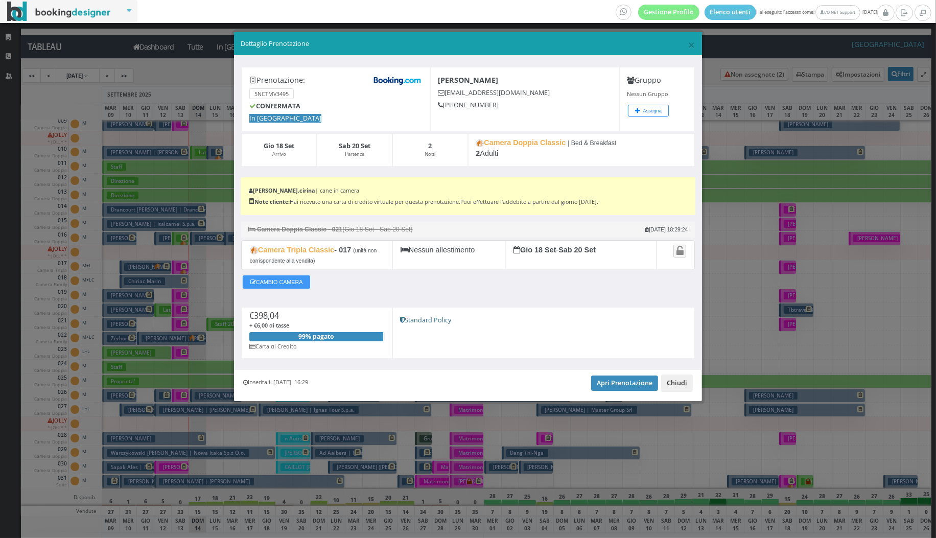
click at [674, 375] on button "Chiudi" at bounding box center [677, 383] width 32 height 17
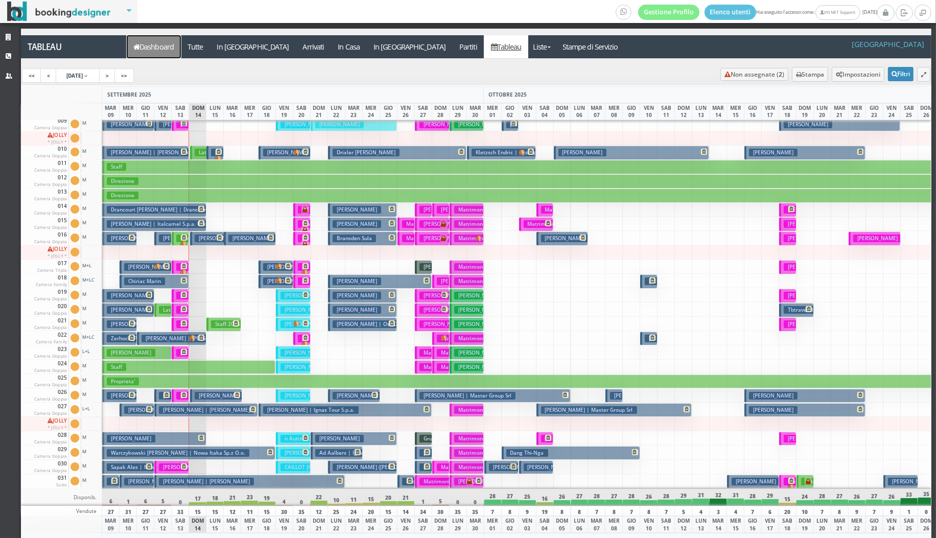
click at [143, 52] on link "Dashboard" at bounding box center [154, 46] width 54 height 23
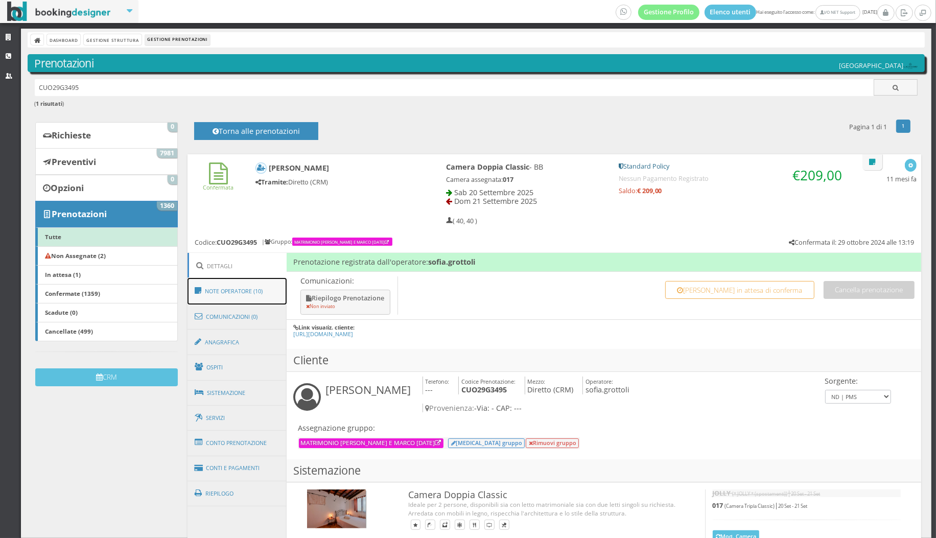
click at [243, 297] on link "Note Operatore (10)" at bounding box center [237, 291] width 99 height 27
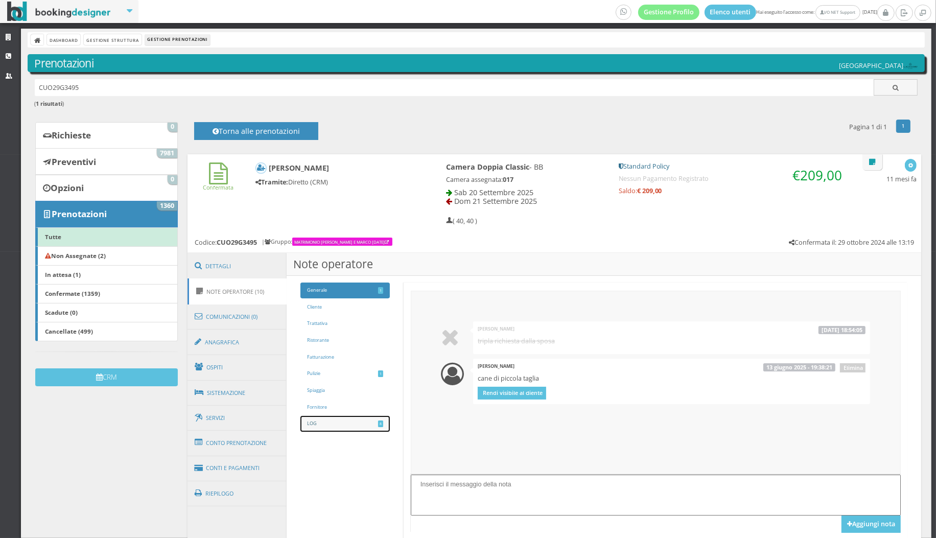
click at [351, 417] on link "LOG 8" at bounding box center [346, 424] width 90 height 16
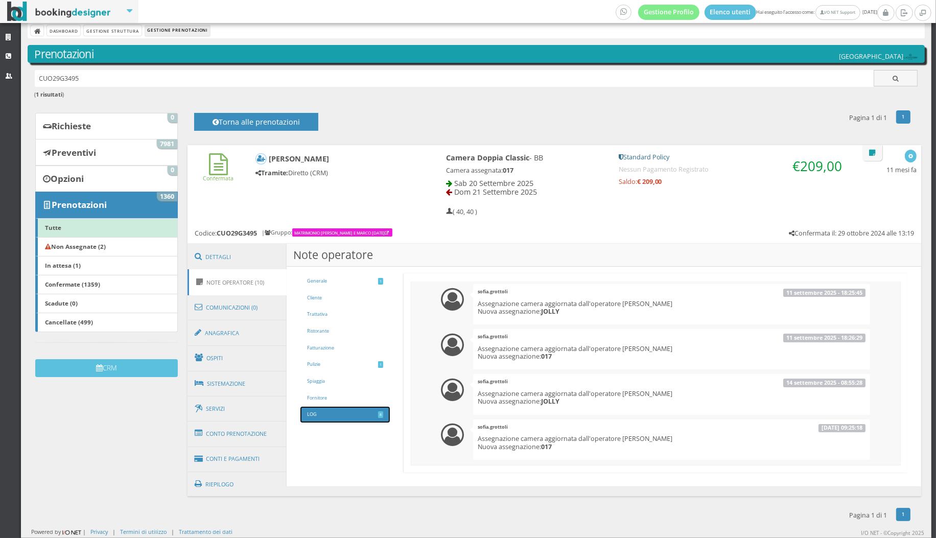
scroll to position [233, 0]
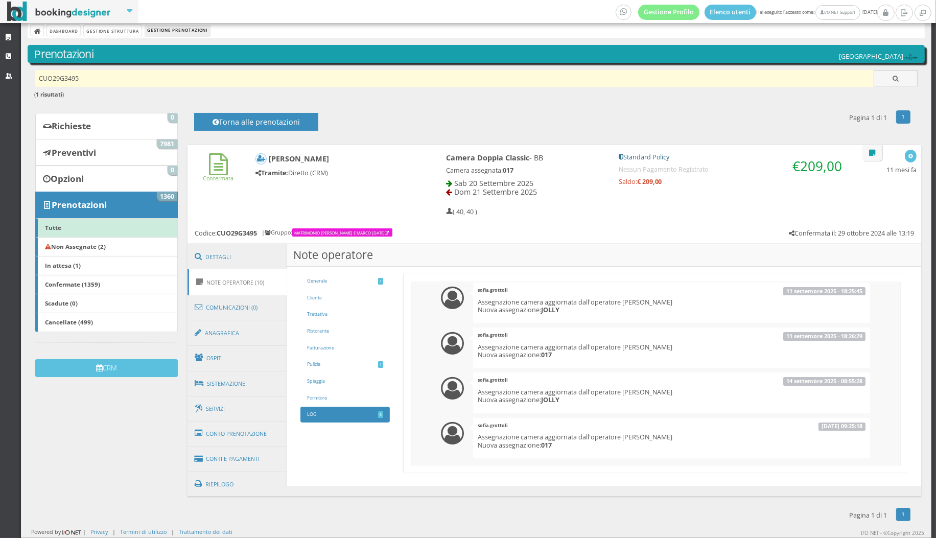
click at [188, 80] on input "CUO29G3495" at bounding box center [455, 78] width 840 height 17
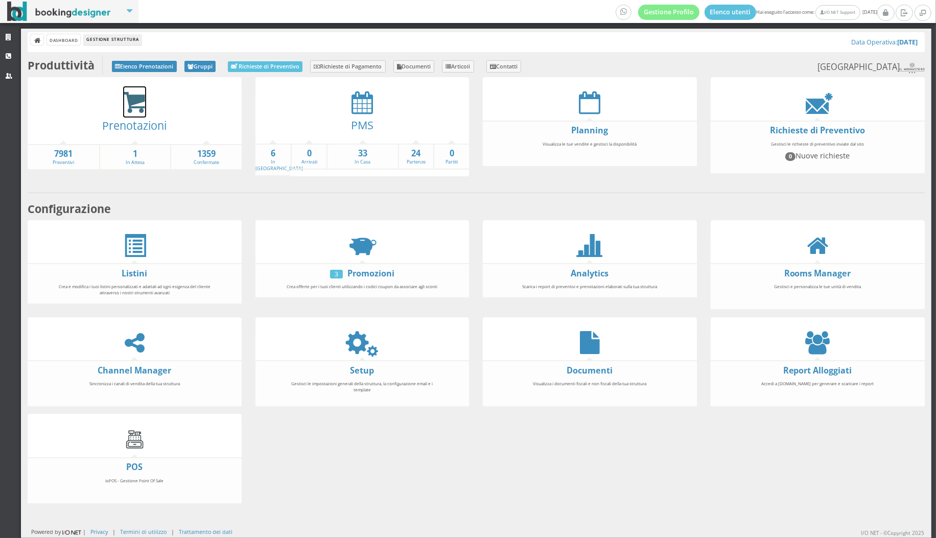
click at [140, 107] on icon at bounding box center [134, 103] width 23 height 24
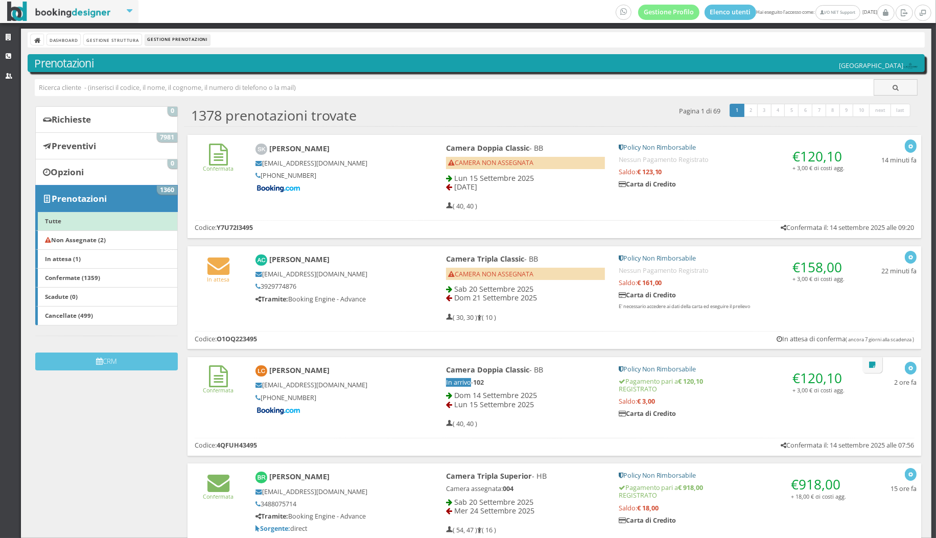
click at [232, 310] on div "In attesa Andrea Carlo Cacciarru andreacarlo.cacciarru@gmail.com 3929774876 Tra…" at bounding box center [555, 286] width 734 height 80
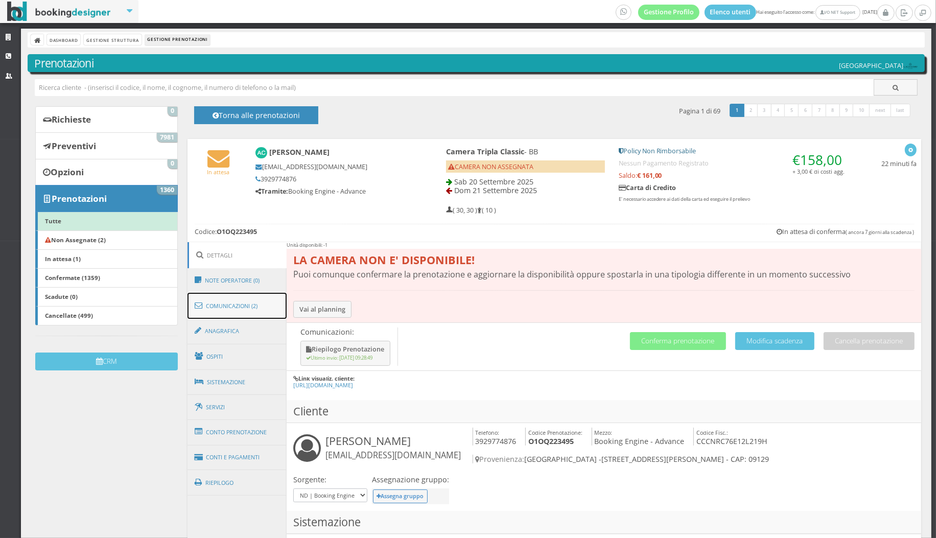
click at [224, 303] on link "Comunicazioni (2)" at bounding box center [237, 306] width 99 height 27
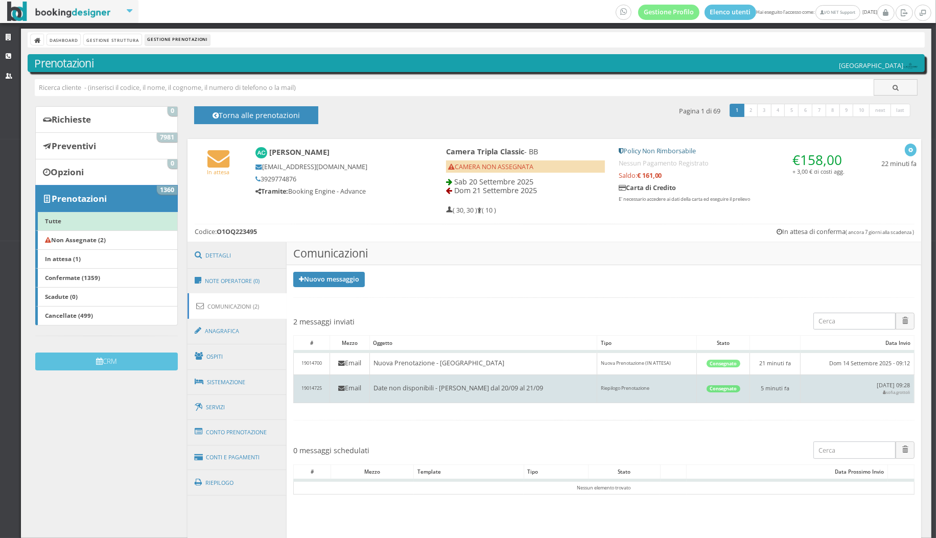
drag, startPoint x: 363, startPoint y: 387, endPoint x: 581, endPoint y: 396, distance: 217.9
click at [581, 396] on tr "19014725 Email Date non disponibili - Andrea Carlo Cacciarru dal 20/09 al 21/09…" at bounding box center [604, 389] width 621 height 29
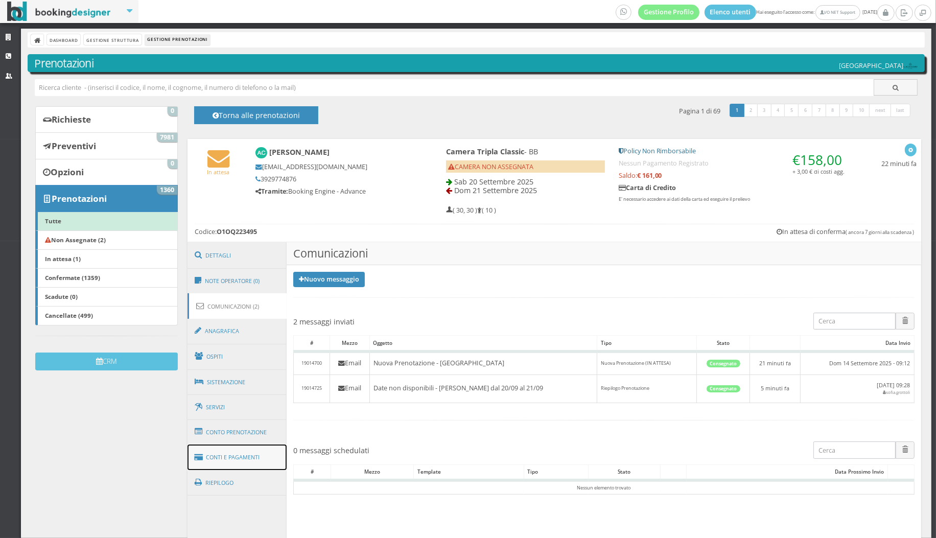
click at [251, 453] on link "Conti e Pagamenti" at bounding box center [237, 458] width 99 height 26
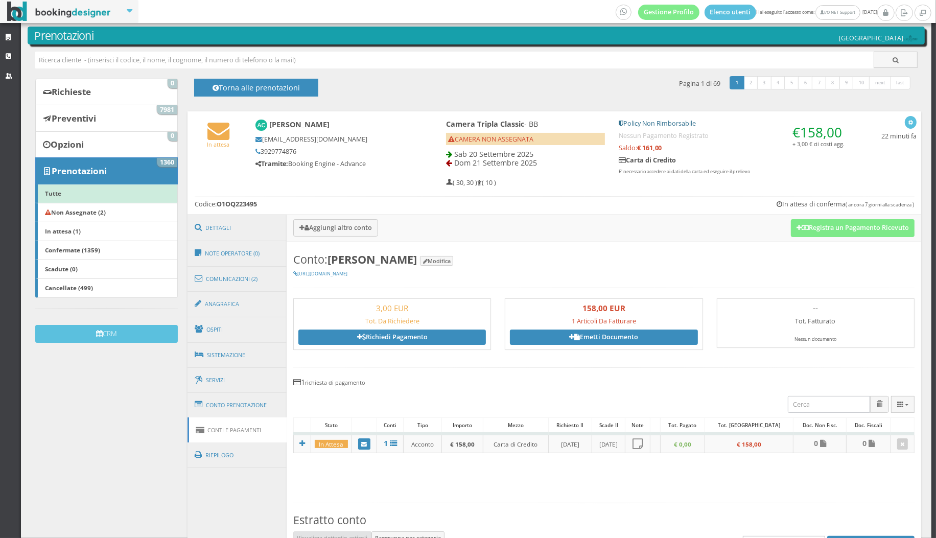
scroll to position [17, 0]
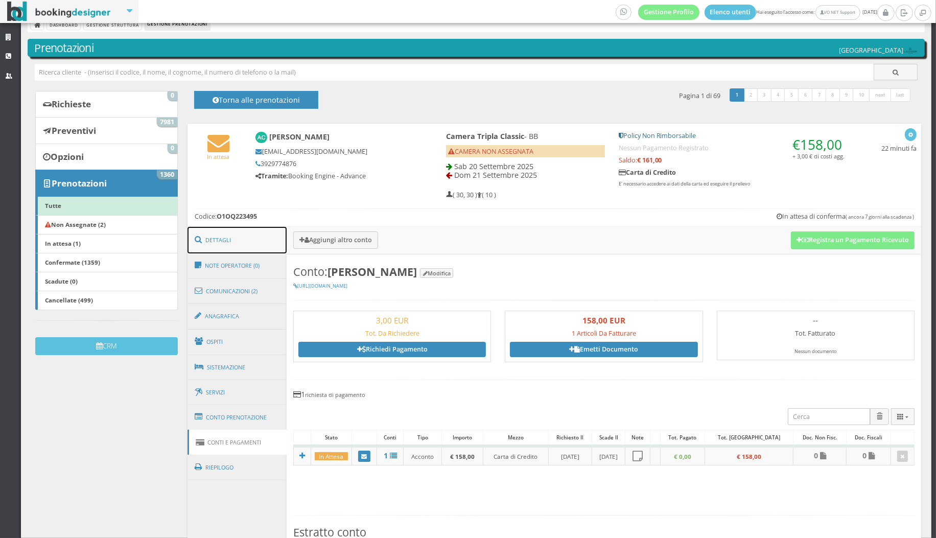
click at [251, 239] on link "Dettagli" at bounding box center [237, 240] width 99 height 27
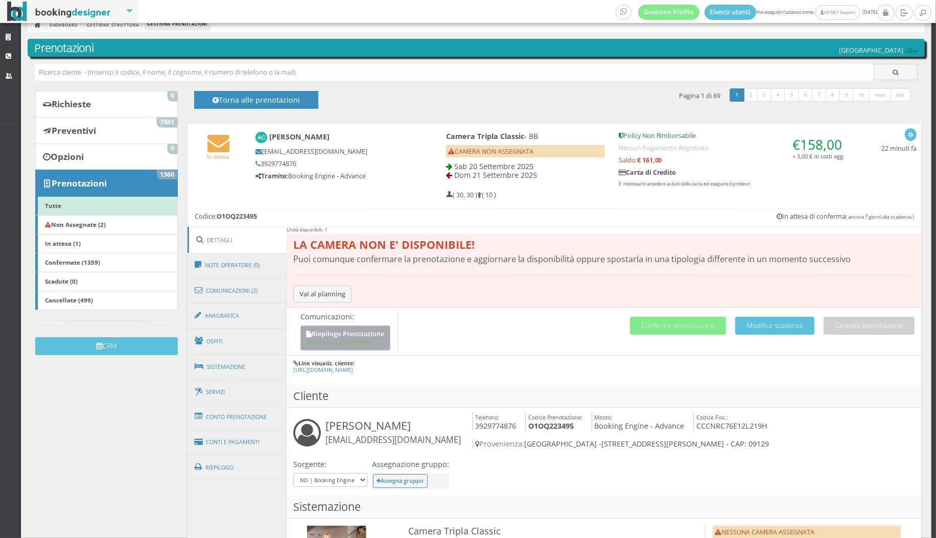
click at [388, 339] on button "Riepilogo Prenotazione Ultimo invio: 14/09/2025 09:28:49" at bounding box center [346, 338] width 90 height 25
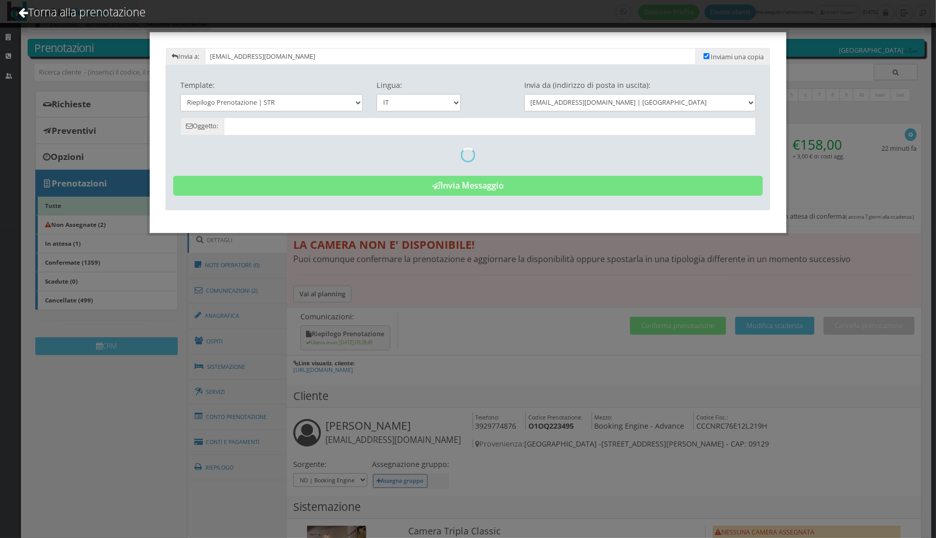
type input "Riepilogo Prenotazione - Andrea Carlo Cacciarru - Cod. O1OQ223495"
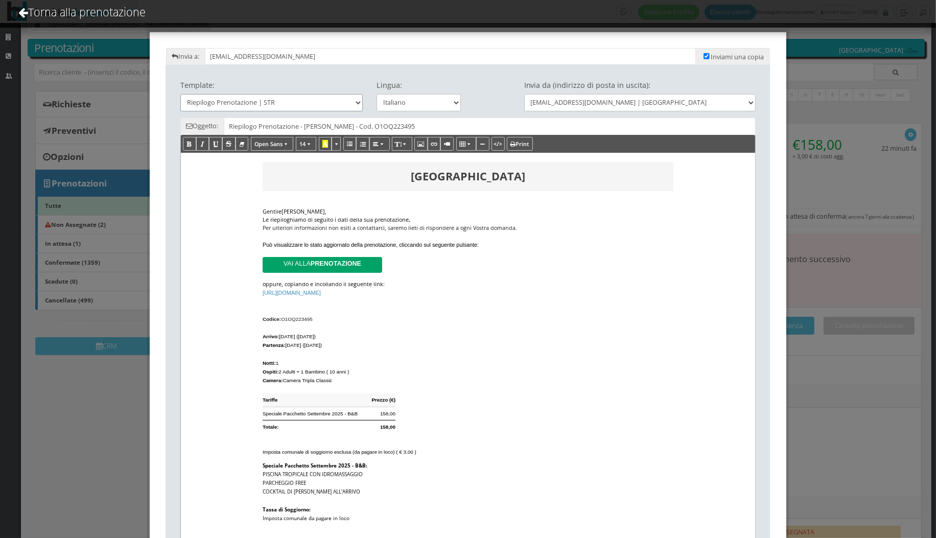
click at [303, 102] on select "Riepilogo Prenotazione | STR Riepilogo Prenotazione | Assenza Disponibilità | S…" at bounding box center [271, 102] width 183 height 17
select select "7015"
click at [180, 94] on select "Riepilogo Prenotazione | STR Riepilogo Prenotazione | Assenza Disponibilità | S…" at bounding box center [271, 102] width 183 height 17
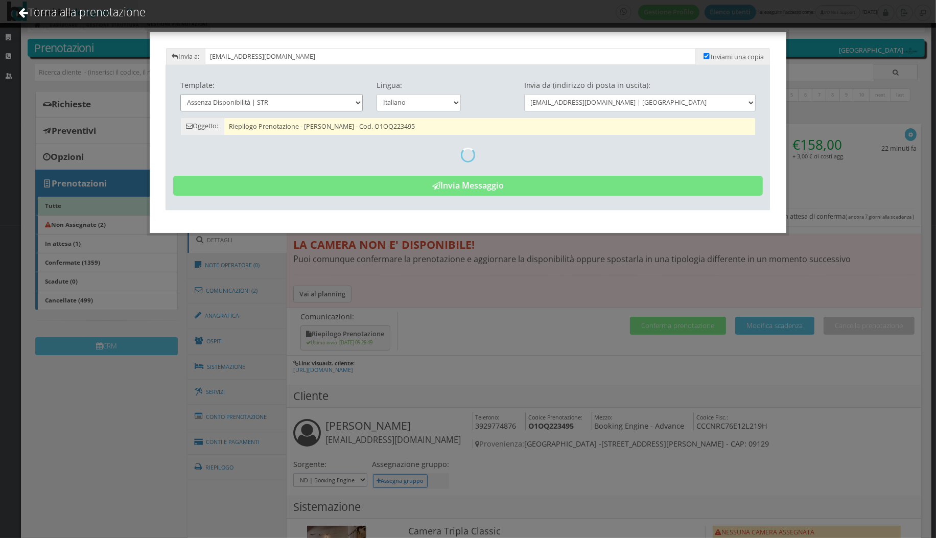
type input "Date non disponibili - Andrea Carlo Cacciarru dal 20/09 al 21/09"
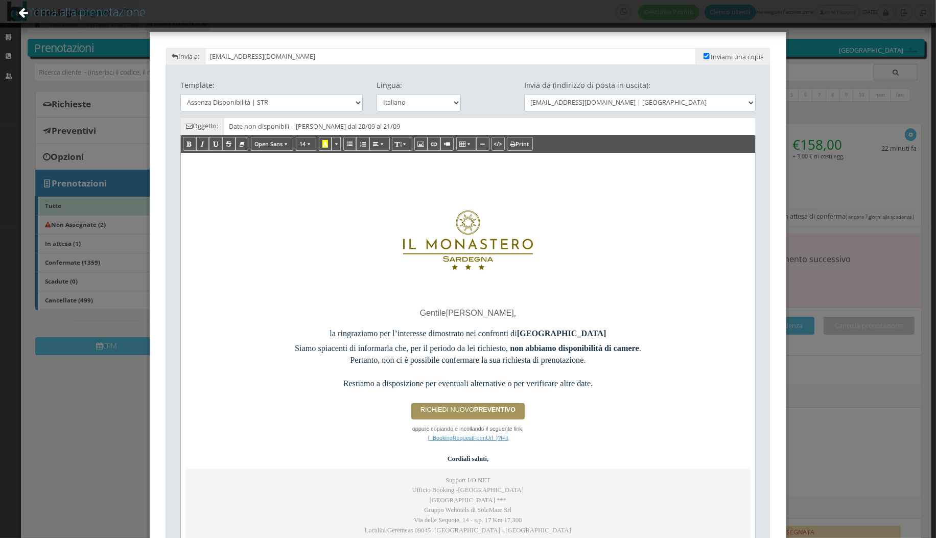
click at [118, 17] on link "Torna alla prenotazione" at bounding box center [82, 12] width 155 height 42
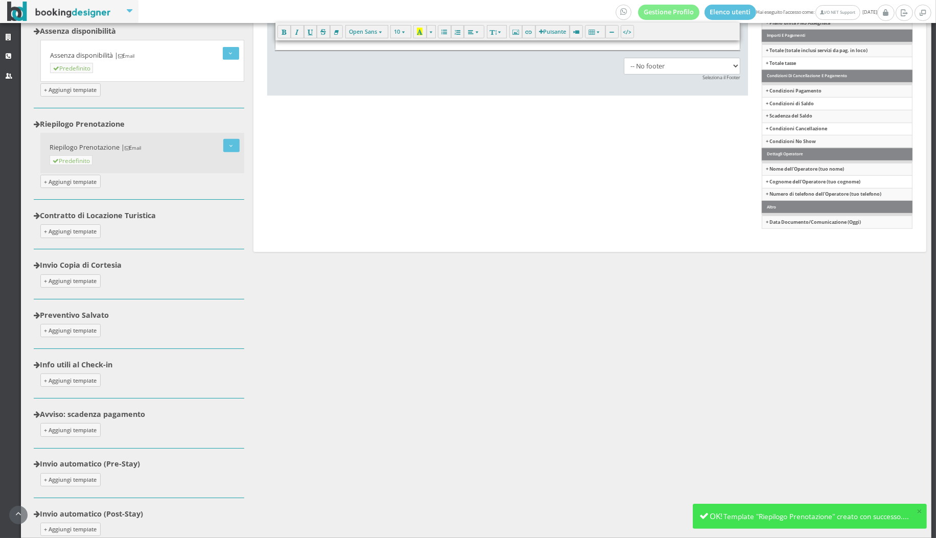
scroll to position [659, 0]
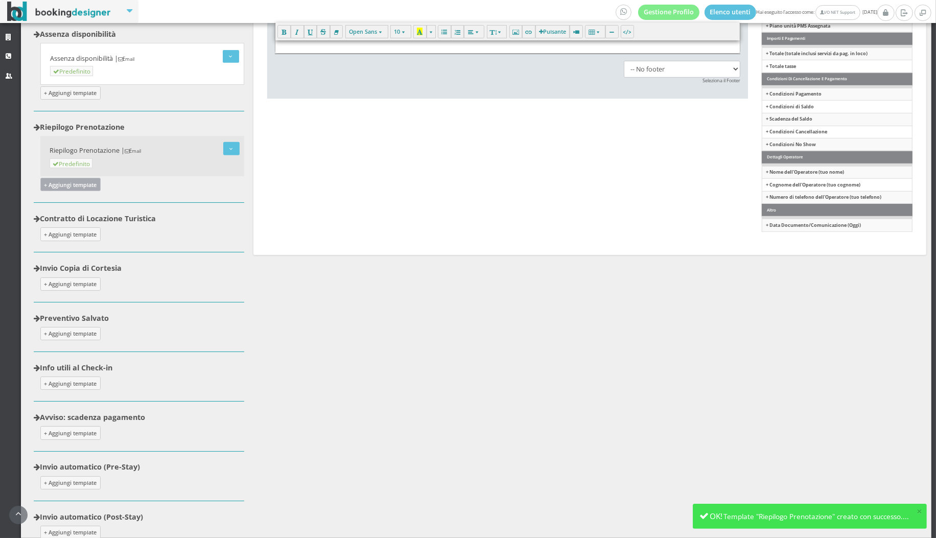
click at [83, 186] on button "+ Aggiungi template" at bounding box center [70, 184] width 60 height 13
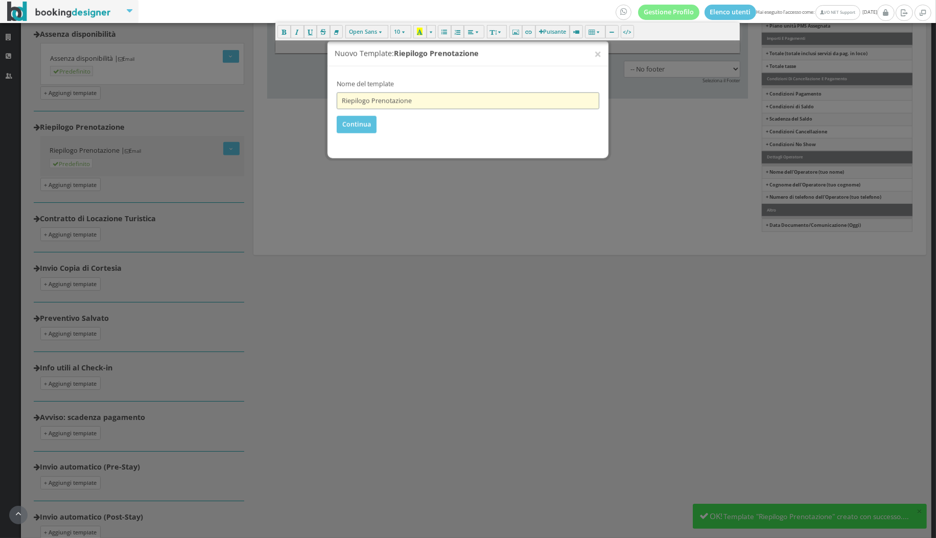
click at [432, 90] on input "Riepilogo Prenotazione" at bounding box center [468, 91] width 263 height 17
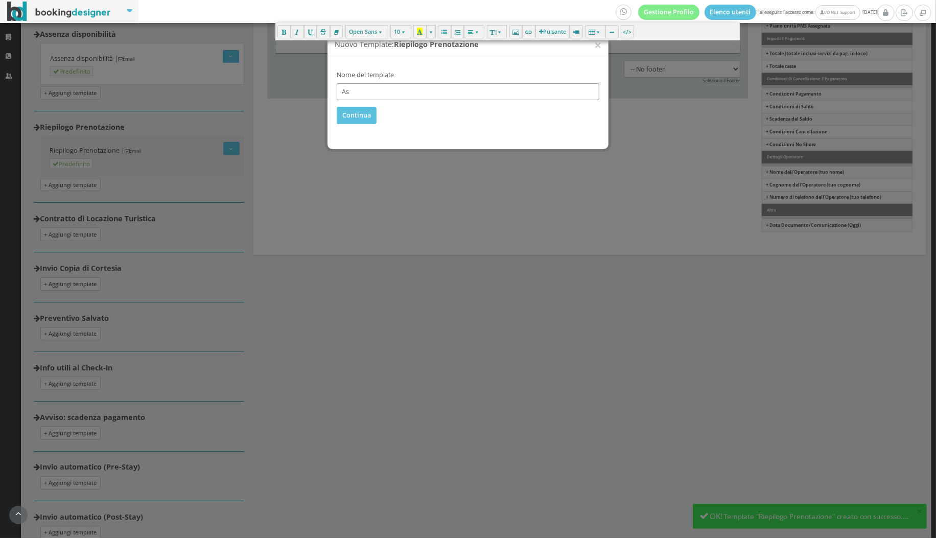
type input "Assenza Disponibilità"
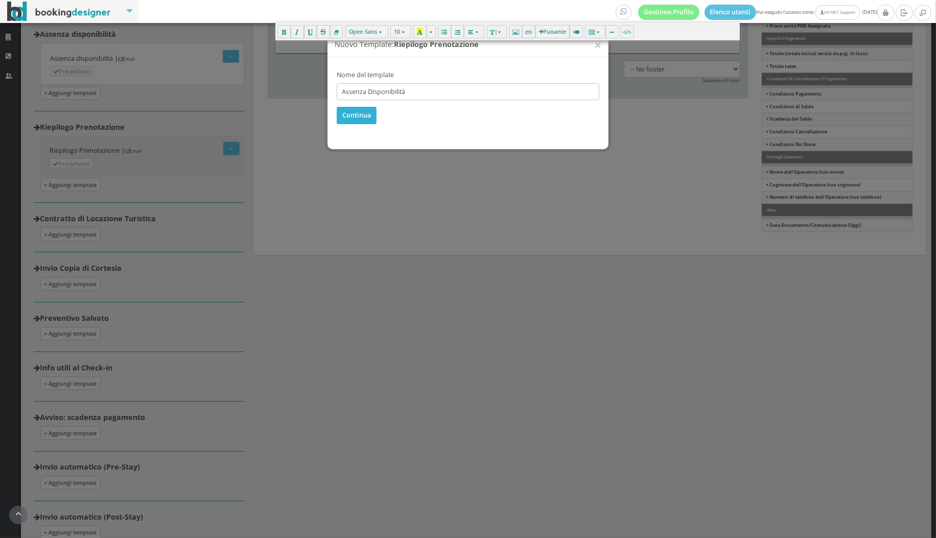
click at [360, 117] on button "Continua" at bounding box center [357, 115] width 40 height 17
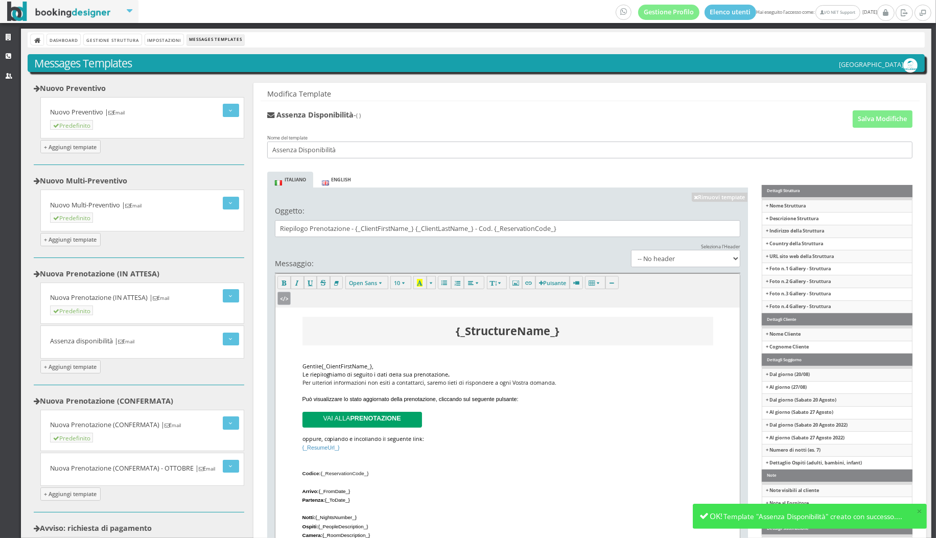
click at [284, 305] on button "button" at bounding box center [284, 298] width 13 height 13
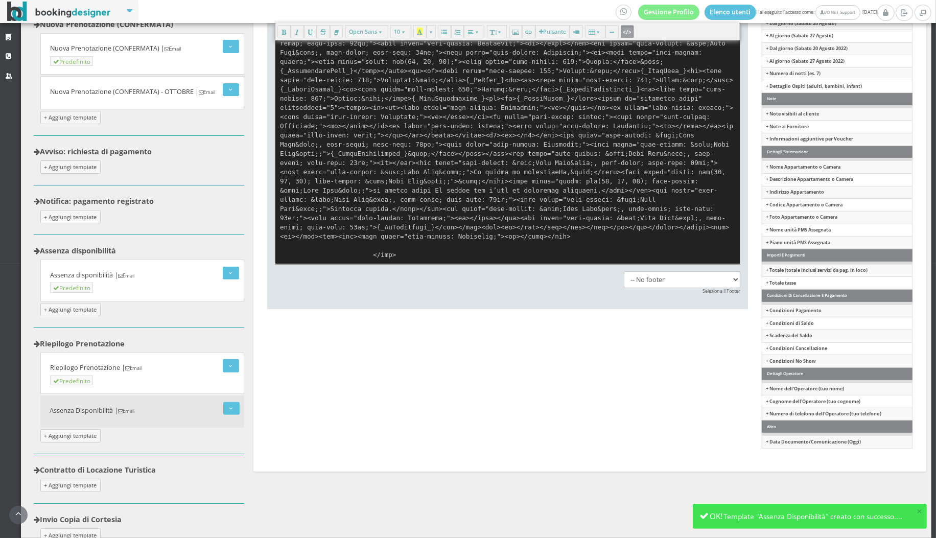
paste textarea "p></p><div style="text-align: center;"></div><table class="nl-container" cellpa…"
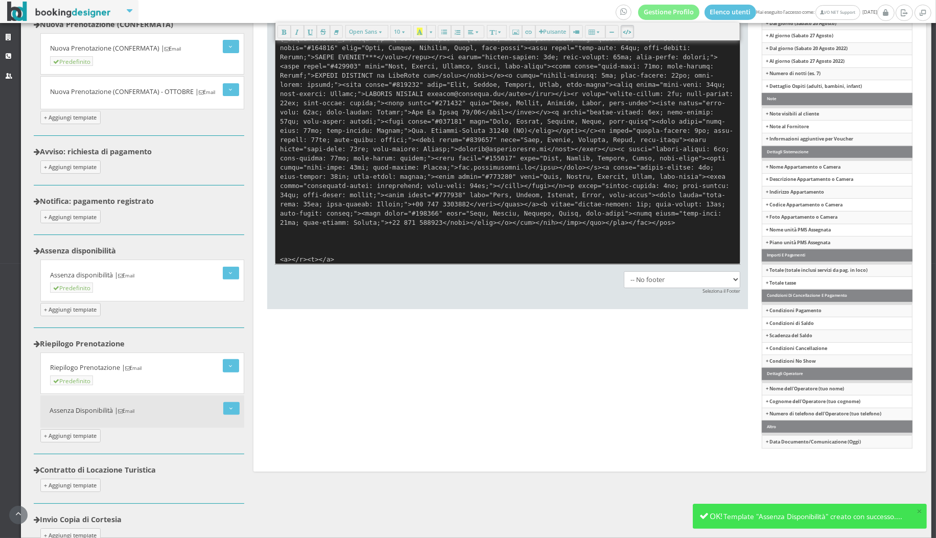
scroll to position [0, 0]
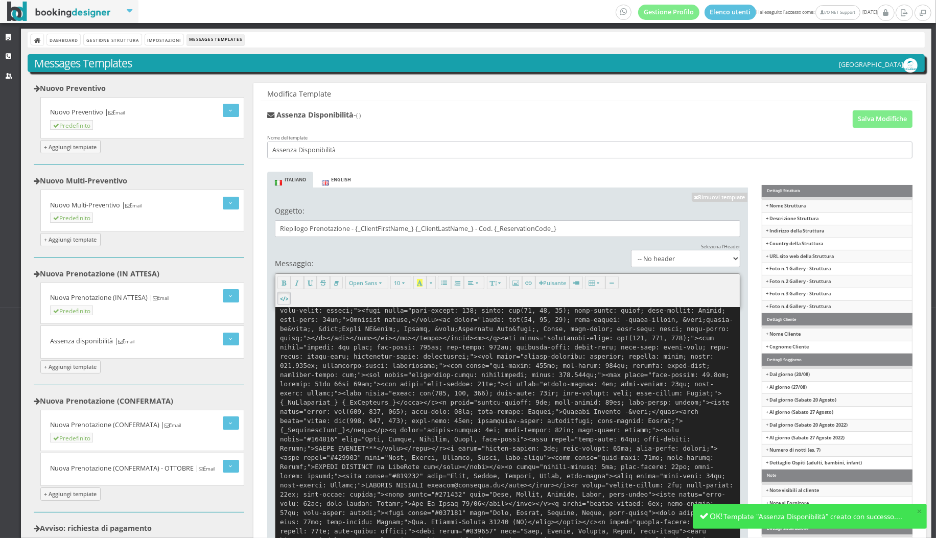
type textarea "<p></p><div style="text-align: center;"></div><table class="nl-container" cellp…"
click at [282, 307] on div "Open Sans Arial Arial Black Comic Sans MS Courier New Helvetica Neue Helvetica …" at bounding box center [508, 291] width 465 height 34
click at [282, 300] on icon "button" at bounding box center [285, 298] width 6 height 8
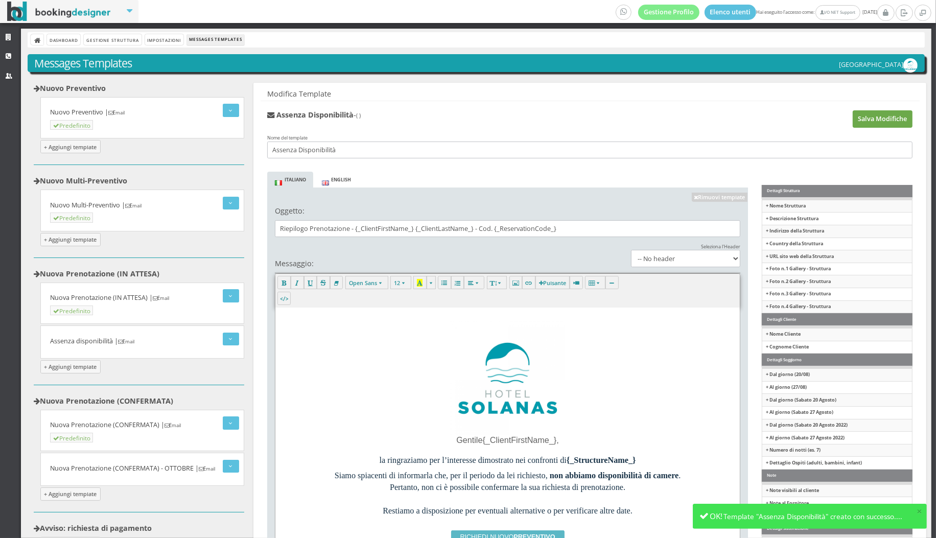
click at [896, 118] on button "Salva Modifiche" at bounding box center [883, 118] width 60 height 17
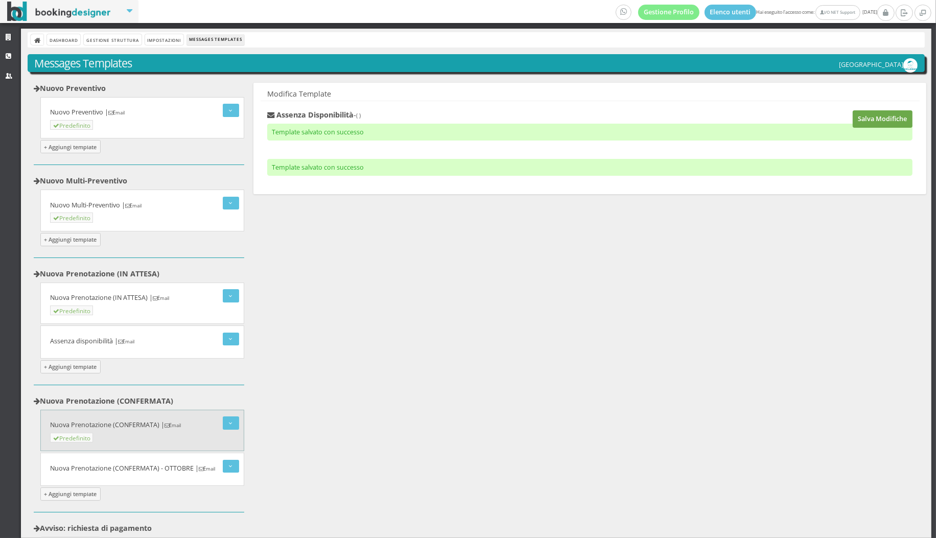
scroll to position [262, 0]
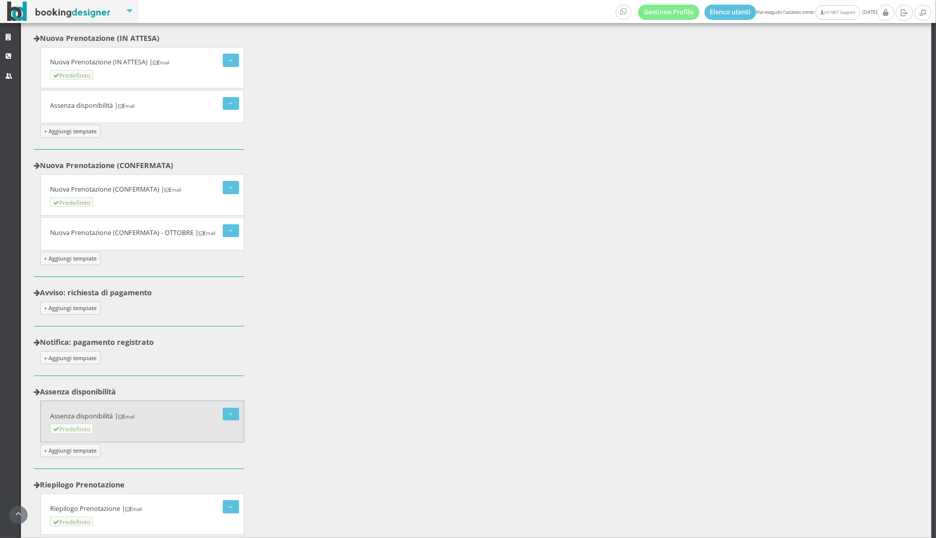
click at [107, 413] on h5 "Assenza disponibilità | Email" at bounding box center [144, 417] width 189 height 8
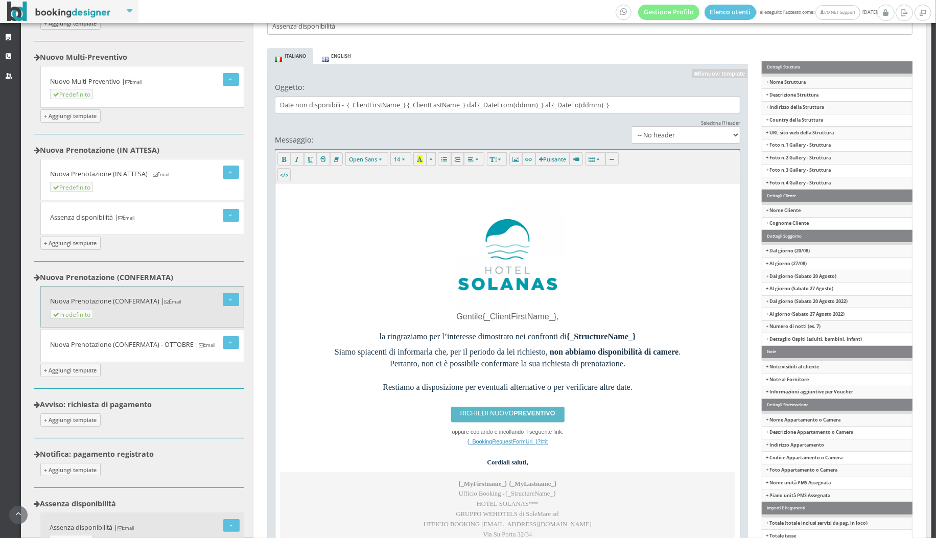
scroll to position [315, 0]
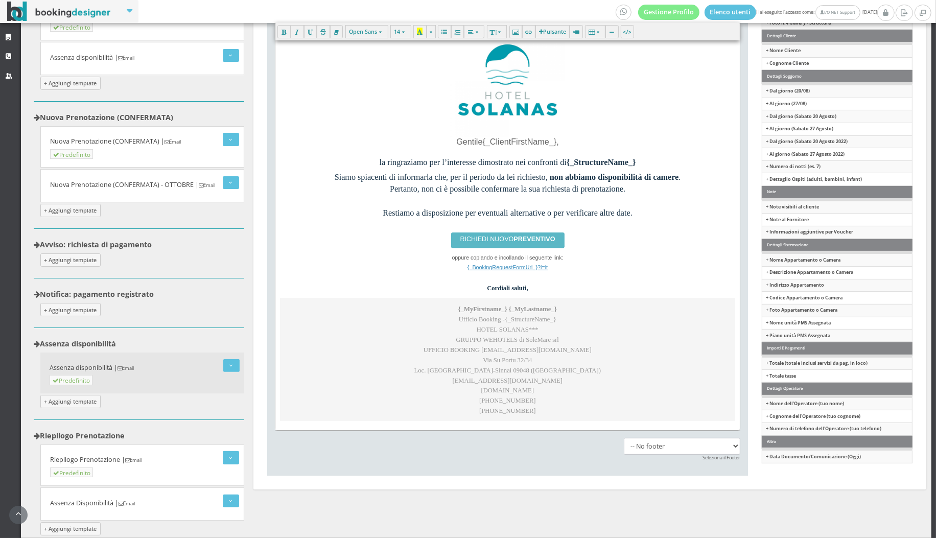
click at [91, 364] on h5 "Assenza disponibilità | Email" at bounding box center [145, 368] width 190 height 8
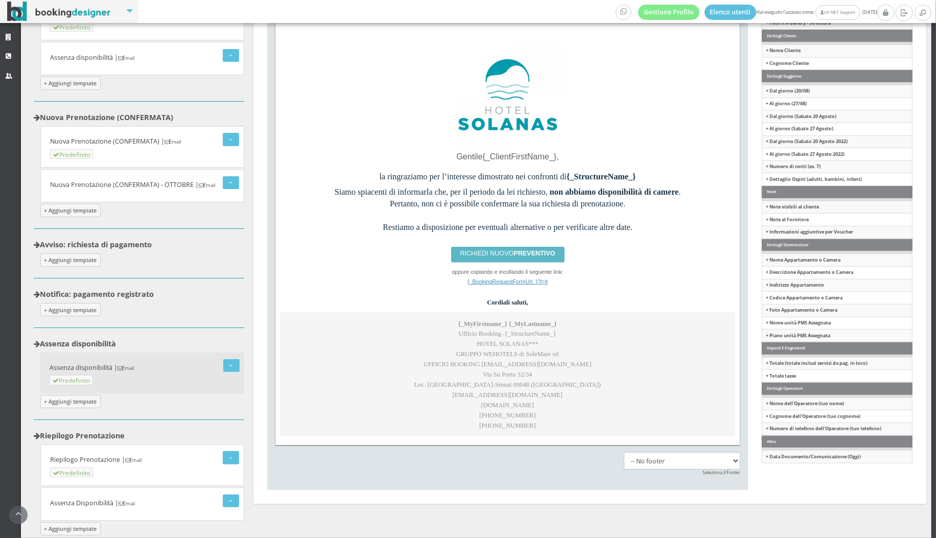
scroll to position [0, 0]
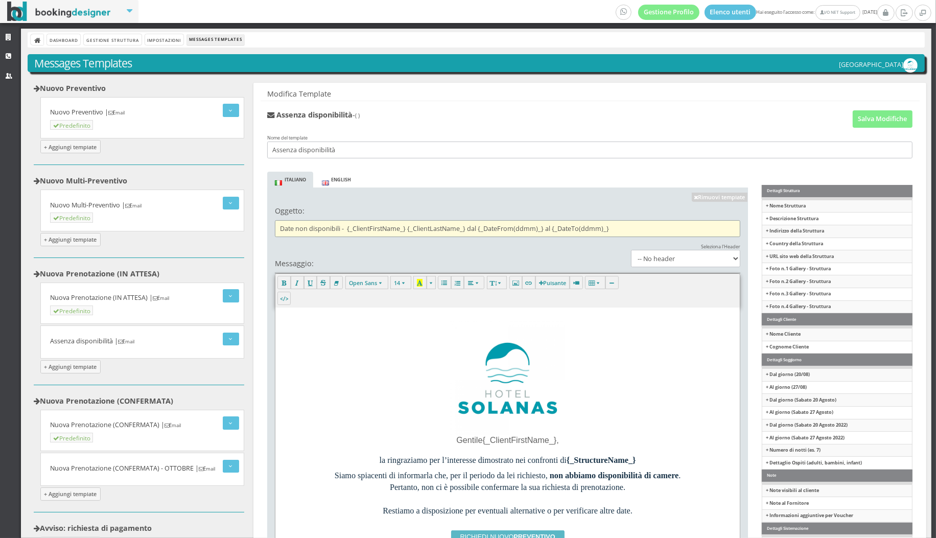
click at [377, 230] on input "Date non disponibili - {_ClientFirstName_} {_ClientLastName_} dal {_DateFrom(dd…" at bounding box center [508, 228] width 466 height 17
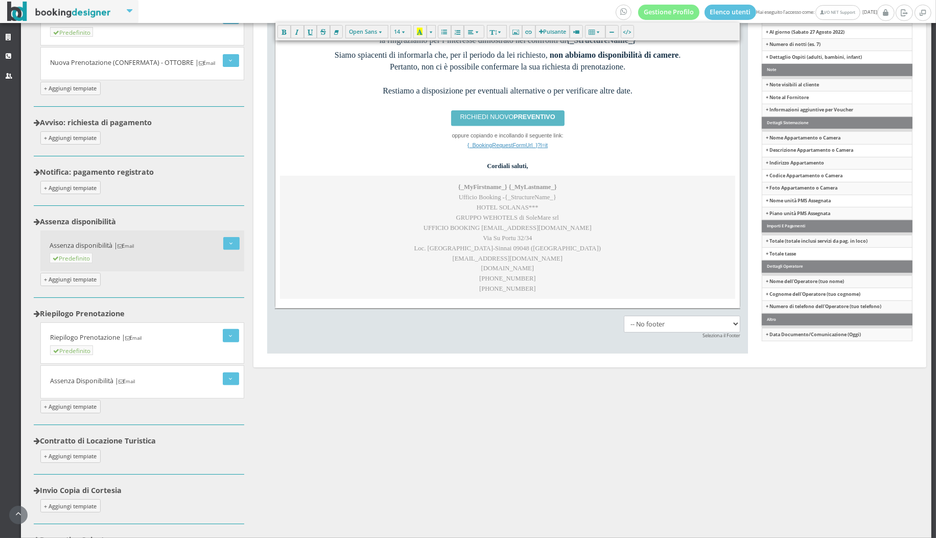
scroll to position [579, 0]
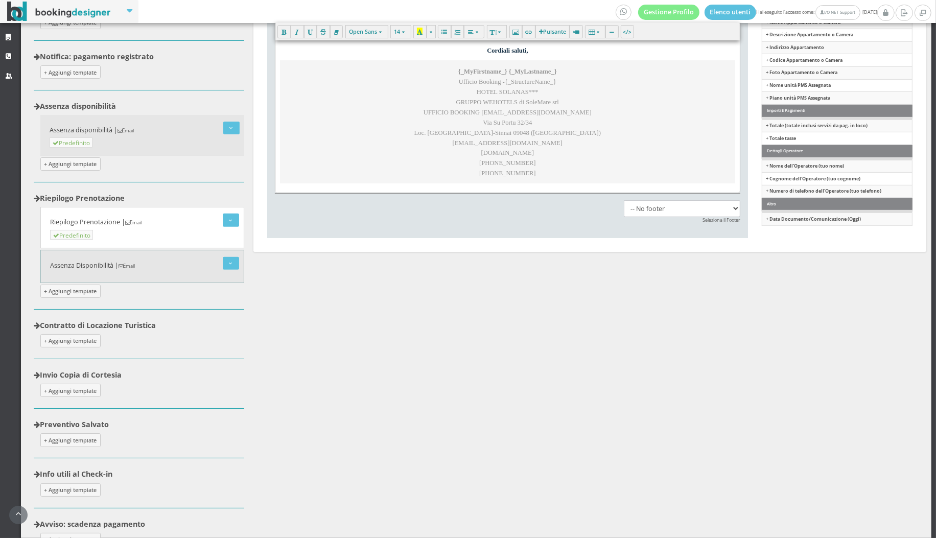
click at [135, 263] on small "Email" at bounding box center [127, 266] width 16 height 7
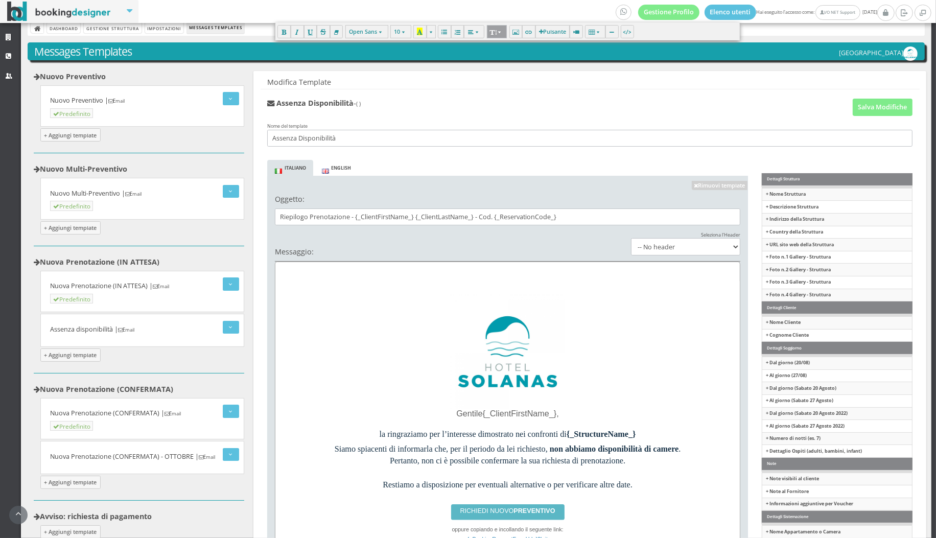
scroll to position [0, 0]
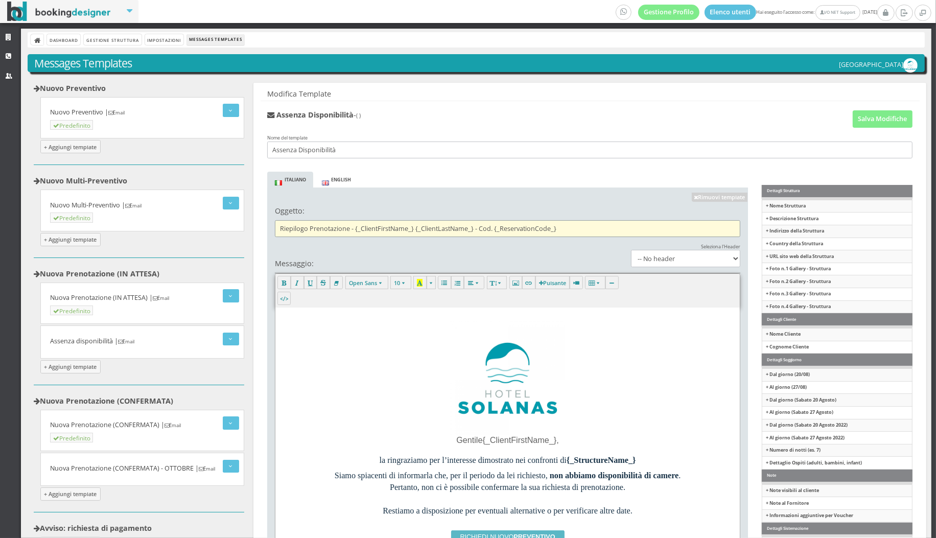
click at [415, 230] on input "Riepilogo Prenotazione - {_ClientFirstName_} {_ClientLastName_} - Cod. {_Reserv…" at bounding box center [508, 228] width 466 height 17
paste input "Date non disponibili - {_ClientFirstName_} {_ClientLastName_} dal {_DateFrom(dd…"
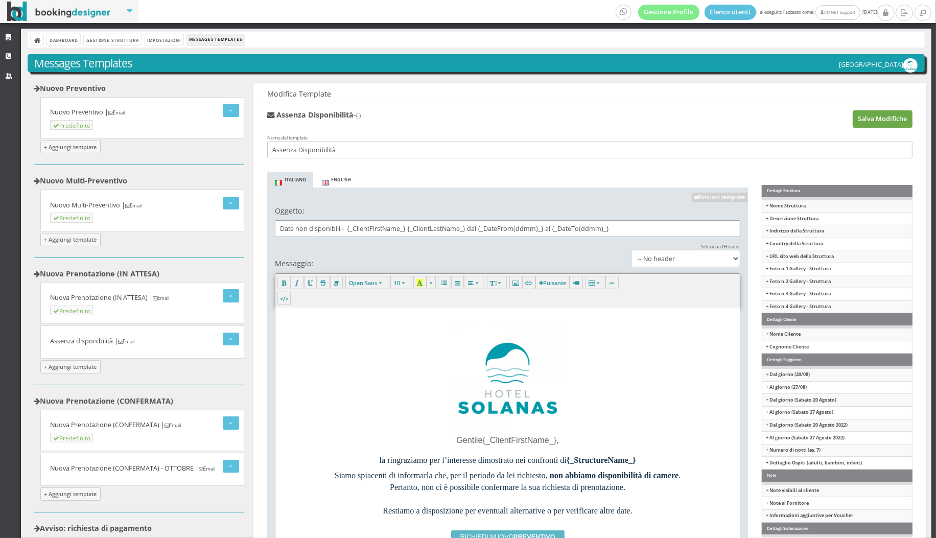
type input "Date non disponibili - {_ClientFirstName_} {_ClientLastName_} dal {_DateFrom(dd…"
click at [899, 118] on button "Salva Modifiche" at bounding box center [883, 118] width 60 height 17
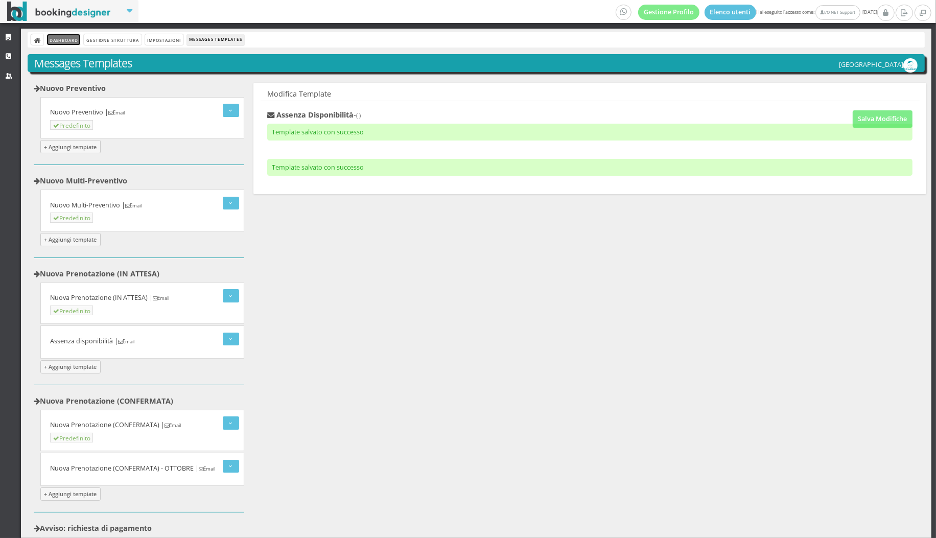
click at [64, 41] on link "Dashboard" at bounding box center [63, 39] width 33 height 11
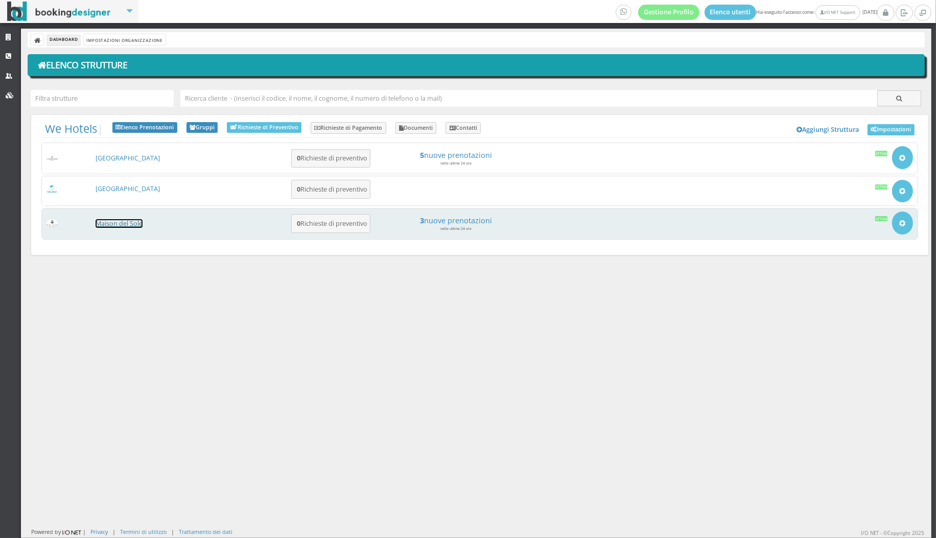
click at [108, 224] on link "Maison del Sole" at bounding box center [119, 223] width 47 height 9
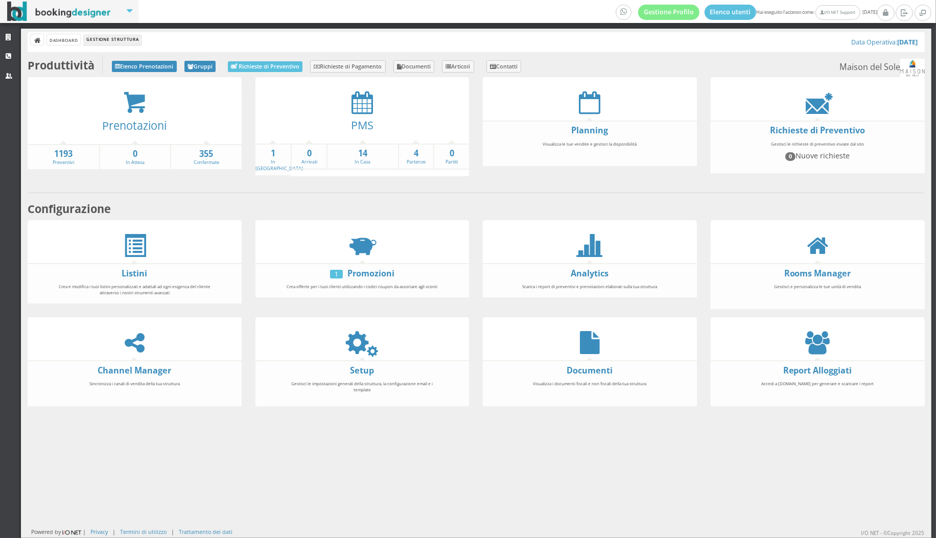
click at [331, 336] on div at bounding box center [363, 342] width 214 height 23
click at [349, 342] on div at bounding box center [363, 342] width 214 height 23
click at [357, 343] on icon at bounding box center [362, 342] width 23 height 23
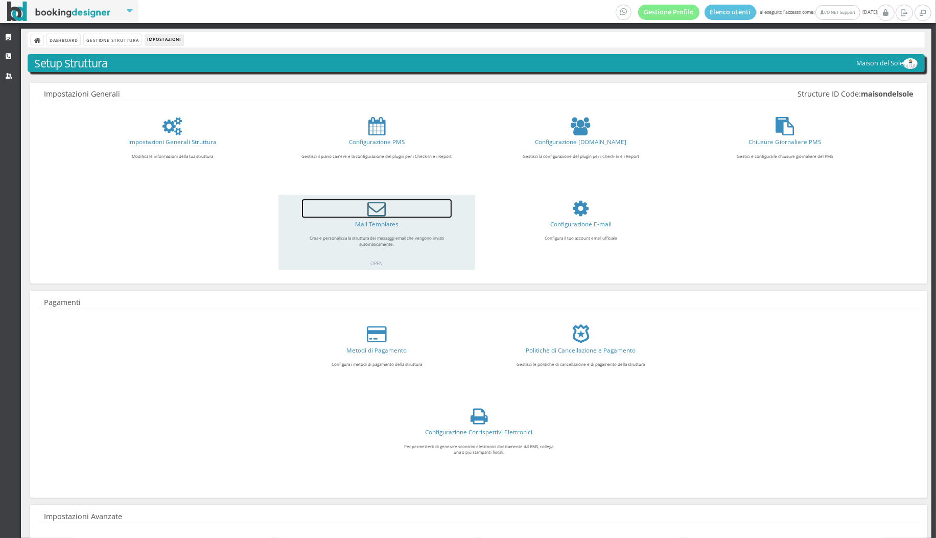
click at [376, 199] on icon at bounding box center [377, 208] width 18 height 18
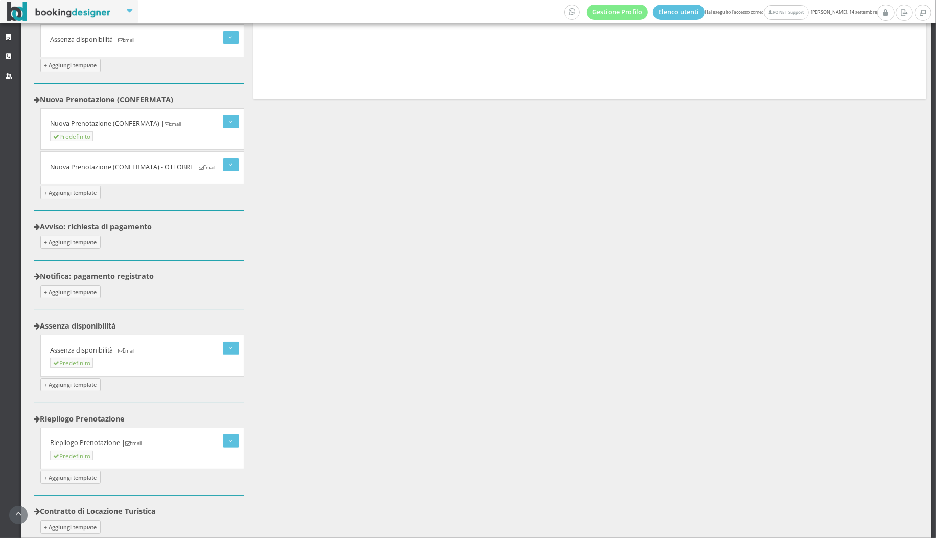
scroll to position [361, 0]
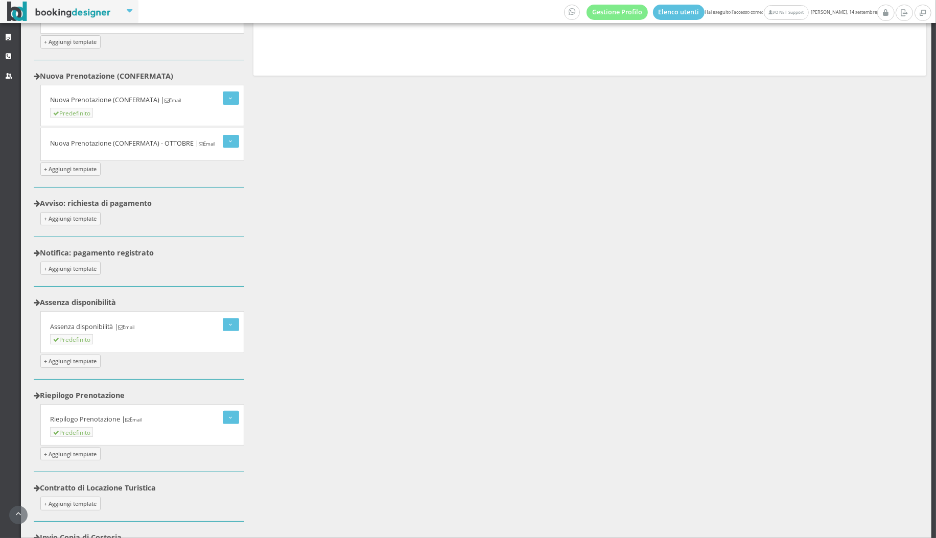
click at [68, 457] on div "Nuovo Preventivo Modifica Elimina Nuovo Preventivo | Email Predefinito + Aggiun…" at bounding box center [139, 343] width 211 height 1168
click at [59, 447] on button "+ Aggiungi template" at bounding box center [70, 453] width 60 height 13
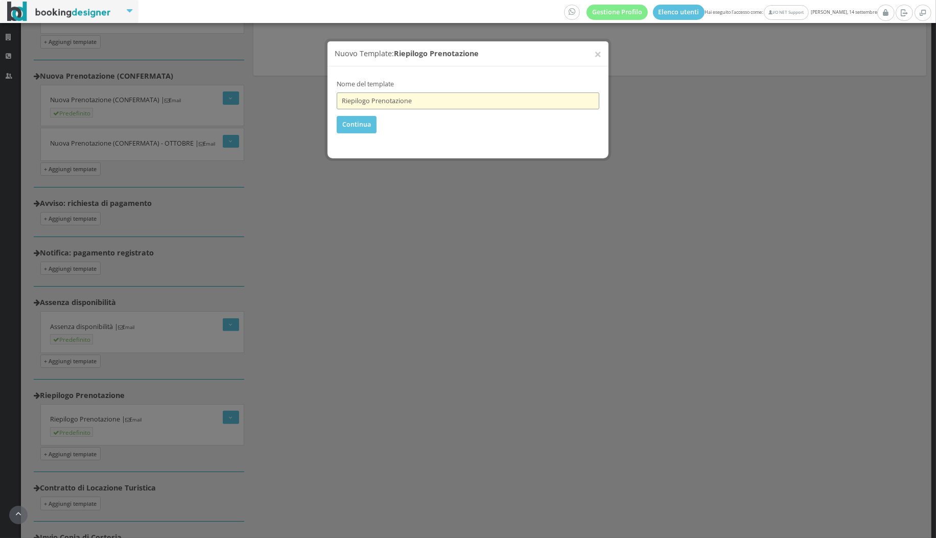
click at [389, 91] on input "Riepilogo Prenotazione" at bounding box center [468, 91] width 263 height 17
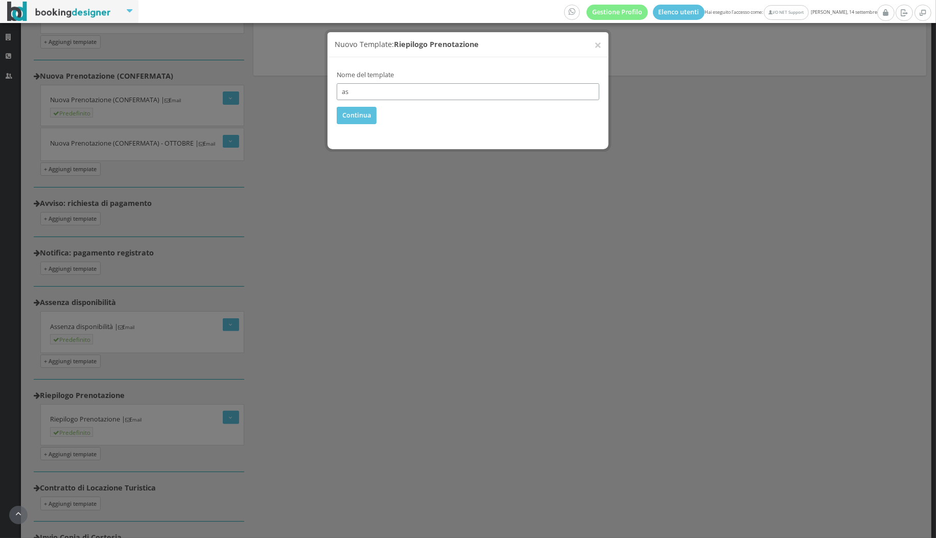
type input "Assenza Disponibilità"
click at [353, 117] on button "Continua" at bounding box center [357, 115] width 40 height 17
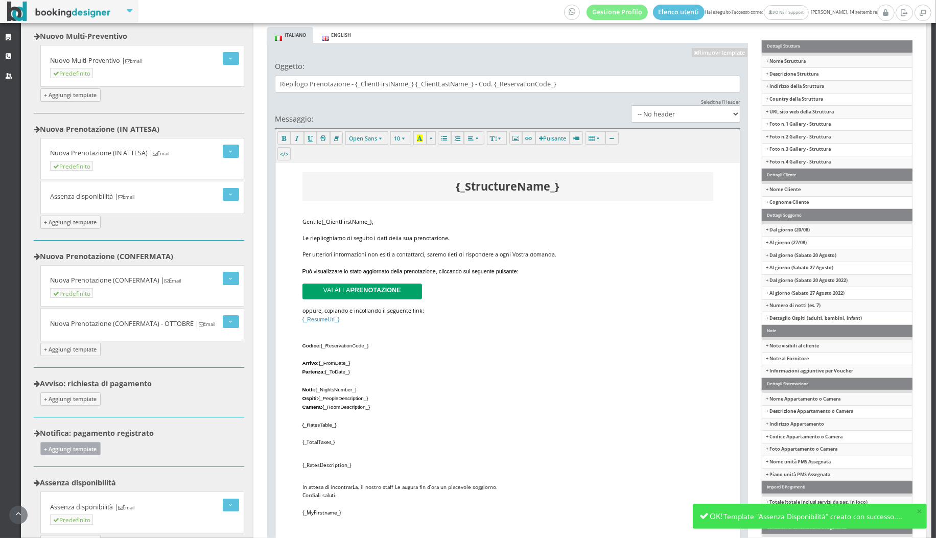
scroll to position [168, 0]
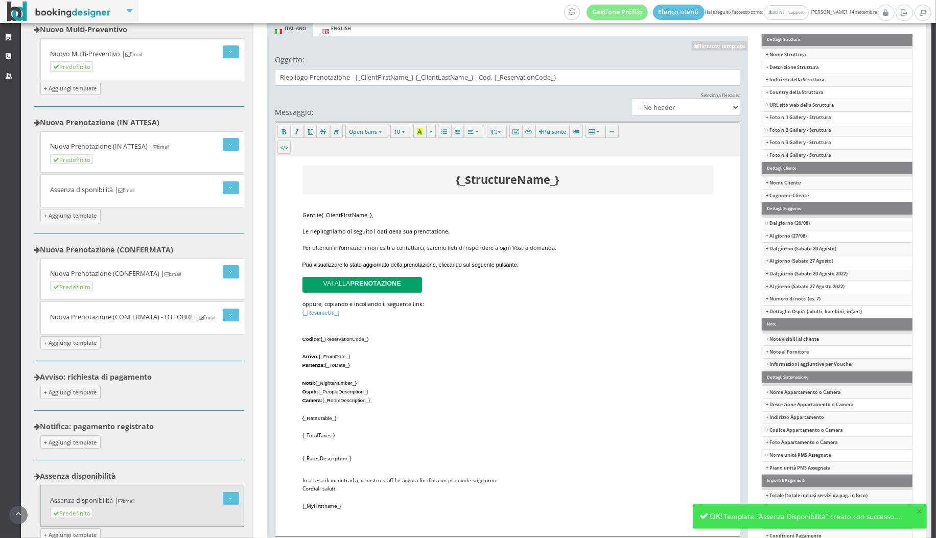
click at [111, 497] on h5 "Assenza disponibilità | Email" at bounding box center [144, 501] width 189 height 8
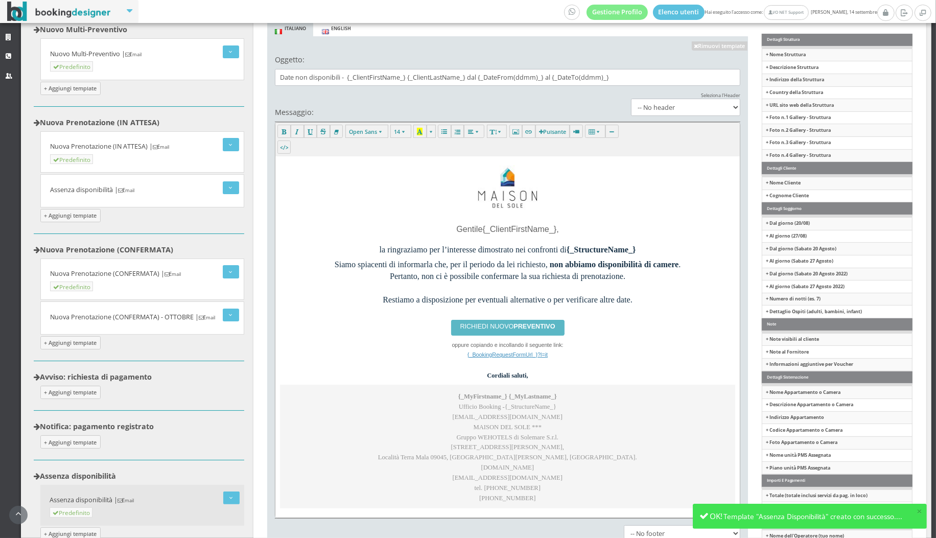
click at [465, 87] on div "Oggetto: Date non disponibili - {_ClientFirstName_} {_ClientLastName_} dal {_Da…" at bounding box center [507, 303] width 479 height 505
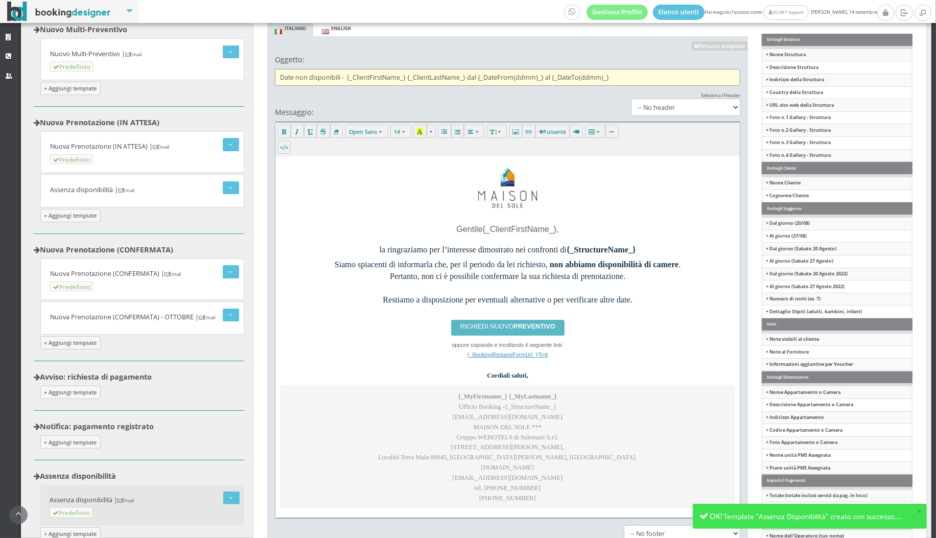
click at [465, 79] on input "Date non disponibili - {_ClientFirstName_} {_ClientLastName_} dal {_DateFrom(dd…" at bounding box center [508, 77] width 466 height 17
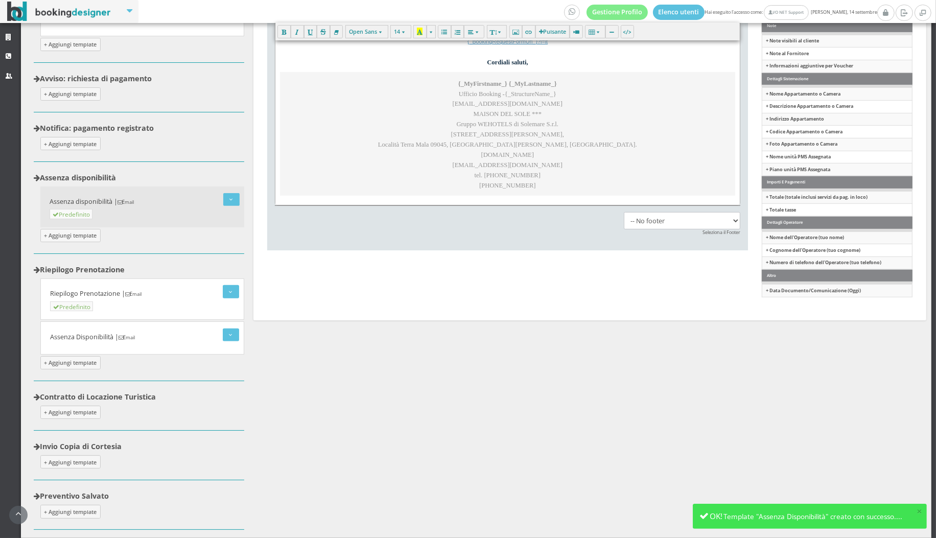
scroll to position [543, 0]
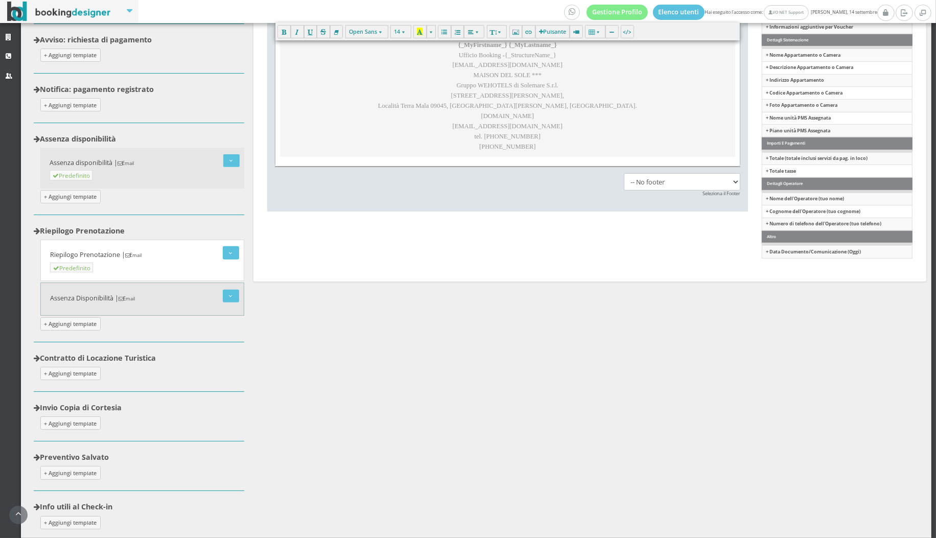
click at [127, 295] on small "Email" at bounding box center [127, 298] width 16 height 7
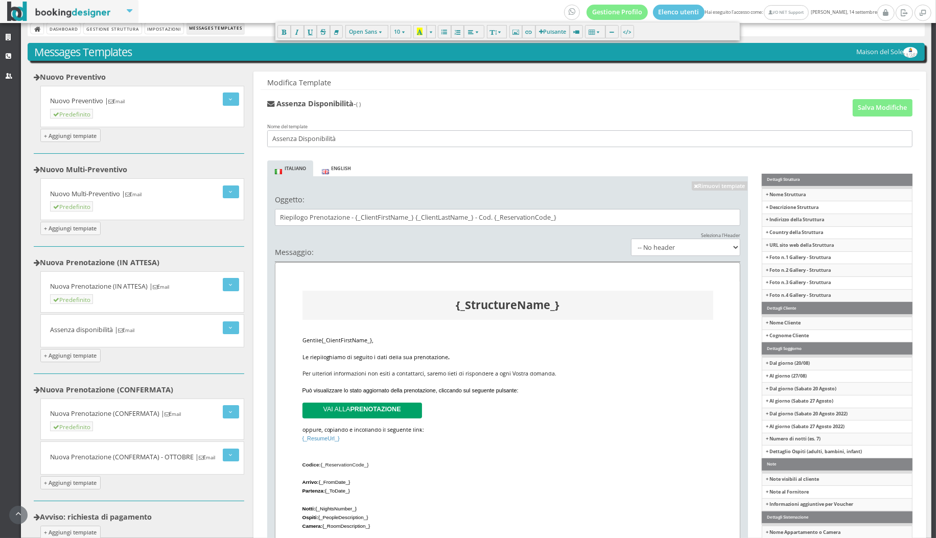
scroll to position [0, 0]
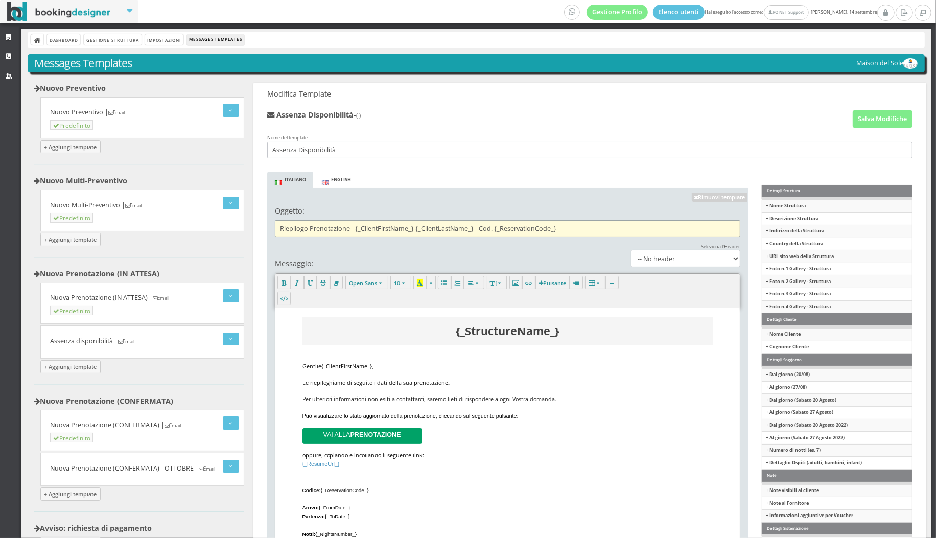
click at [382, 223] on input "Riepilogo Prenotazione - {_ClientFirstName_} {_ClientLastName_} - Cod. {_Reserv…" at bounding box center [508, 228] width 466 height 17
click at [382, 224] on input "Riepilogo Prenotazione - {_ClientFirstName_} {_ClientLastName_} - Cod. {_Reserv…" at bounding box center [508, 228] width 466 height 17
paste input "Date non disponibili - {_ClientFirstName_} {_ClientLastName_} dal {_DateFrom(dd…"
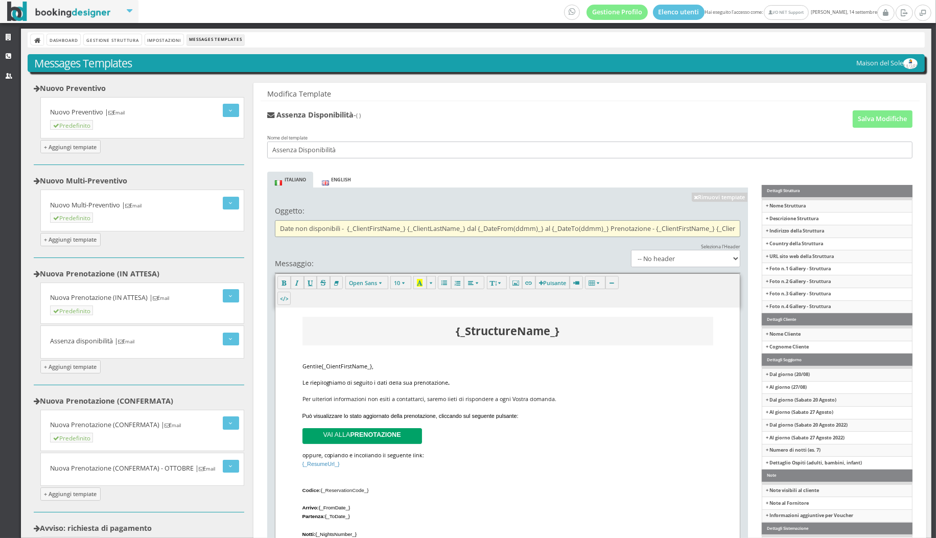
paste input "text"
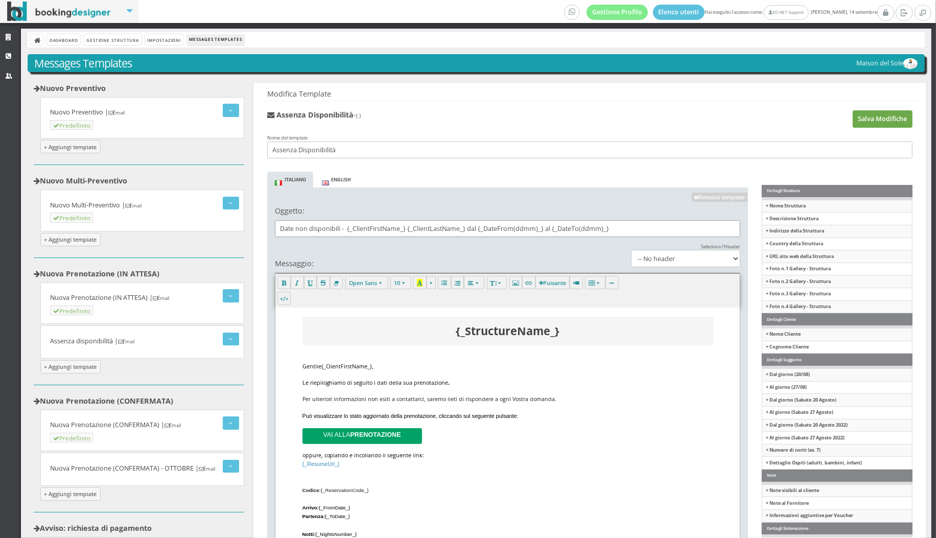
type input "Date non disponibili - {_ClientFirstName_} {_ClientLastName_} dal {_DateFrom(dd…"
click at [873, 113] on button "Salva Modifiche" at bounding box center [883, 118] width 60 height 17
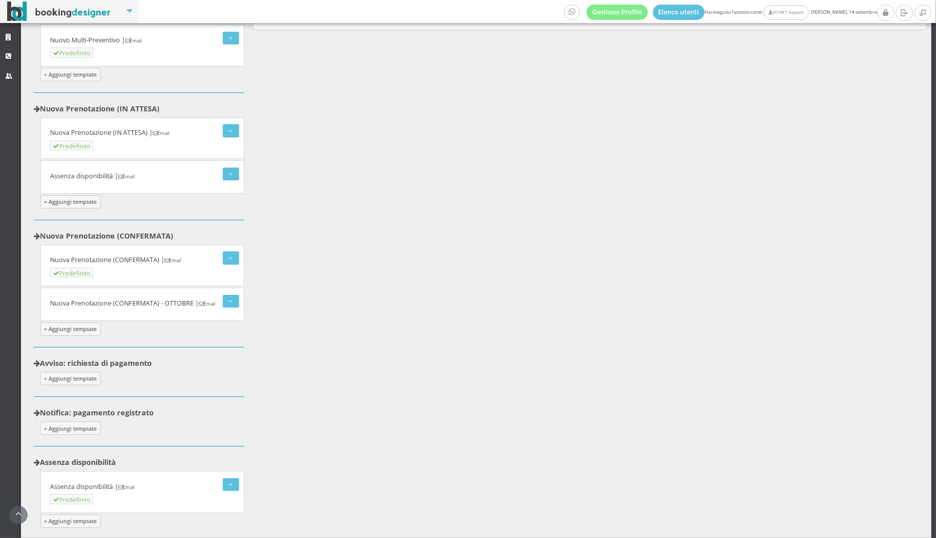
scroll to position [201, 0]
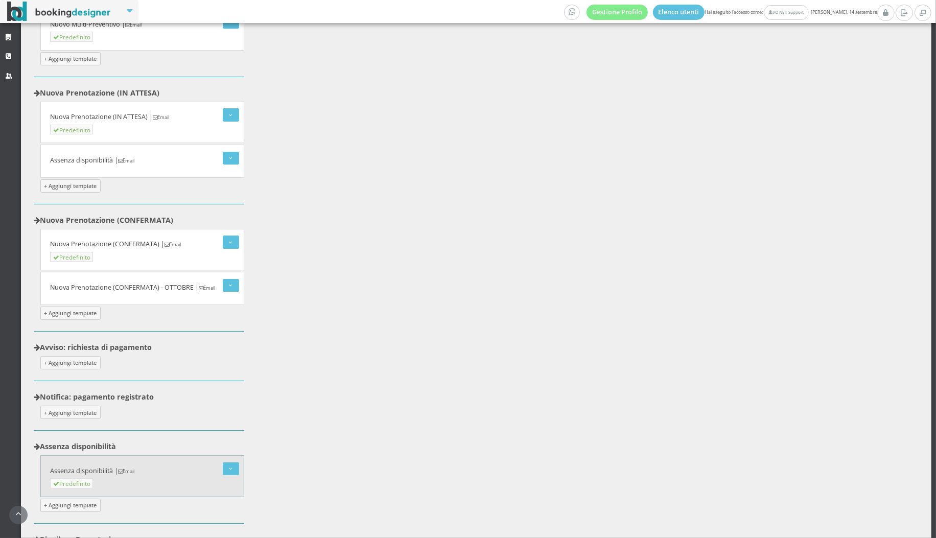
click at [99, 467] on h5 "Assenza disponibilità | Email" at bounding box center [144, 471] width 189 height 8
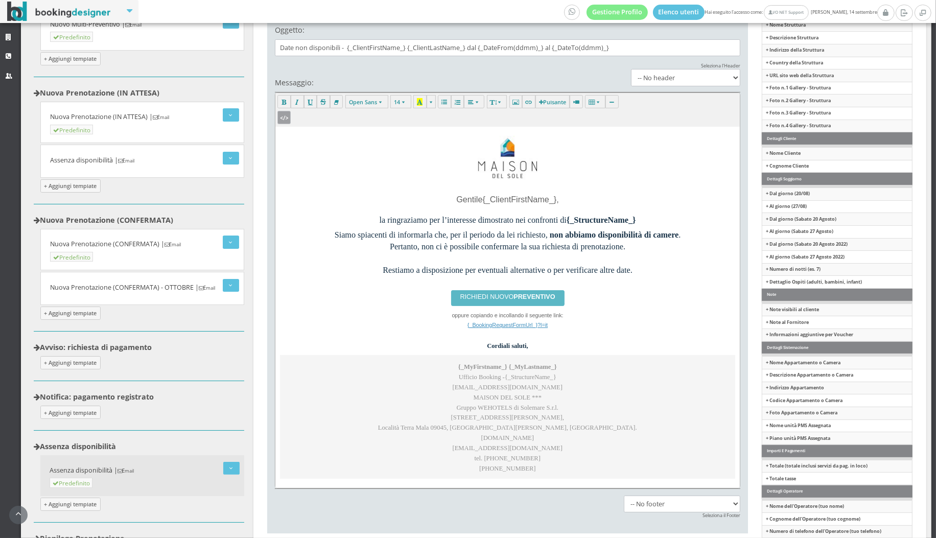
click at [285, 117] on icon "button" at bounding box center [285, 117] width 6 height 8
type textarea "<p></p><div style="text-align: center;"><img src="[URL][DOMAIN_NAME]" style="wi…"
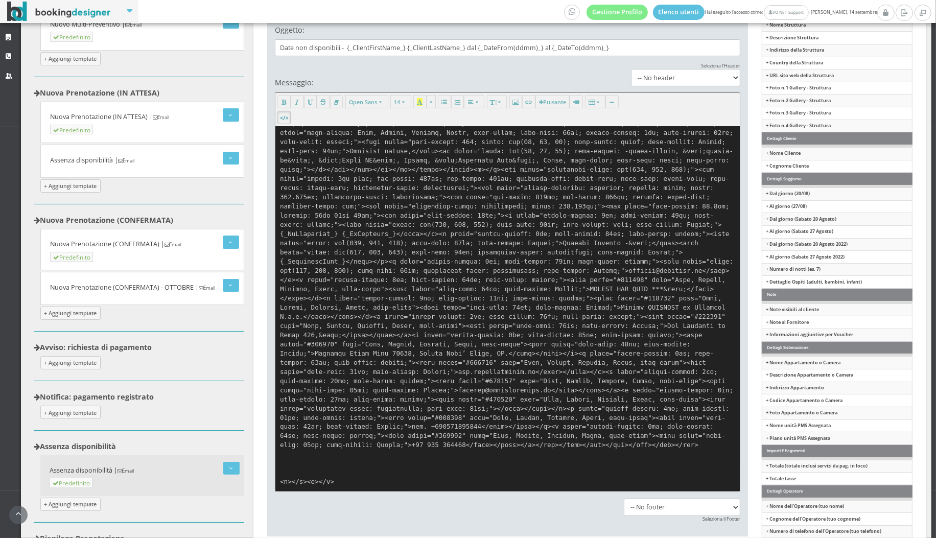
click at [291, 112] on div "Open Sans Arial Arial Black Comic Sans MS Courier New Helvetica Neue Helvetica …" at bounding box center [508, 110] width 465 height 34
click at [288, 115] on button "button" at bounding box center [284, 117] width 13 height 13
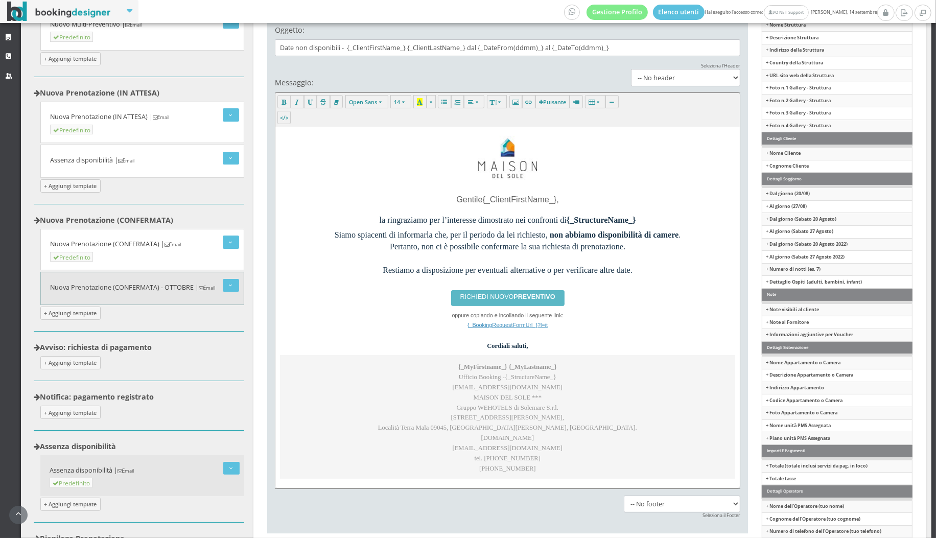
scroll to position [380, 0]
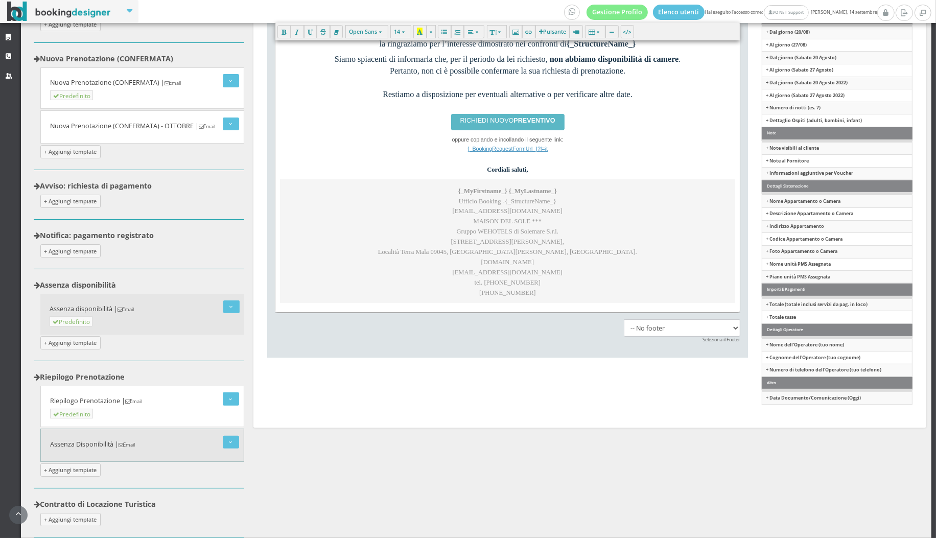
click at [105, 441] on h5 "Assenza Disponibilità | Email" at bounding box center [144, 445] width 189 height 8
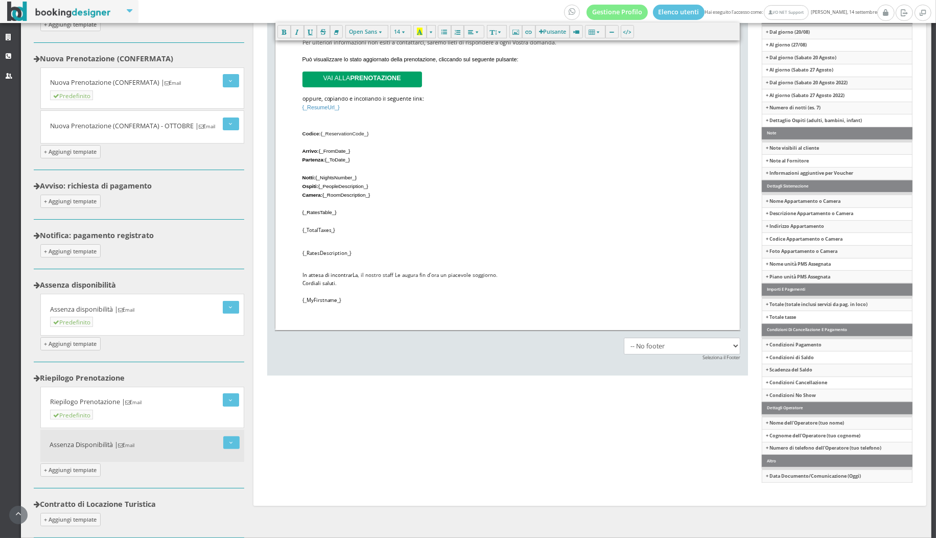
scroll to position [0, 0]
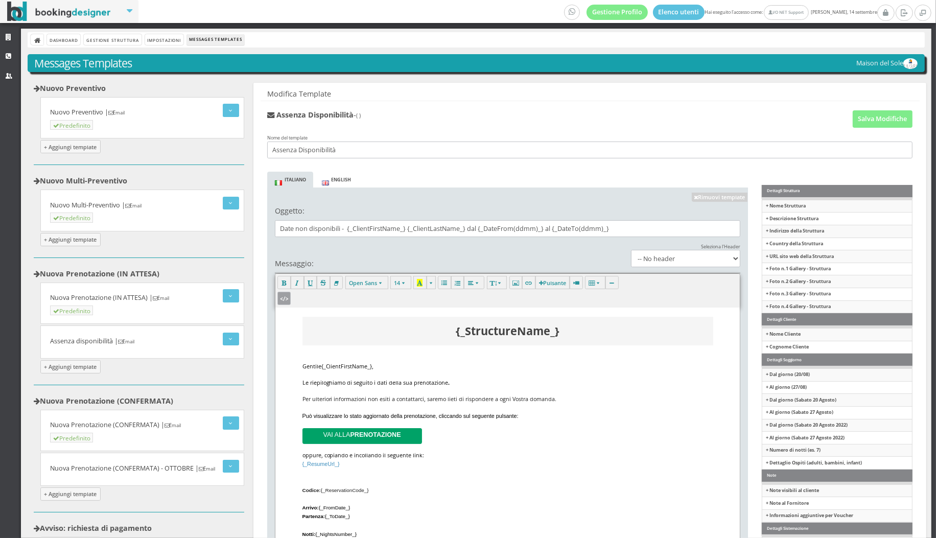
click at [285, 297] on icon "button" at bounding box center [285, 298] width 6 height 8
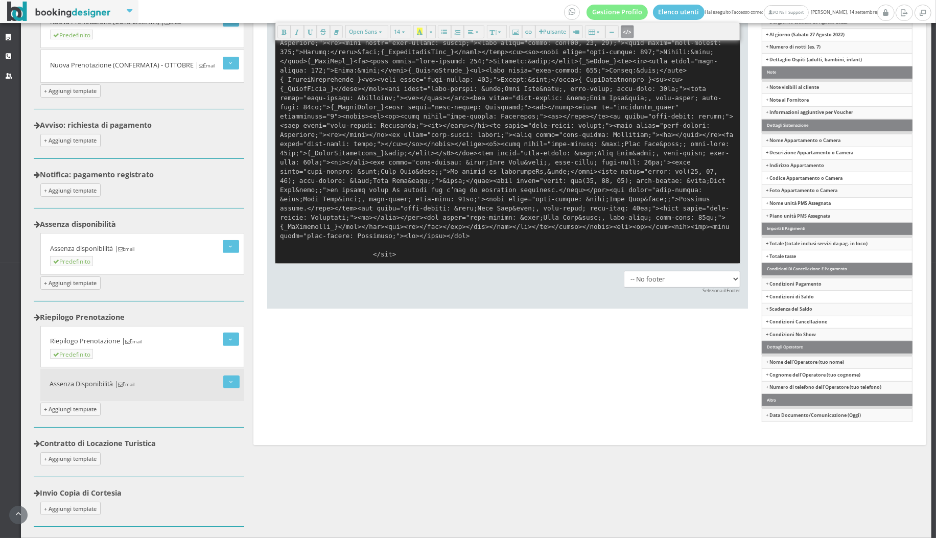
paste textarea "p></p><div style="text-align: center;"><img src="[URL][DOMAIN_NAME]" style="wid…"
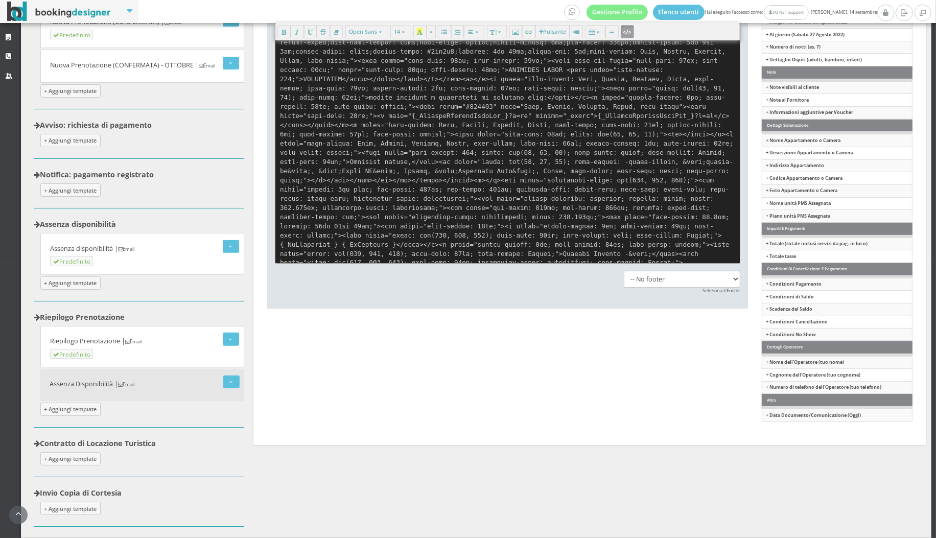
scroll to position [478, 0]
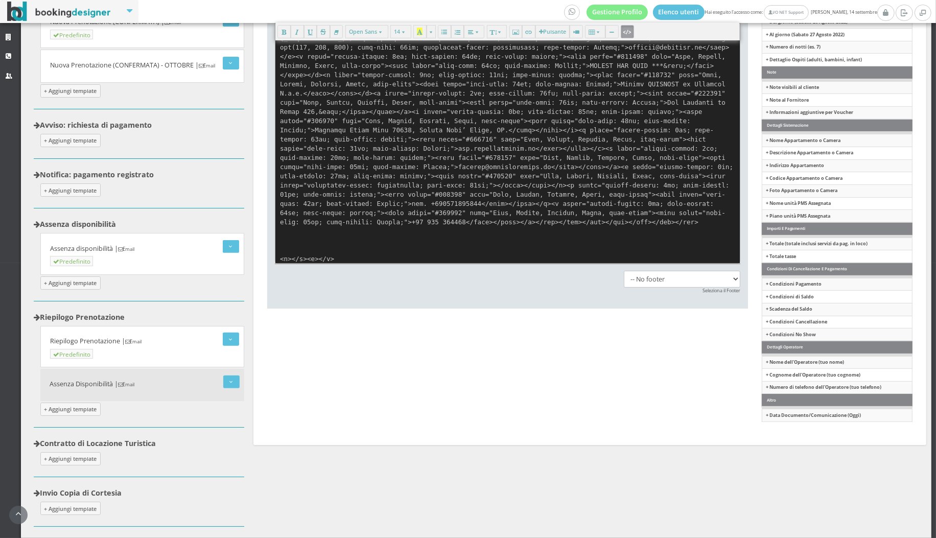
type textarea "<p></p><div style="text-align: center;"><img src="[URL][DOMAIN_NAME]" style="wi…"
click at [625, 31] on icon "button" at bounding box center [628, 32] width 6 height 8
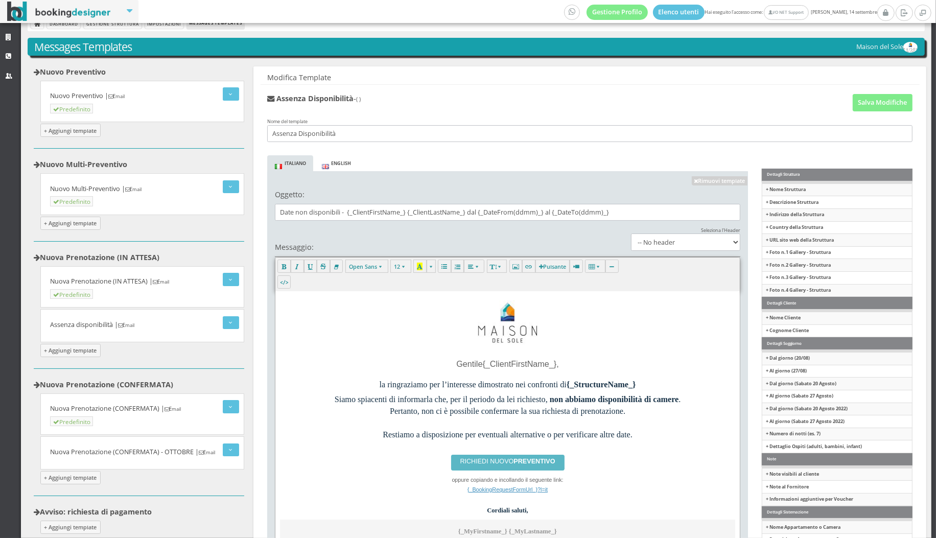
scroll to position [0, 0]
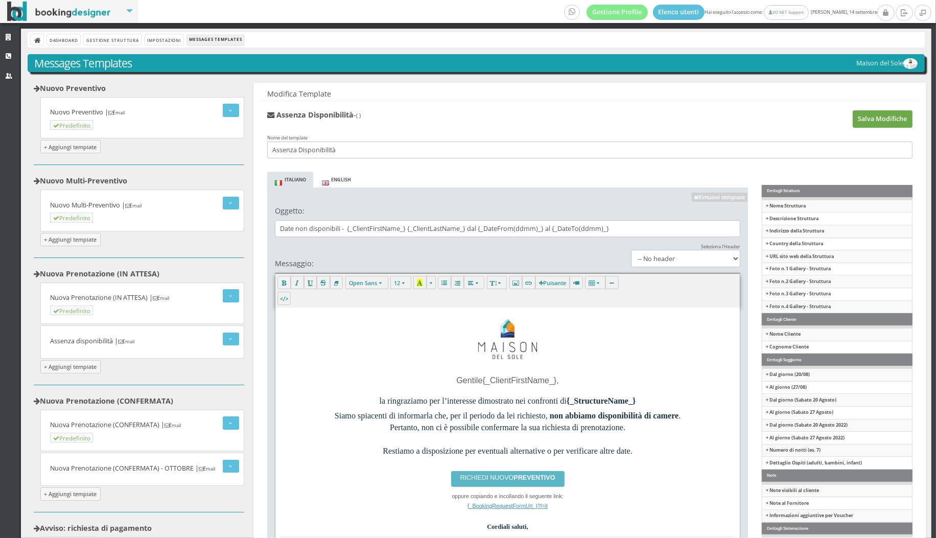
click at [877, 114] on button "Salva Modifiche" at bounding box center [883, 118] width 60 height 17
